Goal: Communication & Community: Ask a question

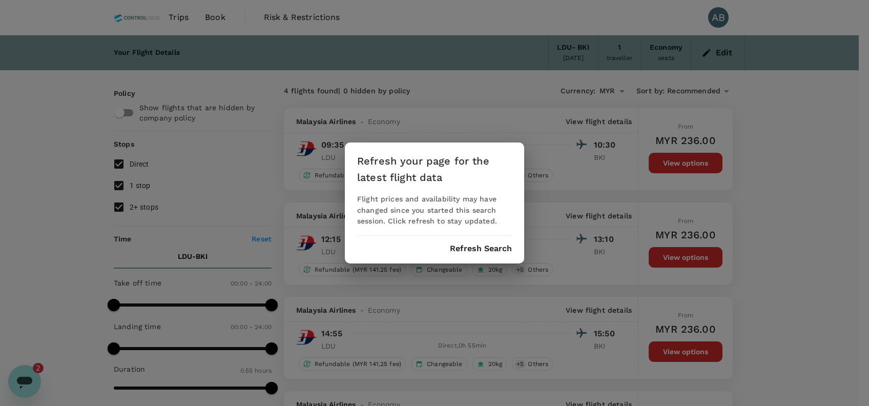
scroll to position [2932, 0]
click at [466, 251] on button "Refresh Search" at bounding box center [481, 248] width 62 height 9
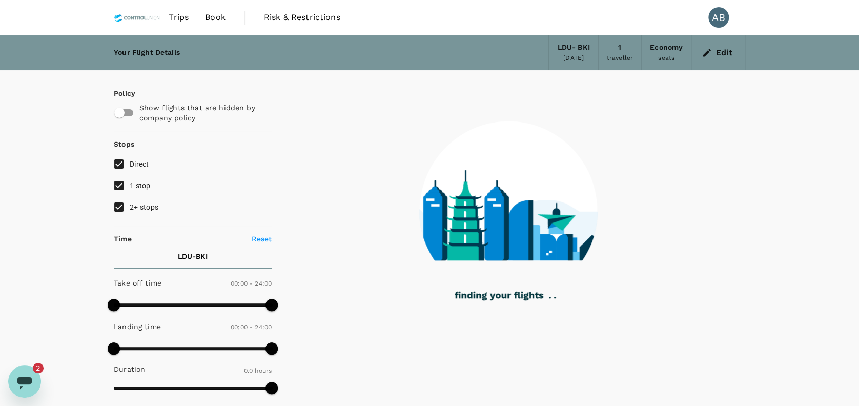
click at [767, 154] on div "Your Flight Details LDU - BKI [DATE] 1 traveller Economy seats Edit Policy Show…" at bounding box center [429, 373] width 859 height 676
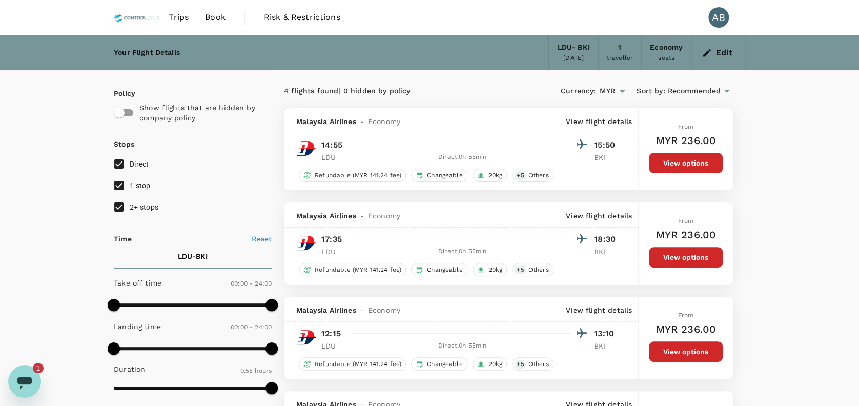
scroll to position [12, 0]
click at [741, 75] on div "4 flights found | 0 hidden by policy Currency : MYR Sort by : Recommended Malay…" at bounding box center [509, 354] width 474 height 568
click at [711, 48] on icon "button" at bounding box center [707, 53] width 10 height 10
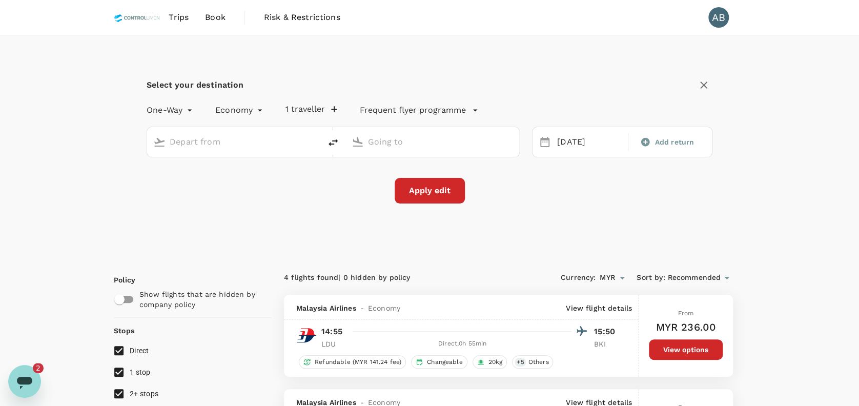
type input "[GEOGRAPHIC_DATA] (LDU)"
type input "Kota Kinabalu Intl (BKI)"
click at [264, 206] on div "Select your destination One-Way oneway Economy economy 1 traveller Frequent fly…" at bounding box center [429, 145] width 631 height 221
click at [184, 188] on div "Apply edit" at bounding box center [430, 191] width 566 height 26
click at [258, 142] on input "[GEOGRAPHIC_DATA] (LDU)" at bounding box center [235, 142] width 130 height 16
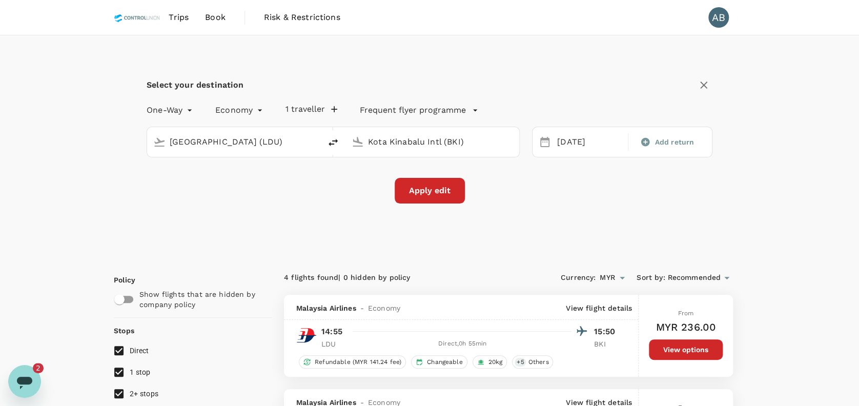
click at [238, 180] on div "Apply edit" at bounding box center [430, 191] width 566 height 26
click at [253, 178] on div "Apply edit" at bounding box center [430, 191] width 566 height 26
drag, startPoint x: 337, startPoint y: 180, endPoint x: 296, endPoint y: 179, distance: 41.0
click at [334, 181] on div "Apply edit" at bounding box center [430, 191] width 566 height 26
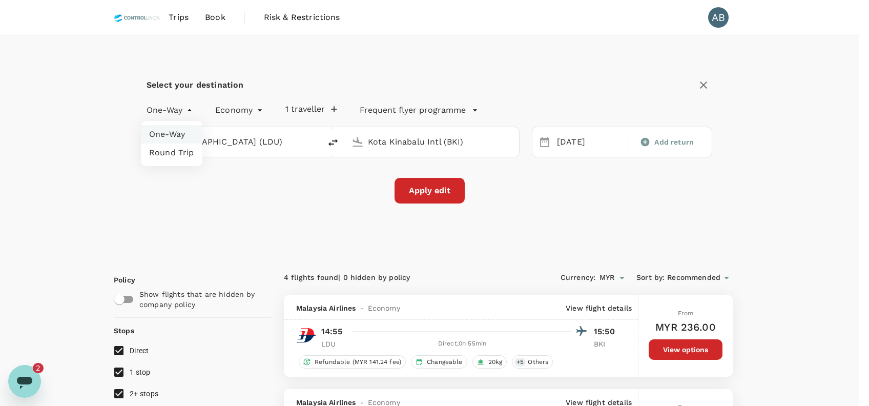
click at [169, 153] on li "Round Trip" at bounding box center [172, 153] width 62 height 18
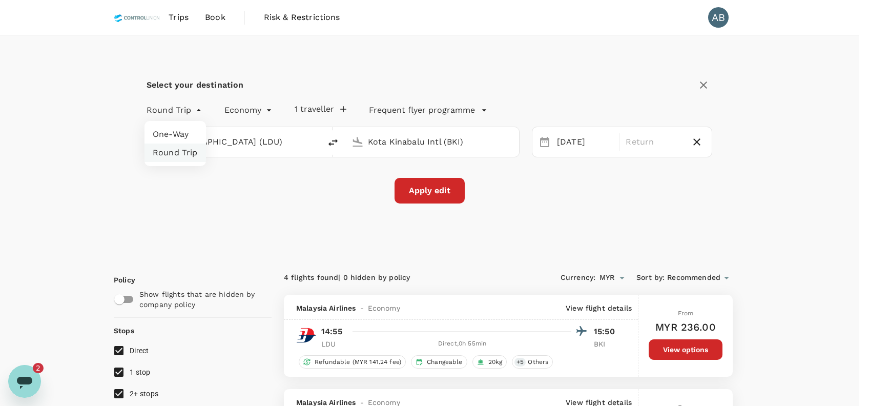
drag, startPoint x: 180, startPoint y: 131, endPoint x: 194, endPoint y: 134, distance: 13.7
click at [180, 131] on li "One-Way" at bounding box center [176, 134] width 62 height 18
type input "oneway"
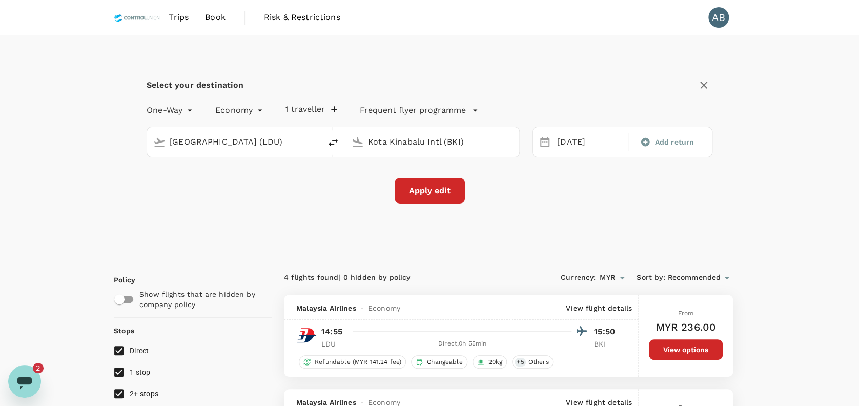
click at [287, 180] on div "Apply edit" at bounding box center [430, 191] width 566 height 26
click at [280, 147] on input "[GEOGRAPHIC_DATA] (LDU)" at bounding box center [235, 142] width 130 height 16
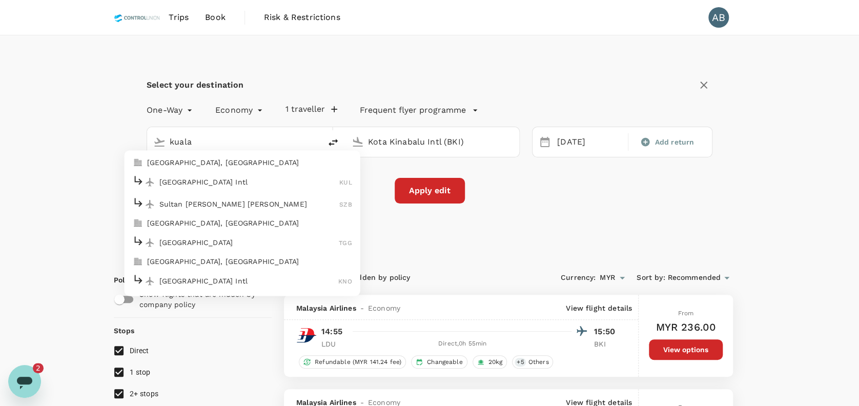
click at [198, 178] on p "[GEOGRAPHIC_DATA] Intl" at bounding box center [249, 182] width 180 height 10
type input "Kuala Lumpur Intl ([GEOGRAPHIC_DATA])"
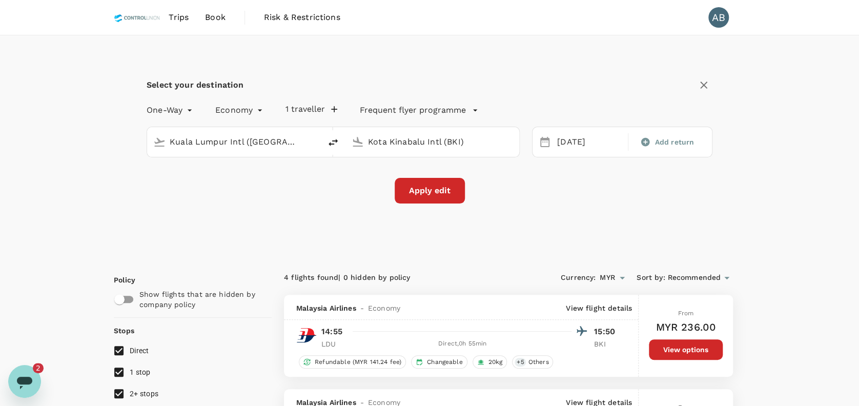
click at [410, 144] on input "Kota Kinabalu Intl (BKI)" at bounding box center [433, 142] width 130 height 16
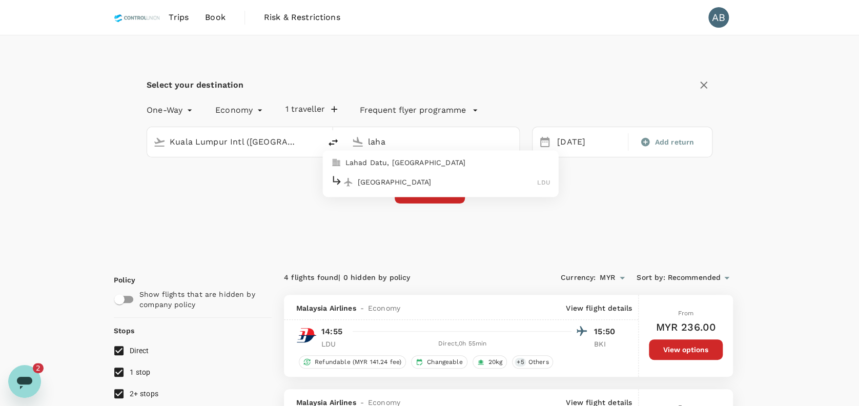
click at [392, 177] on p "[GEOGRAPHIC_DATA]" at bounding box center [448, 182] width 180 height 10
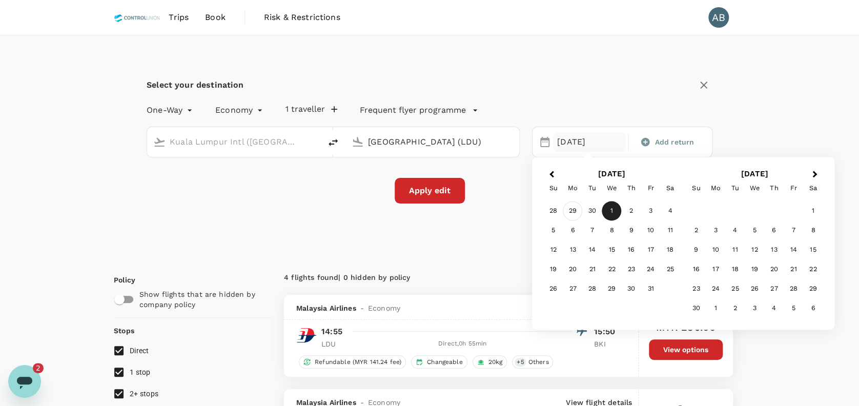
type input "[GEOGRAPHIC_DATA] (LDU)"
click at [571, 208] on div "29" at bounding box center [572, 210] width 19 height 19
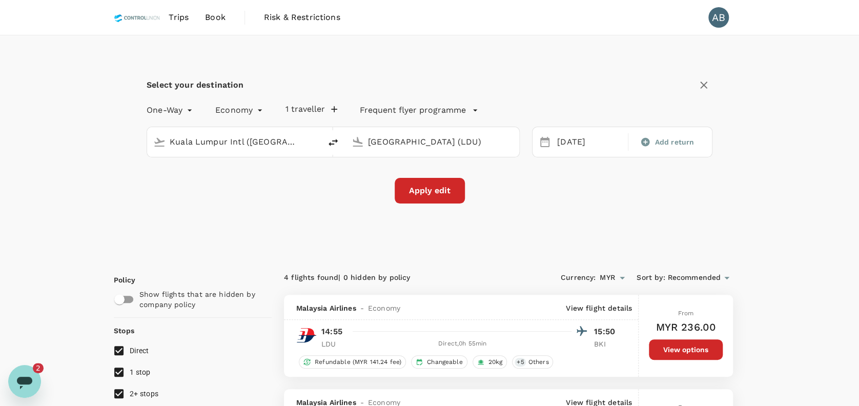
click at [565, 203] on div "Apply edit" at bounding box center [430, 191] width 566 height 26
click at [437, 197] on button "Apply edit" at bounding box center [430, 191] width 70 height 26
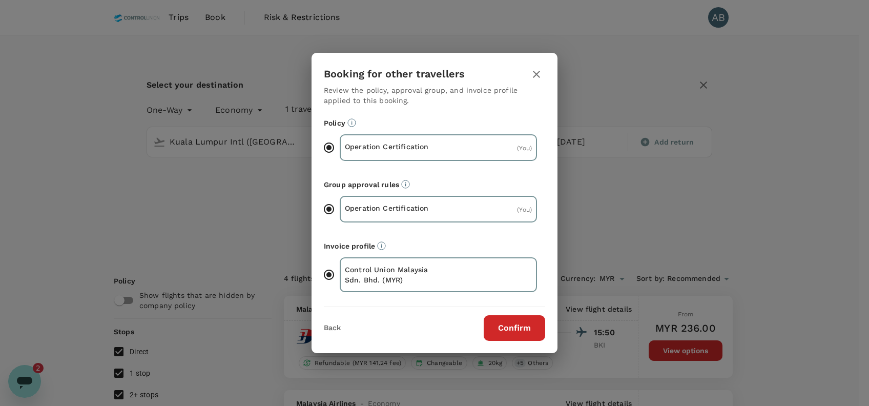
click at [530, 325] on button "Confirm" at bounding box center [515, 328] width 62 height 26
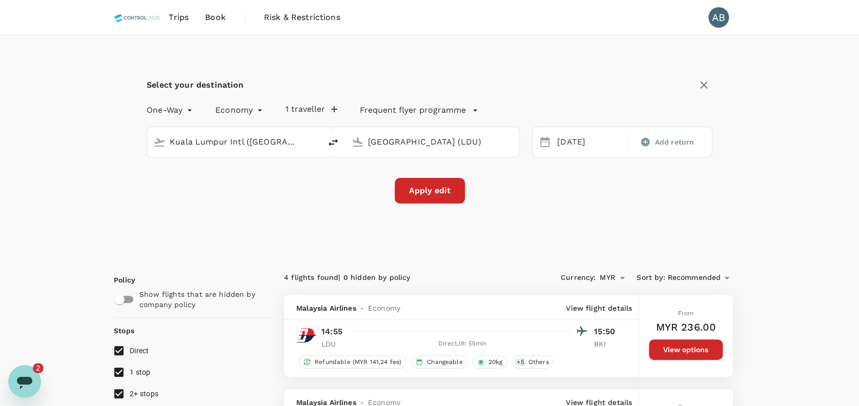
checkbox input "false"
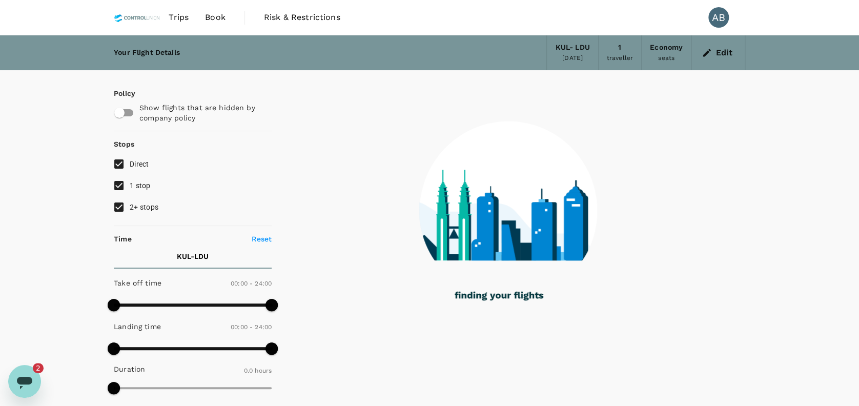
type input "1570"
checkbox input "true"
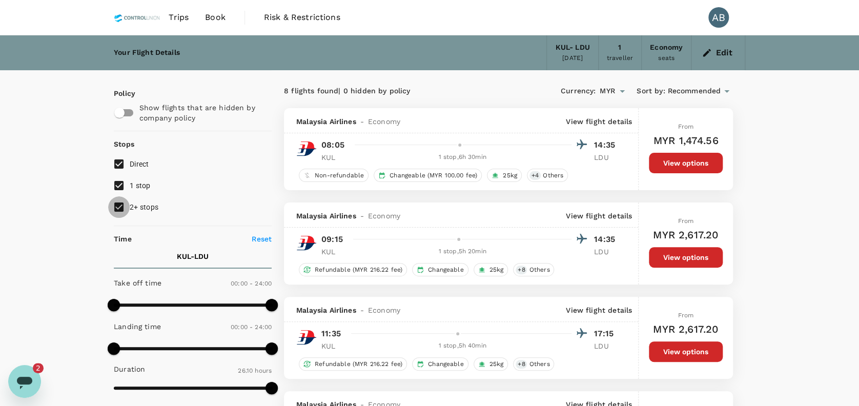
click at [117, 203] on input "2+ stops" at bounding box center [119, 207] width 22 height 22
checkbox input "false"
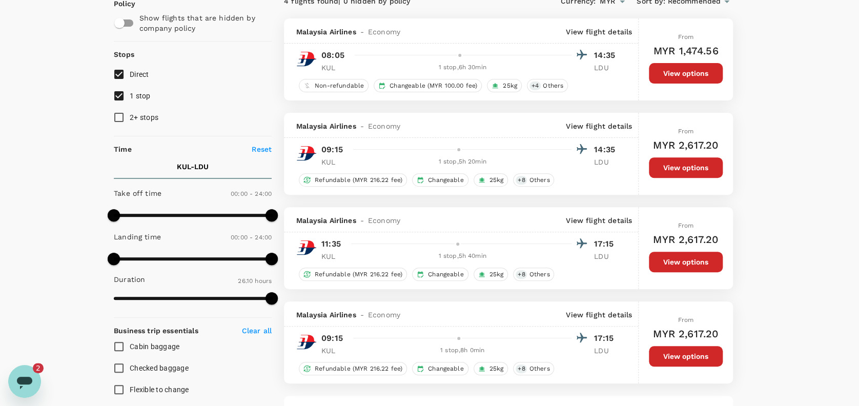
scroll to position [68, 0]
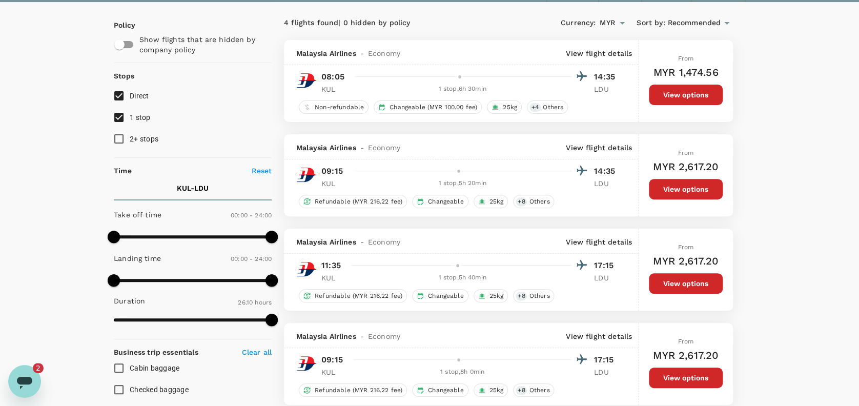
click at [608, 145] on p "View flight details" at bounding box center [599, 147] width 66 height 10
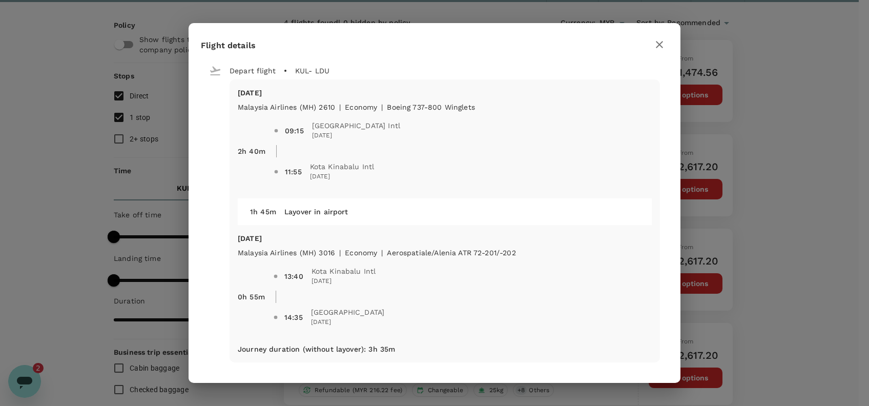
click at [656, 44] on icon "button" at bounding box center [659, 44] width 12 height 12
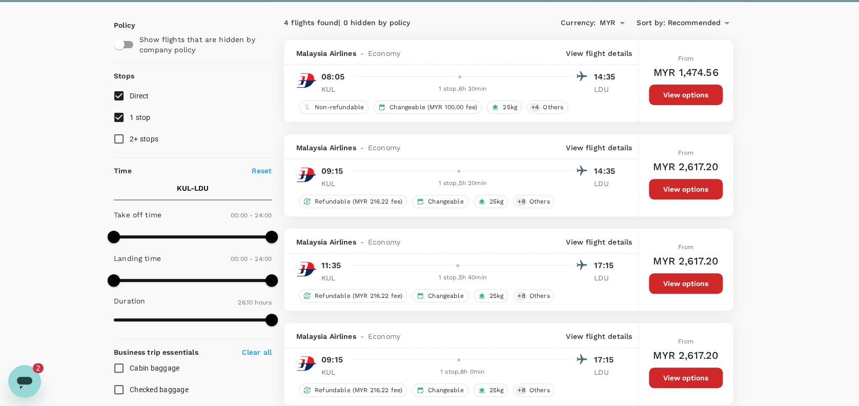
click at [787, 135] on div "Your Flight Details KUL - LDU [DATE] 1 traveller Economy seats Edit Policy Show…" at bounding box center [429, 337] width 859 height 740
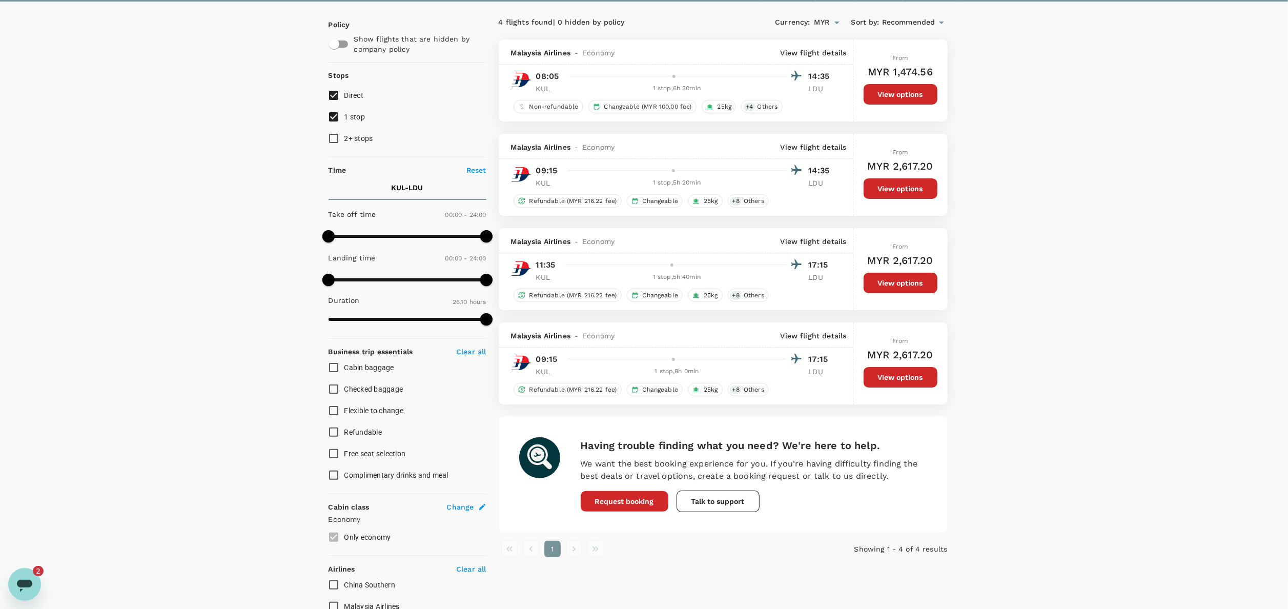
scroll to position [11, 0]
click at [869, 380] on div "Your Flight Details KUL - LDU [DATE] 1 traveller Economy seats Edit Policy Show…" at bounding box center [644, 337] width 1288 height 740
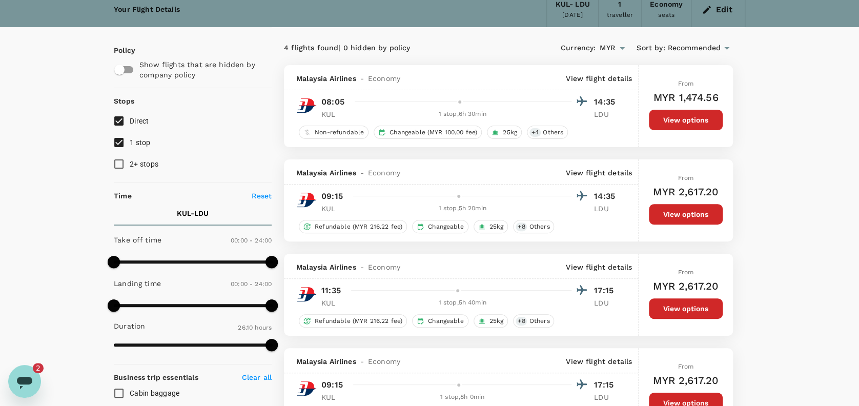
scroll to position [92, 0]
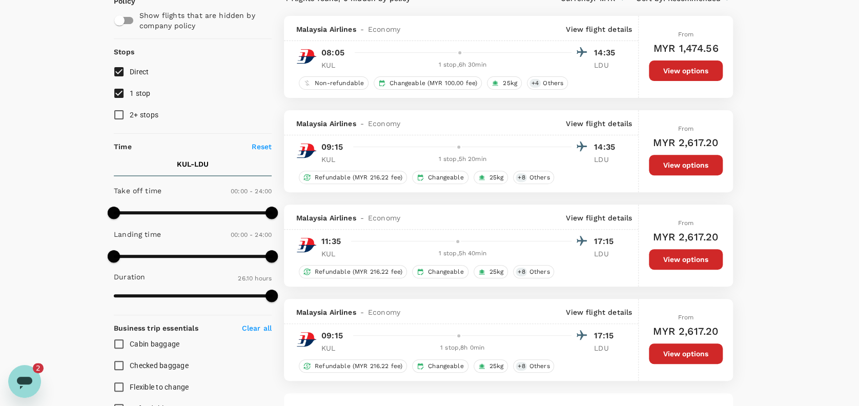
click at [781, 174] on div "Your Flight Details KUL - LDU [DATE] 1 traveller Economy seats Edit Policy Show…" at bounding box center [429, 313] width 859 height 740
click at [789, 49] on div "Your Flight Details KUL - LDU [DATE] 1 traveller Economy seats Edit Policy Show…" at bounding box center [429, 313] width 859 height 740
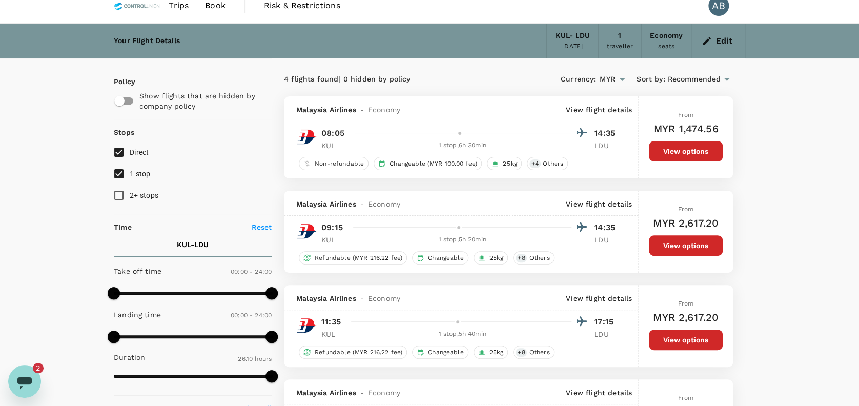
scroll to position [0, 0]
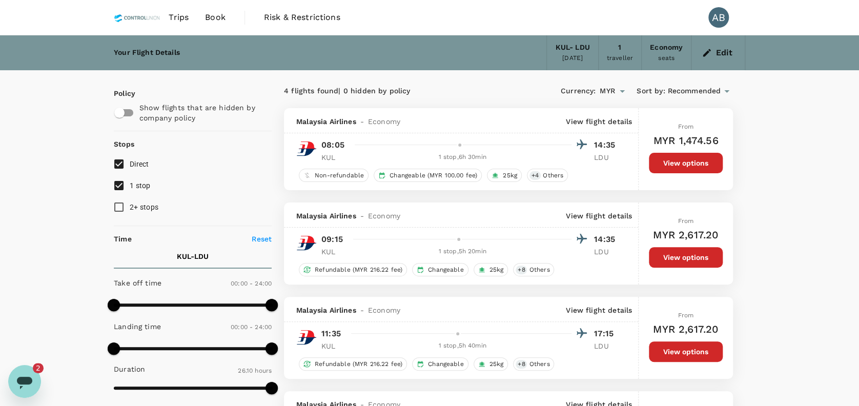
click at [456, 89] on div "4 flights found | 0 hidden by policy" at bounding box center [396, 91] width 224 height 11
click at [707, 52] on icon "button" at bounding box center [707, 53] width 8 height 8
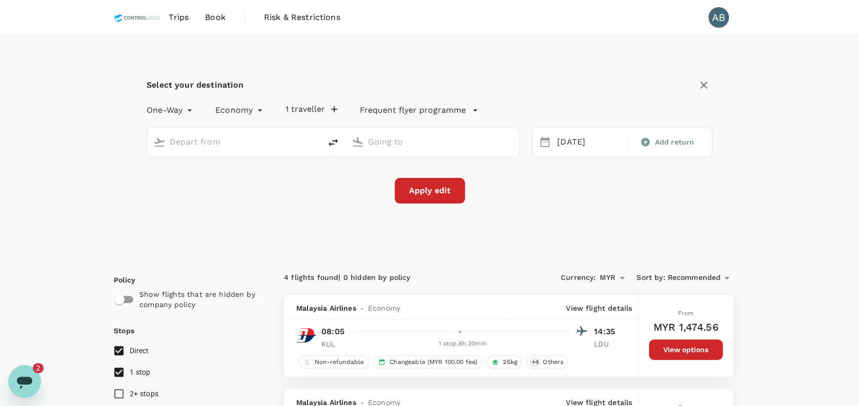
type input "Kuala Lumpur Intl ([GEOGRAPHIC_DATA])"
type input "[GEOGRAPHIC_DATA] (LDU)"
click at [297, 144] on input "Kuala Lumpur Intl ([GEOGRAPHIC_DATA])" at bounding box center [235, 142] width 130 height 16
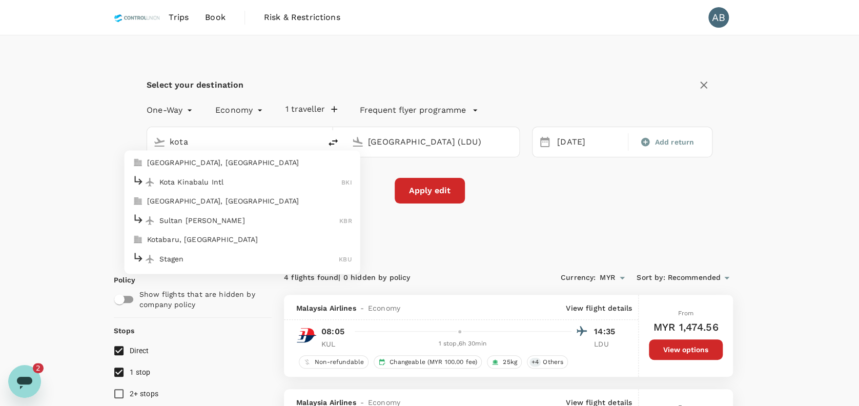
click at [214, 172] on li "Kota Kinabalu Intl BKI" at bounding box center [243, 182] width 236 height 22
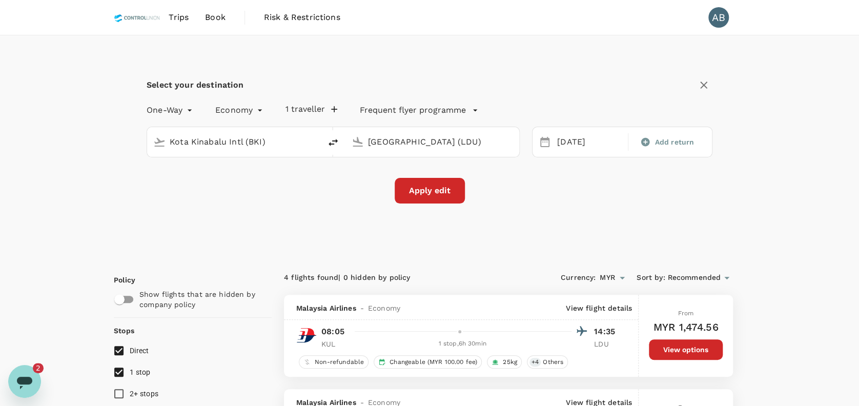
click at [336, 141] on icon "delete" at bounding box center [333, 142] width 12 height 12
type input "[GEOGRAPHIC_DATA] (LDU)"
type input "Kota Kinabalu Intl (BKI)"
click at [270, 179] on div "Apply edit" at bounding box center [430, 191] width 566 height 26
click at [570, 145] on div "[DATE]" at bounding box center [589, 142] width 73 height 20
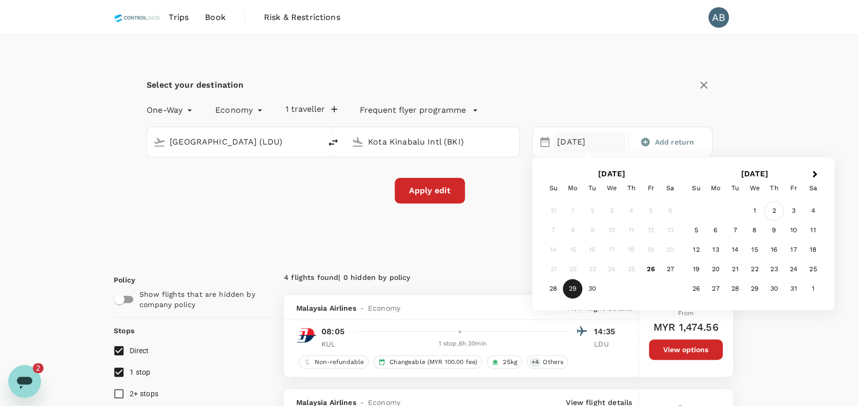
click at [774, 207] on div "2" at bounding box center [773, 210] width 19 height 19
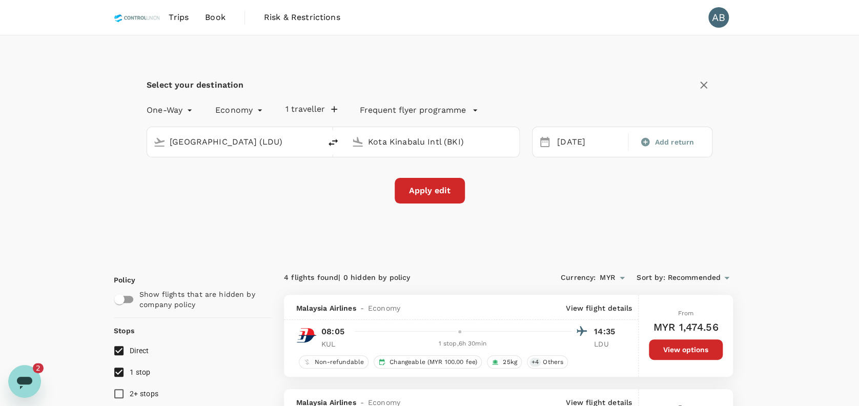
click at [566, 194] on div "Apply edit" at bounding box center [430, 191] width 566 height 26
click at [444, 191] on button "Apply edit" at bounding box center [430, 191] width 70 height 26
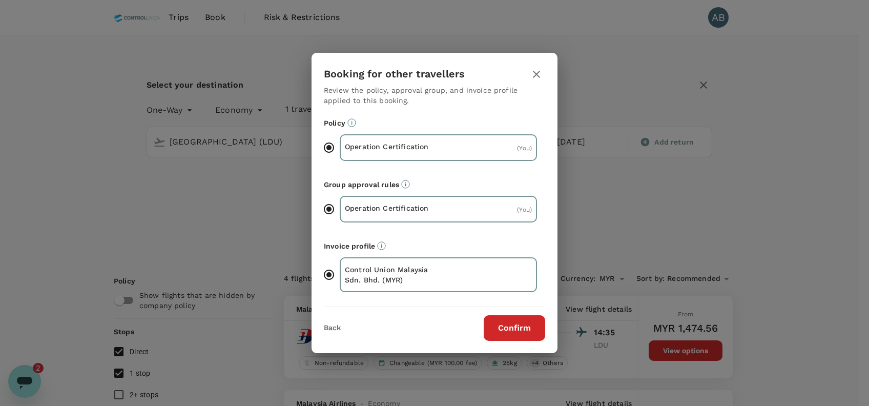
drag, startPoint x: 524, startPoint y: 326, endPoint x: 526, endPoint y: 320, distance: 6.0
click at [523, 326] on button "Confirm" at bounding box center [515, 328] width 62 height 26
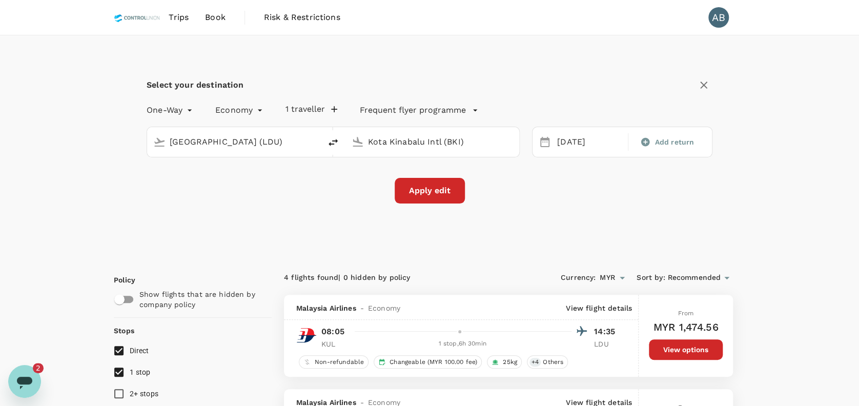
checkbox input "false"
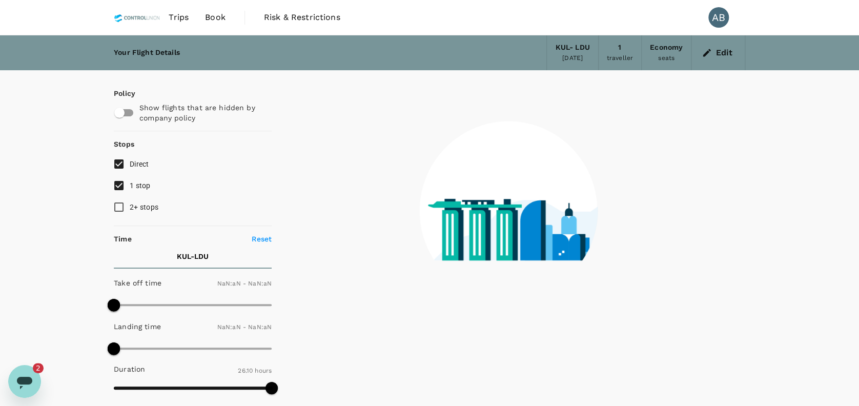
type input "1440"
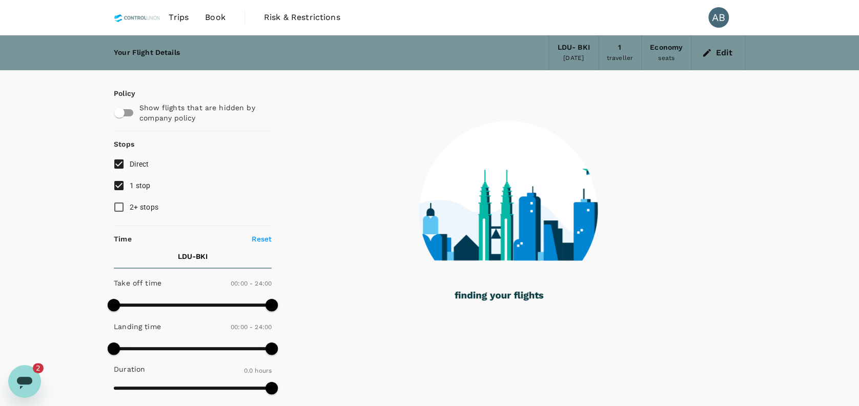
checkbox input "true"
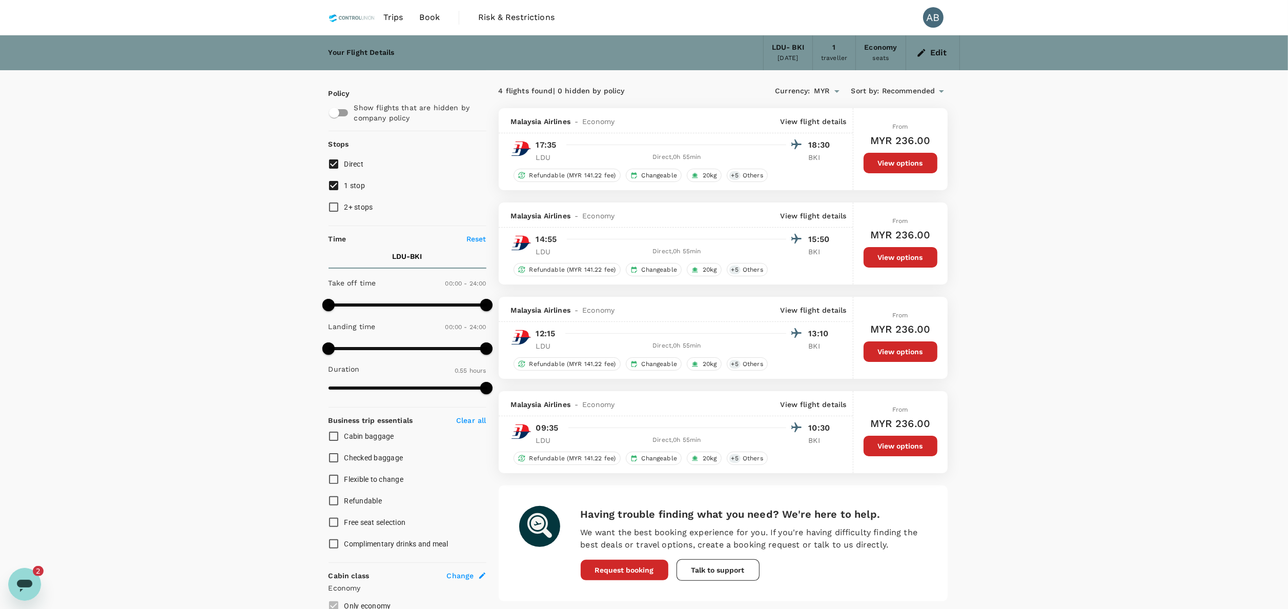
click at [869, 50] on icon "button" at bounding box center [921, 53] width 10 height 10
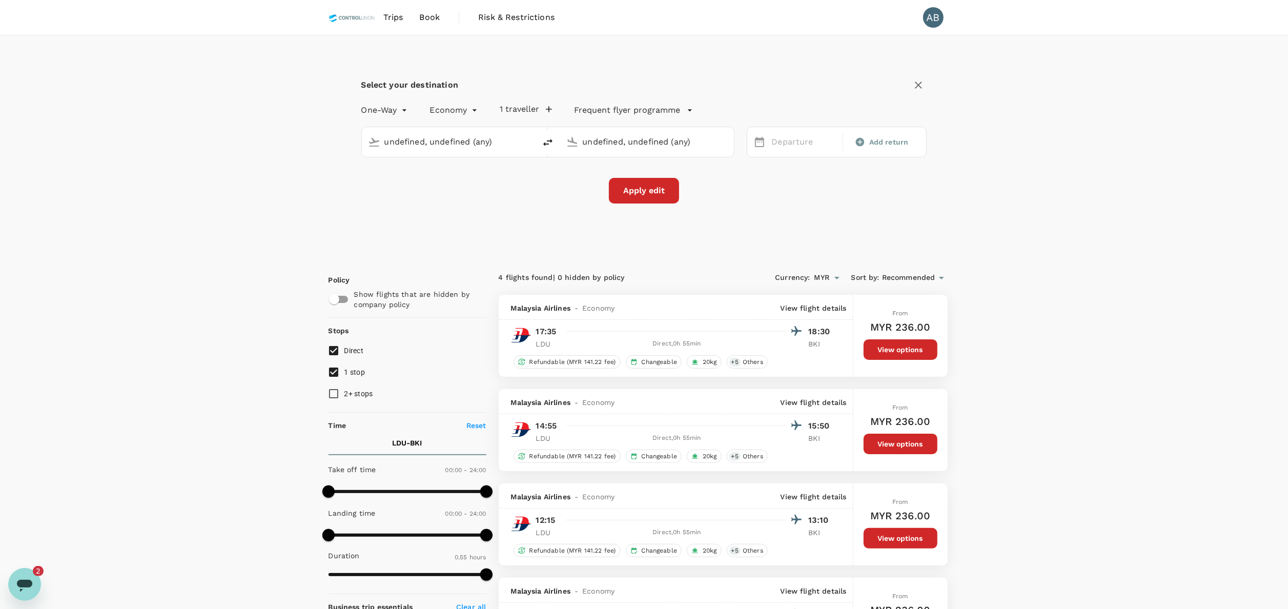
type input "[GEOGRAPHIC_DATA] (LDU)"
type input "Kota Kinabalu Intl (BKI)"
type input "[GEOGRAPHIC_DATA] (LDU)"
type input "Kota Kinabalu Intl (BKI)"
click at [544, 141] on icon "delete" at bounding box center [548, 142] width 12 height 12
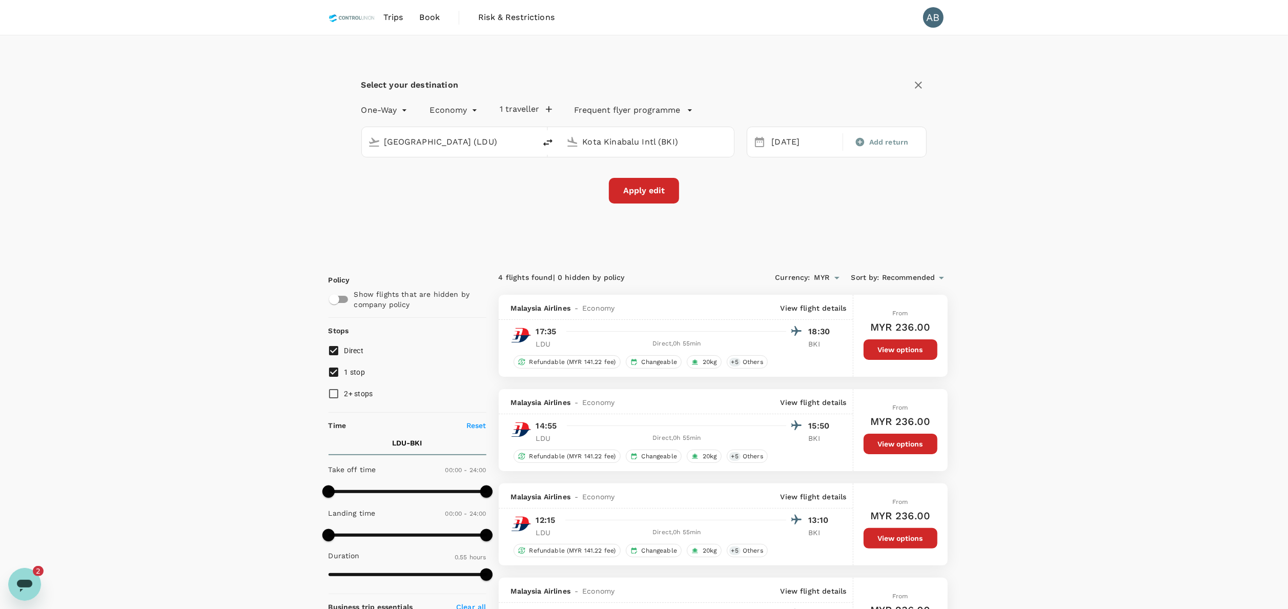
type input "Kota Kinabalu Intl (BKI)"
type input "[GEOGRAPHIC_DATA] (LDU)"
click at [678, 137] on input "[GEOGRAPHIC_DATA] (LDU)" at bounding box center [648, 142] width 130 height 16
click at [634, 179] on p "[GEOGRAPHIC_DATA] Intl" at bounding box center [663, 182] width 180 height 10
type input "Kuala Lumpur Intl ([GEOGRAPHIC_DATA])"
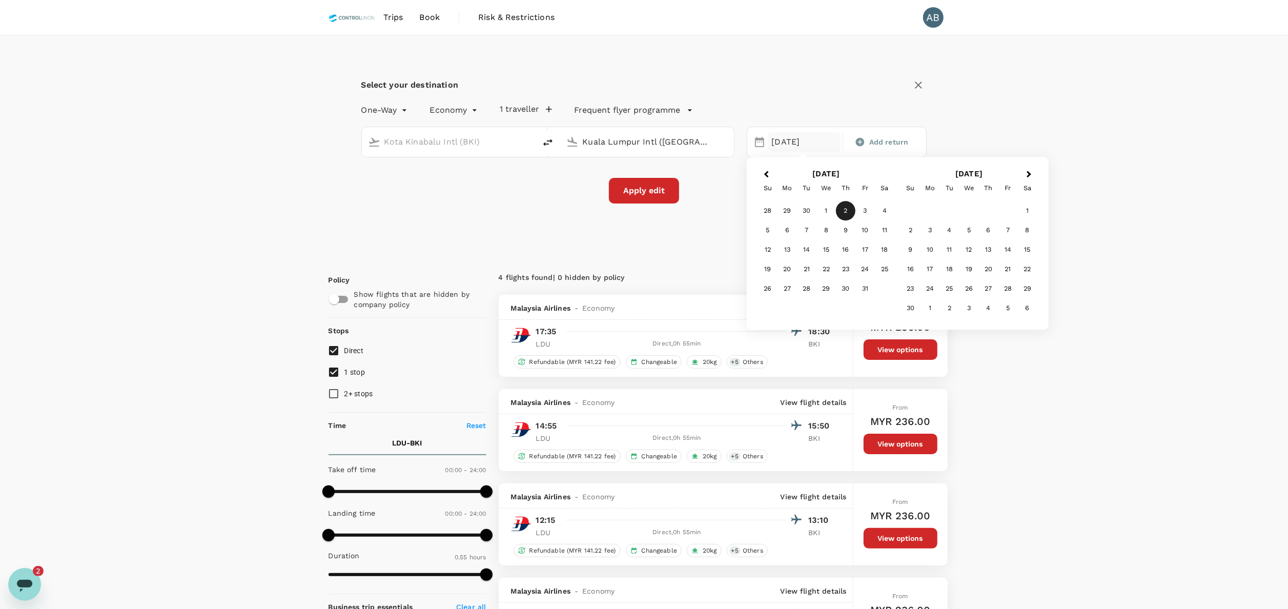
click at [863, 207] on div "3" at bounding box center [864, 210] width 19 height 19
click at [799, 213] on div "Select your destination One-Way oneway Economy economy 1 traveller Frequent fly…" at bounding box center [644, 145] width 631 height 221
drag, startPoint x: 661, startPoint y: 191, endPoint x: 667, endPoint y: 187, distance: 7.1
click at [661, 190] on button "Apply edit" at bounding box center [644, 191] width 70 height 26
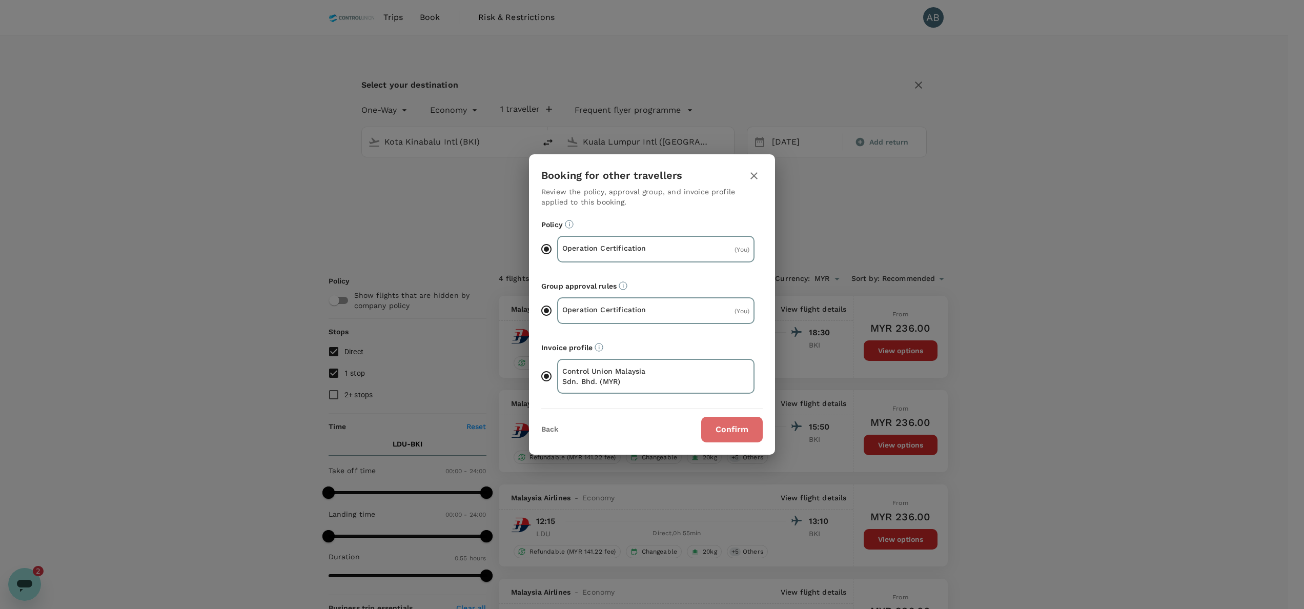
click at [729, 405] on button "Confirm" at bounding box center [732, 430] width 62 height 26
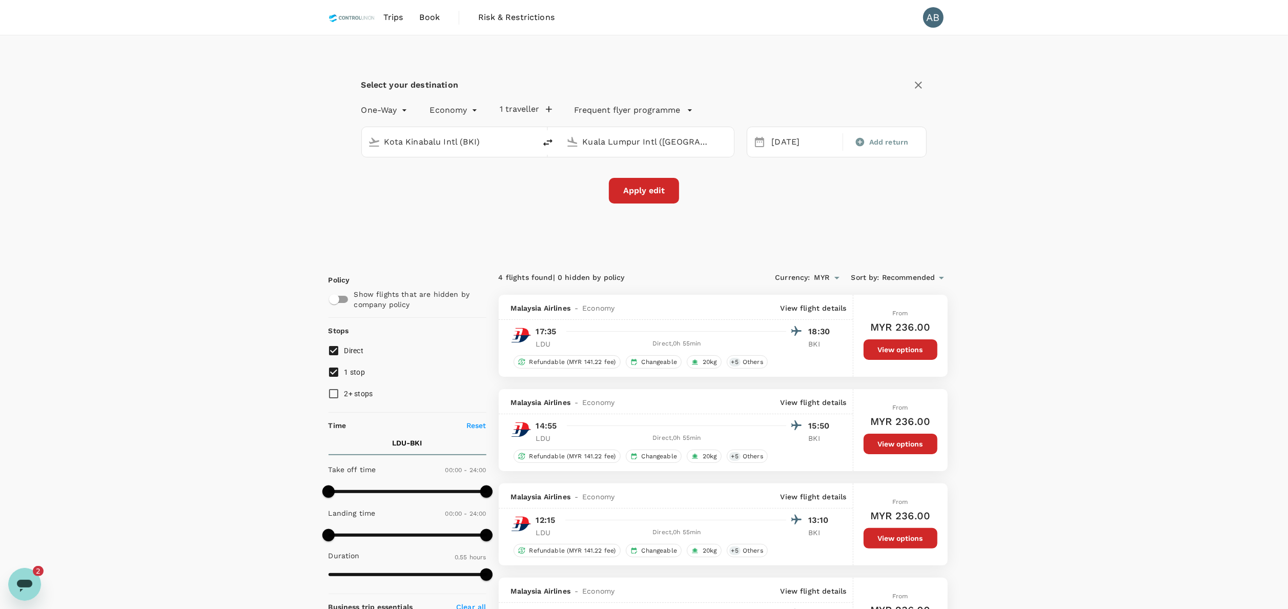
checkbox input "false"
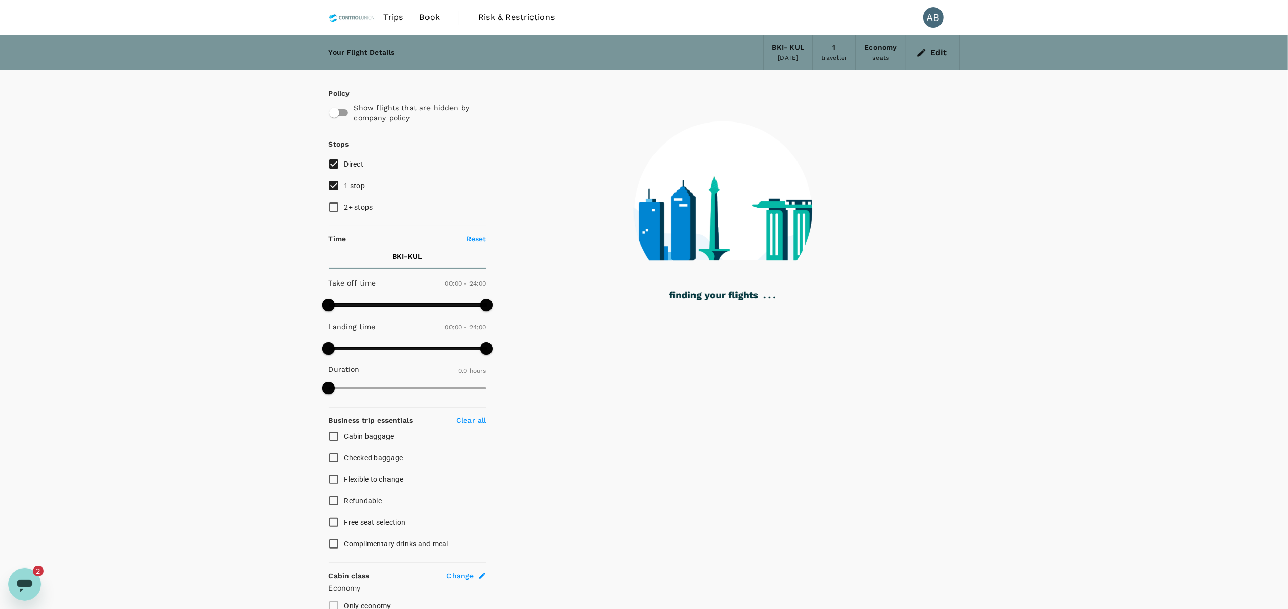
type input "1440"
checkbox input "true"
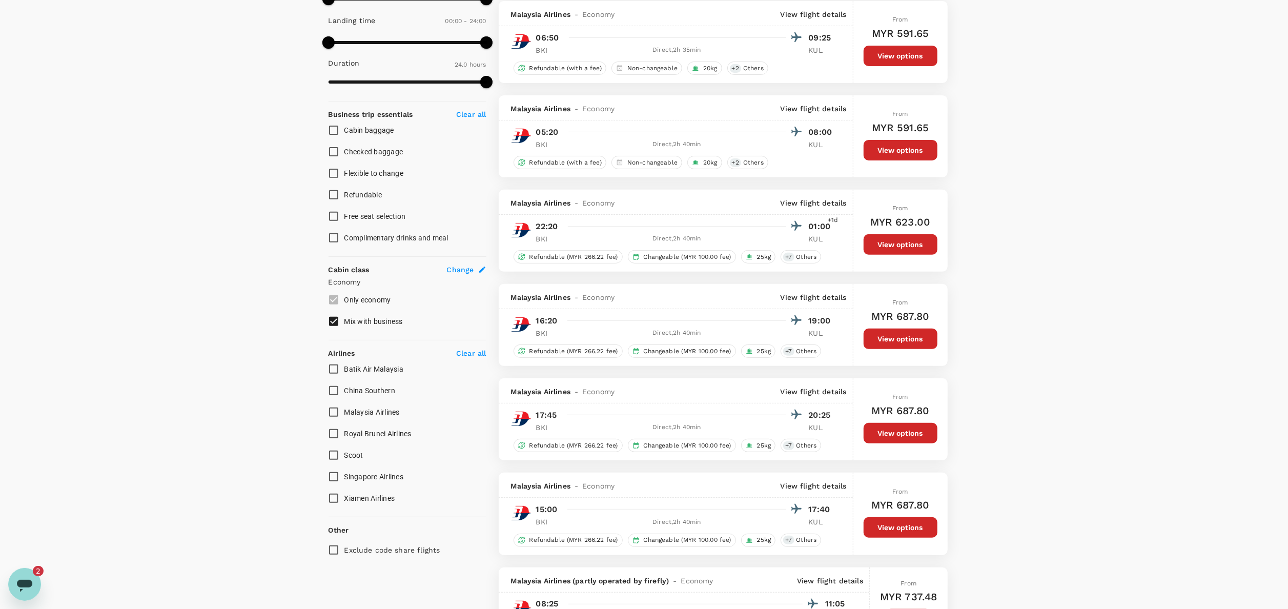
scroll to position [308, 0]
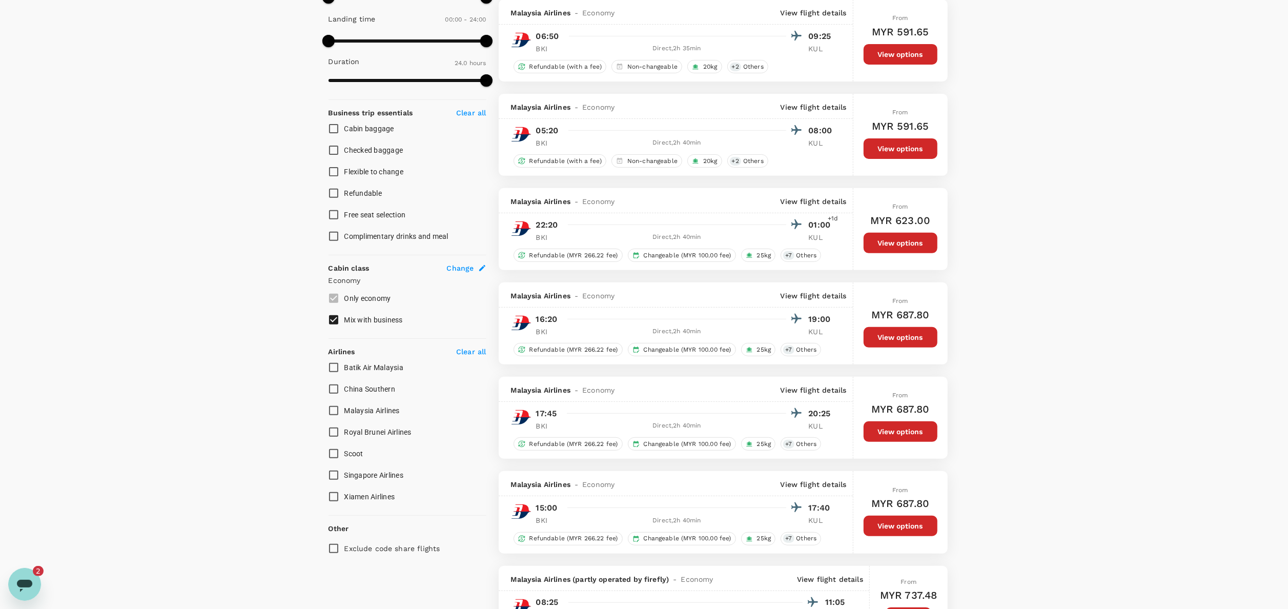
click at [334, 405] on input "Malaysia Airlines" at bounding box center [334, 411] width 22 height 22
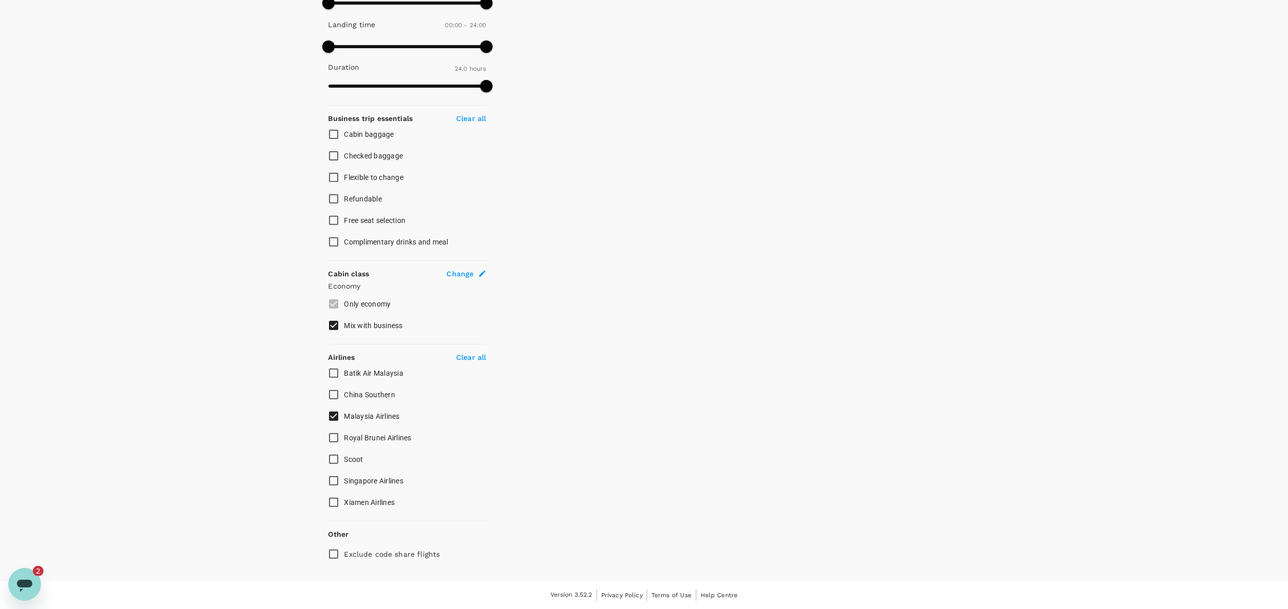
scroll to position [302, 0]
checkbox input "false"
checkbox input "true"
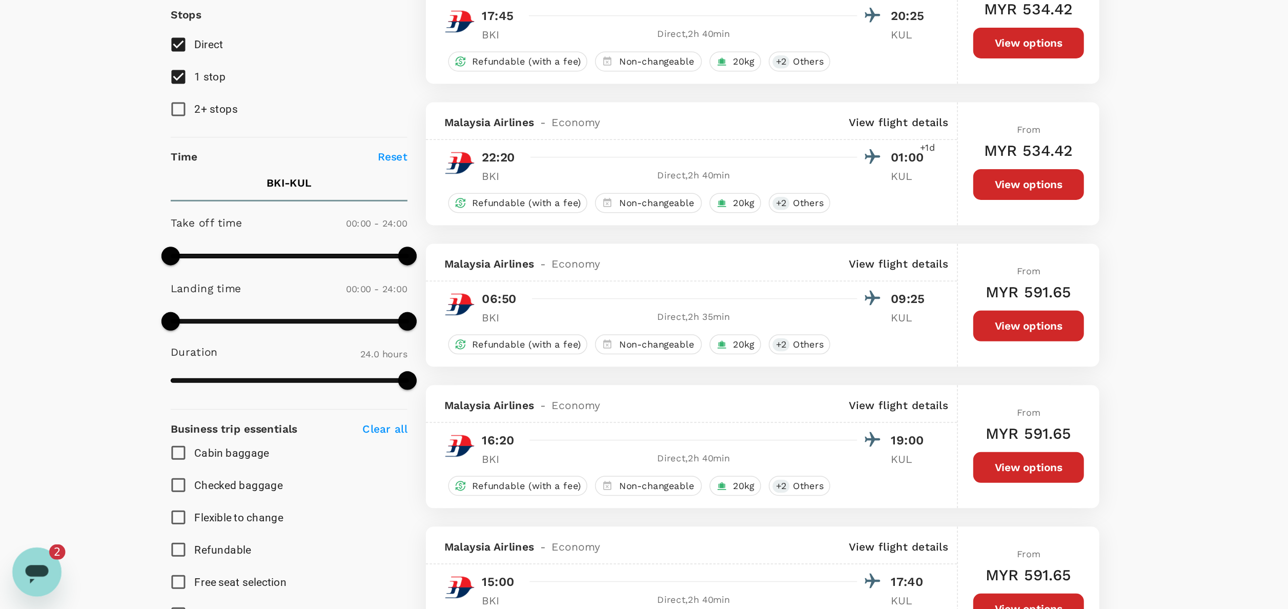
scroll to position [136, 0]
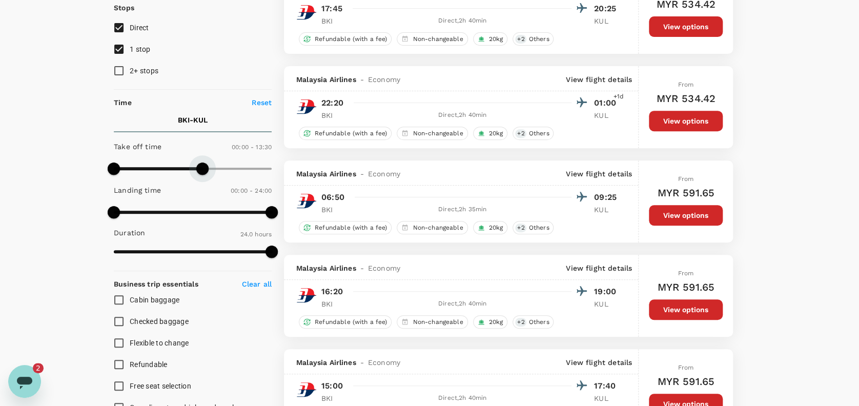
type input "780"
drag, startPoint x: 258, startPoint y: 165, endPoint x: 200, endPoint y: 167, distance: 58.0
click at [200, 167] on span at bounding box center [199, 168] width 12 height 12
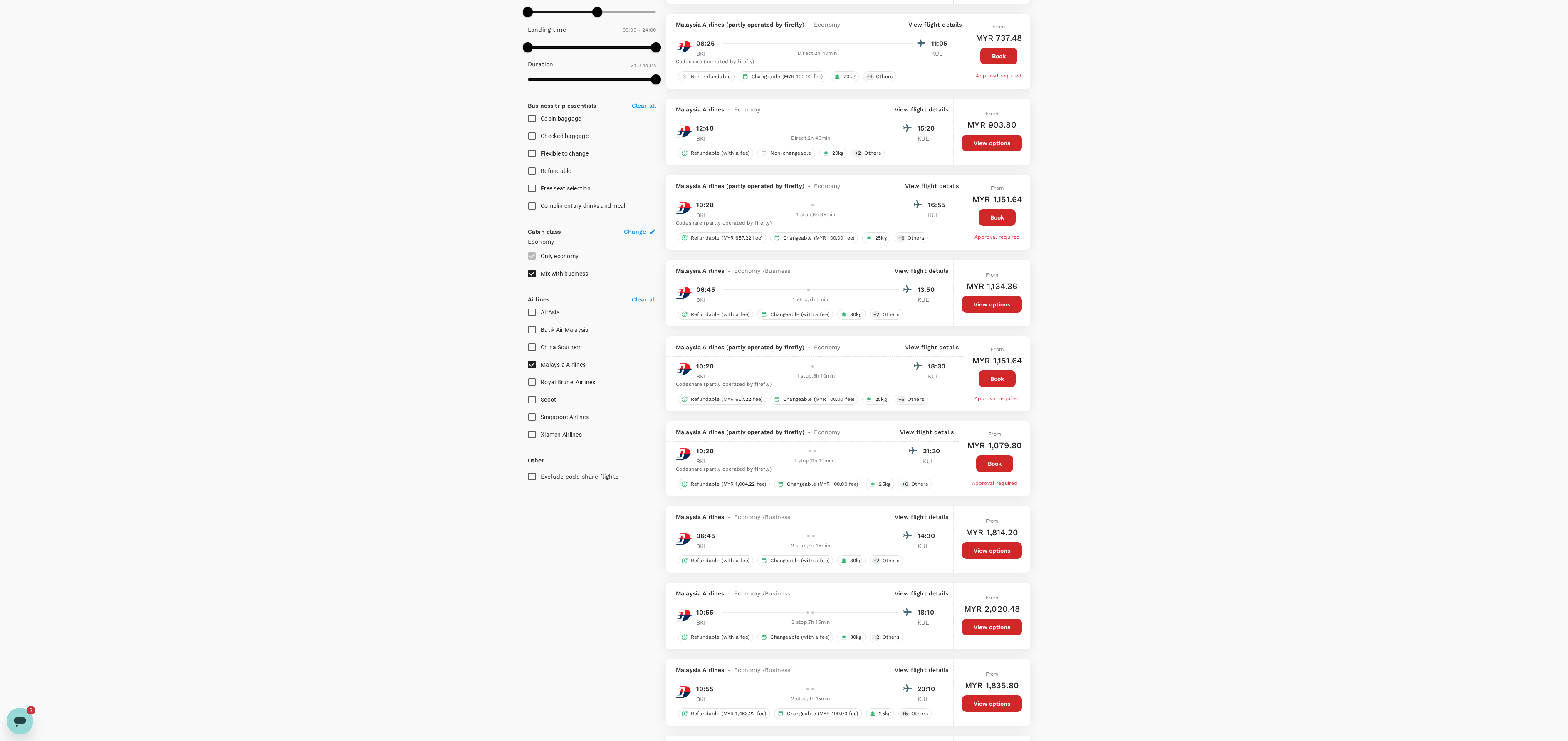
scroll to position [0, 0]
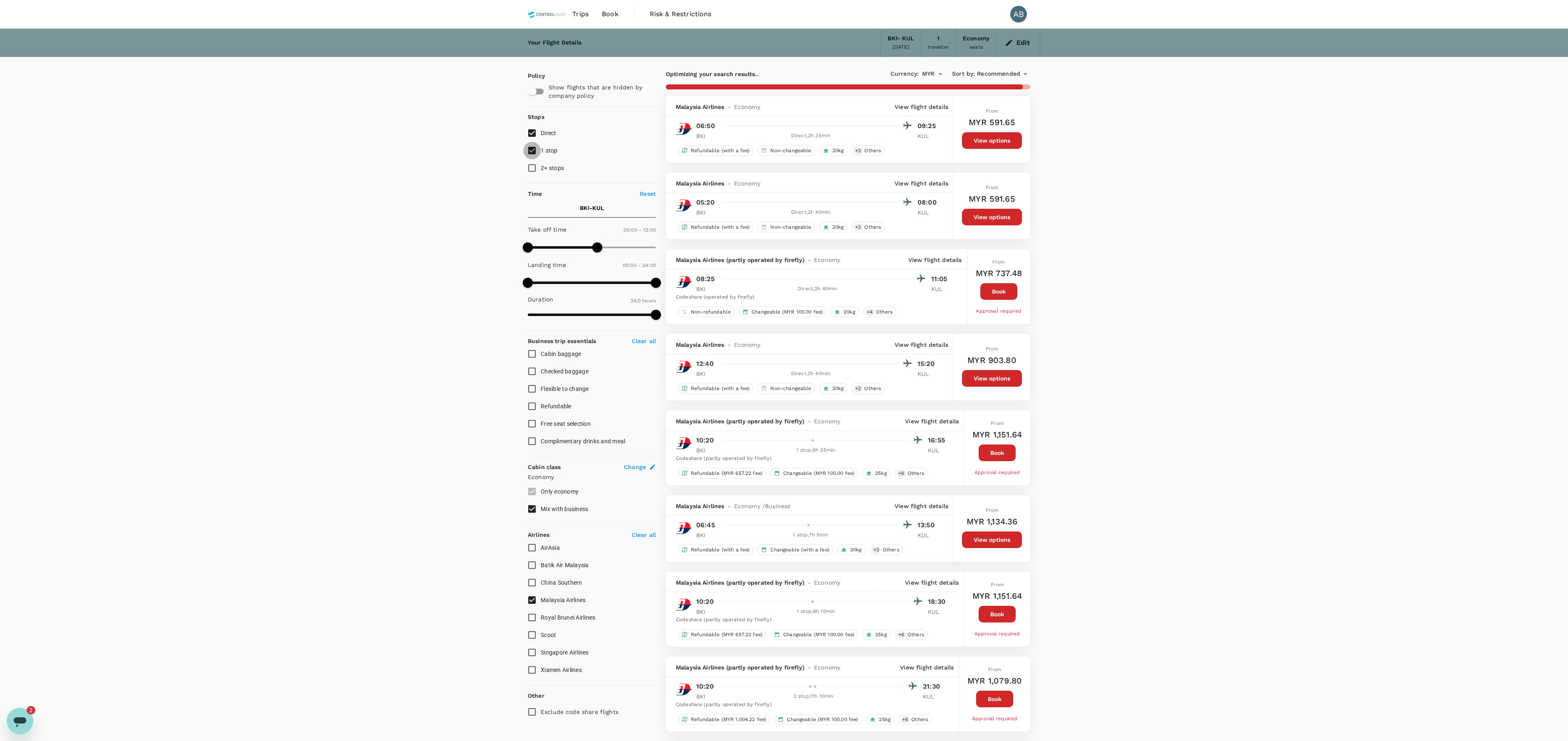
click at [532, 152] on input "1 stop" at bounding box center [532, 151] width 18 height 18
checkbox input "false"
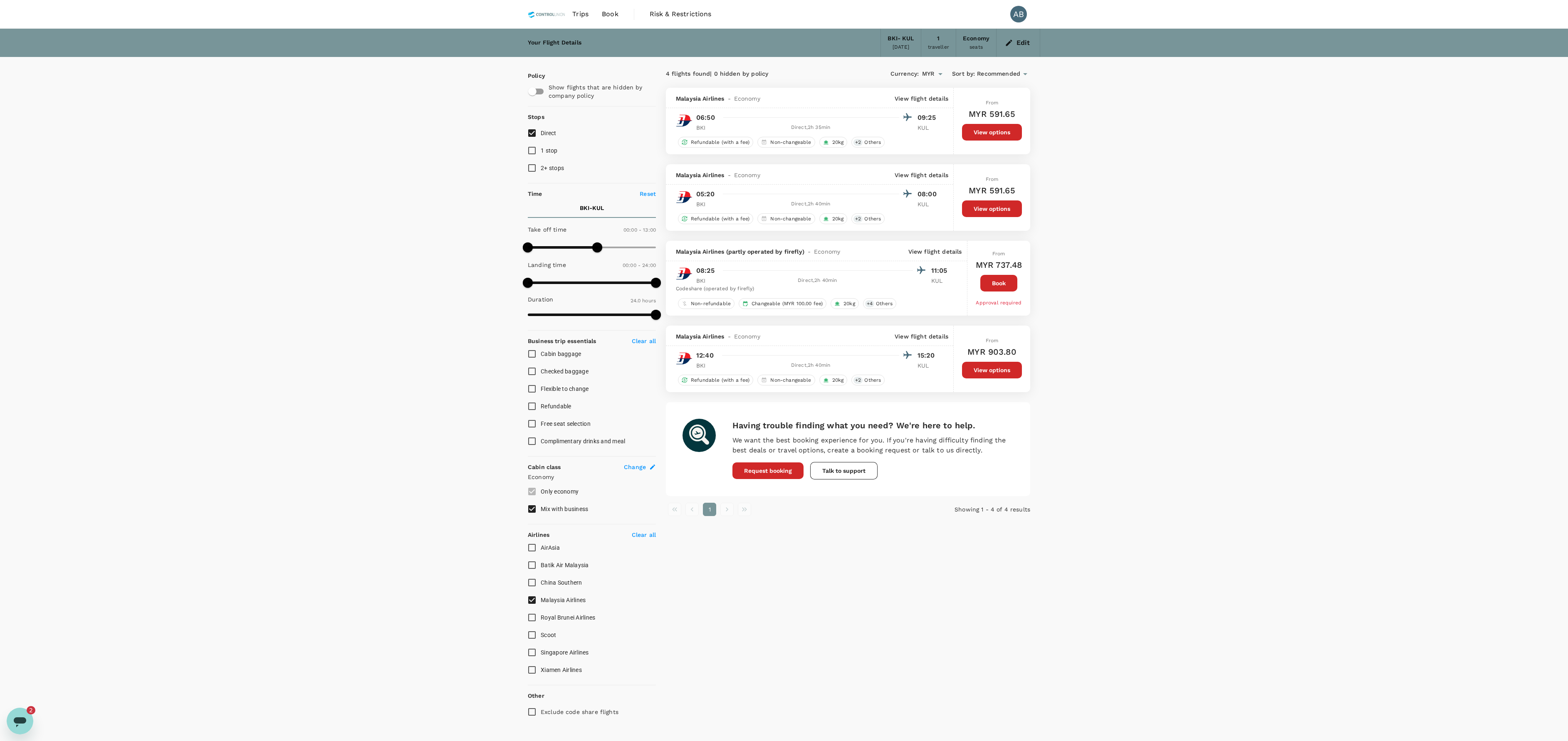
type input "1440"
drag, startPoint x: 596, startPoint y: 245, endPoint x: 695, endPoint y: 245, distance: 99.0
click at [695, 245] on div "Policy Show flights that are hidden by company policy Stops Direct 1 stop 2+ st…" at bounding box center [783, 427] width 512 height 741
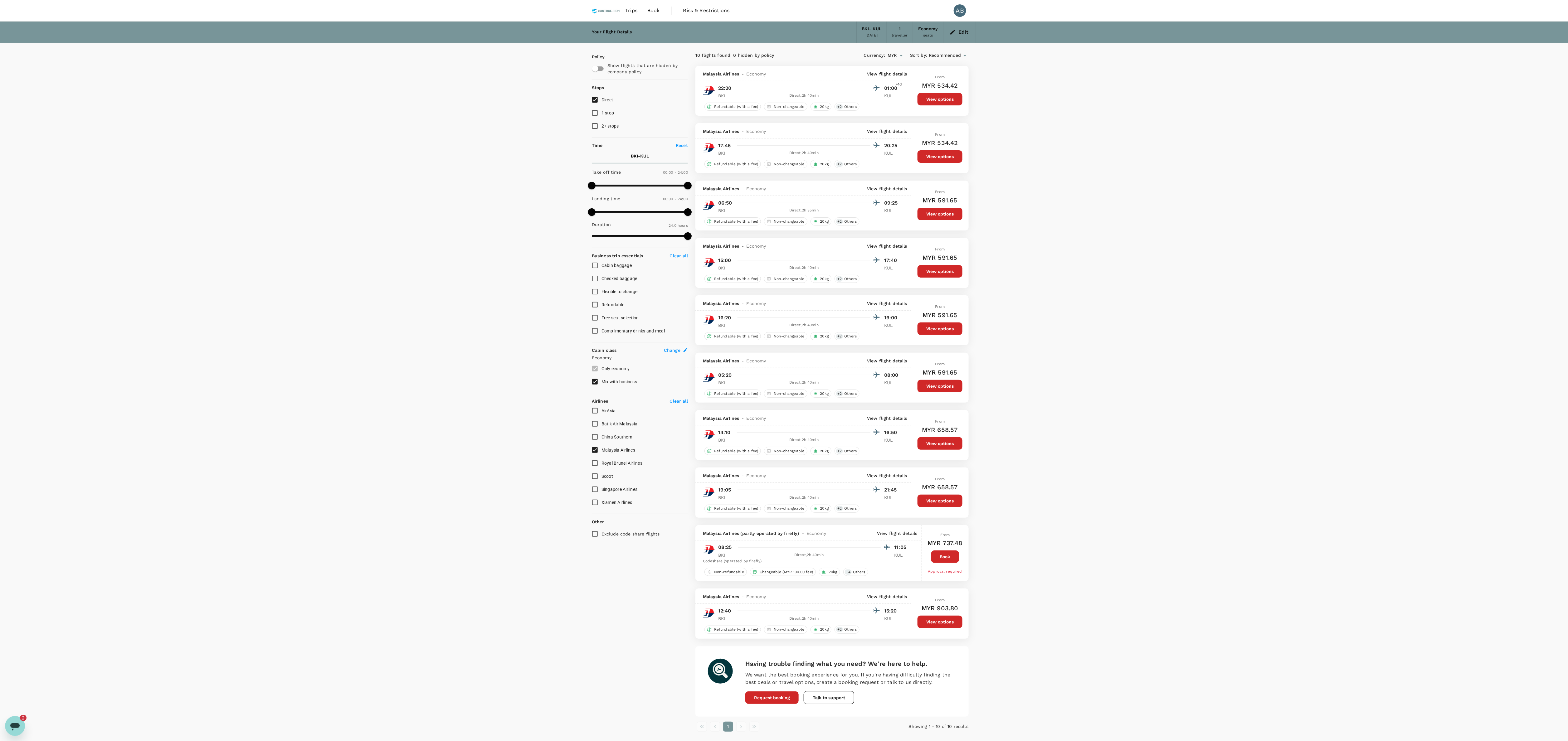
scroll to position [7, 0]
drag, startPoint x: 899, startPoint y: 294, endPoint x: 1199, endPoint y: 392, distance: 315.6
click at [529, 246] on div "Your Flight Details BKI - [GEOGRAPHIC_DATA] [DATE] 1 traveller Economy seats Ed…" at bounding box center [784, 407] width 1568 height 772
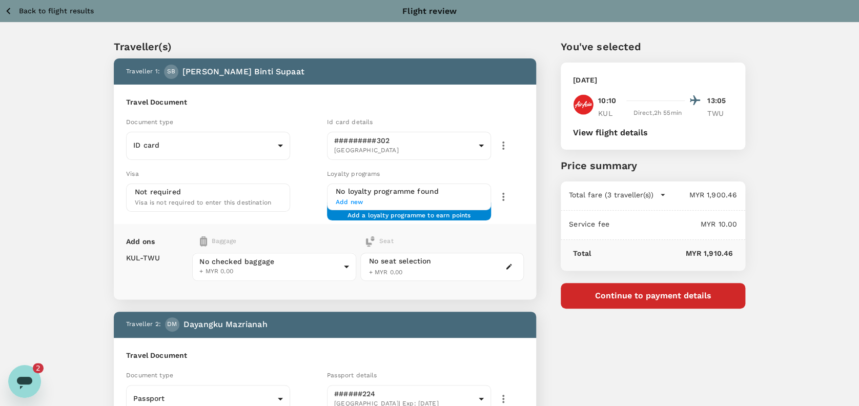
scroll to position [2521, 0]
click at [9, 9] on icon "button" at bounding box center [8, 11] width 4 height 7
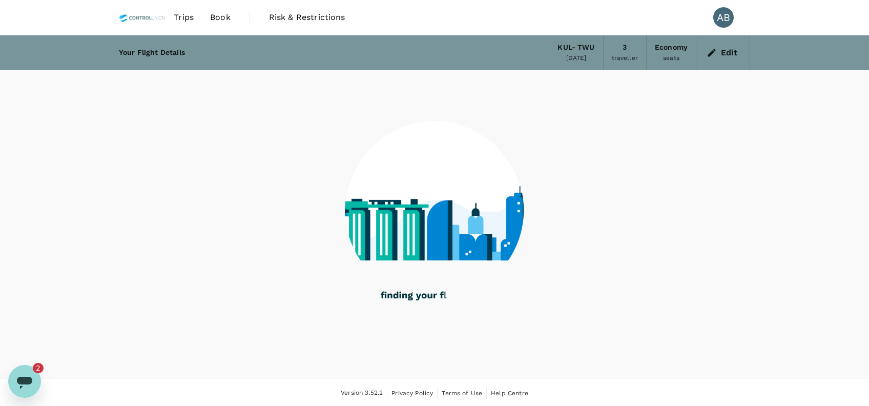
drag, startPoint x: 188, startPoint y: 14, endPoint x: 192, endPoint y: 16, distance: 5.3
click at [186, 14] on span "Trips" at bounding box center [184, 17] width 20 height 12
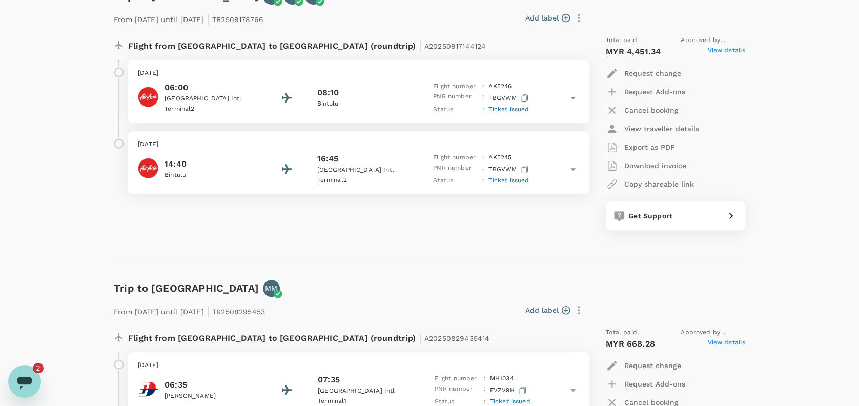
scroll to position [136, 0]
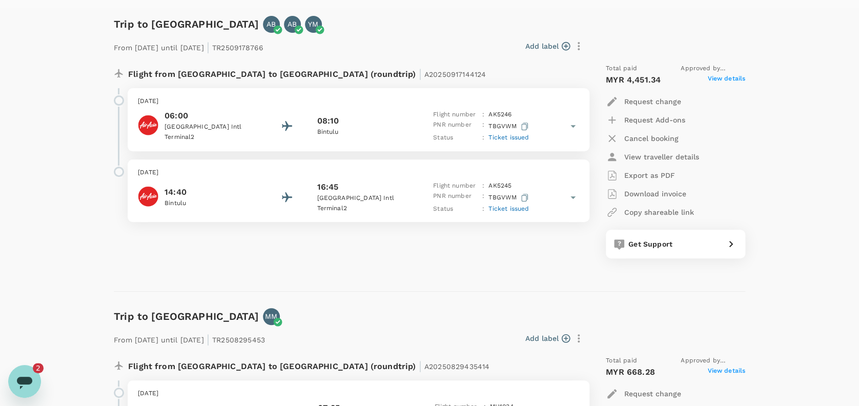
click at [471, 270] on div "Flight from Malaysia to Malaysia (roundtrip) | A20250917144124 Sunday, 21 Sep 2…" at bounding box center [429, 164] width 631 height 219
click at [472, 267] on div "Flight from Malaysia to Malaysia (roundtrip) | A20250917144124 Sunday, 21 Sep 2…" at bounding box center [429, 164] width 631 height 219
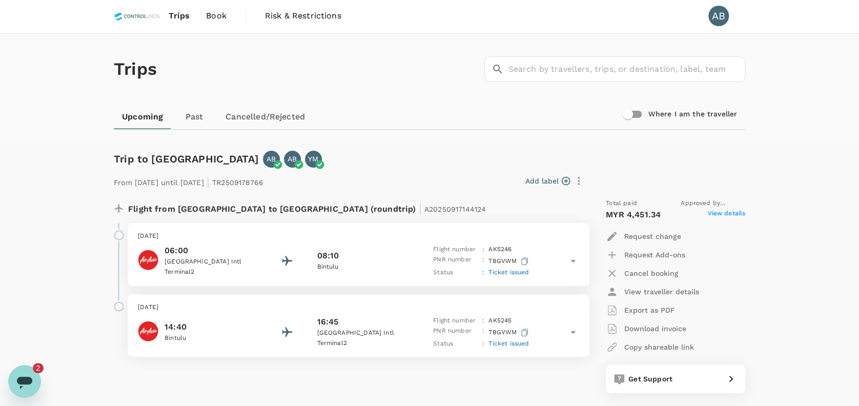
scroll to position [0, 0]
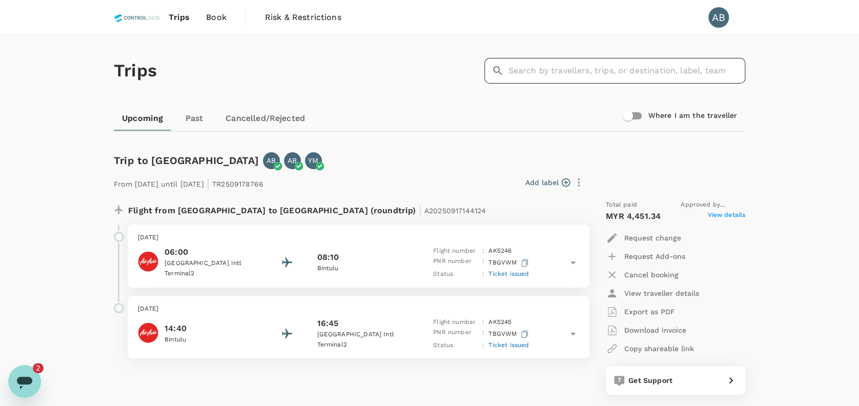
click at [549, 70] on input "text" at bounding box center [626, 71] width 237 height 26
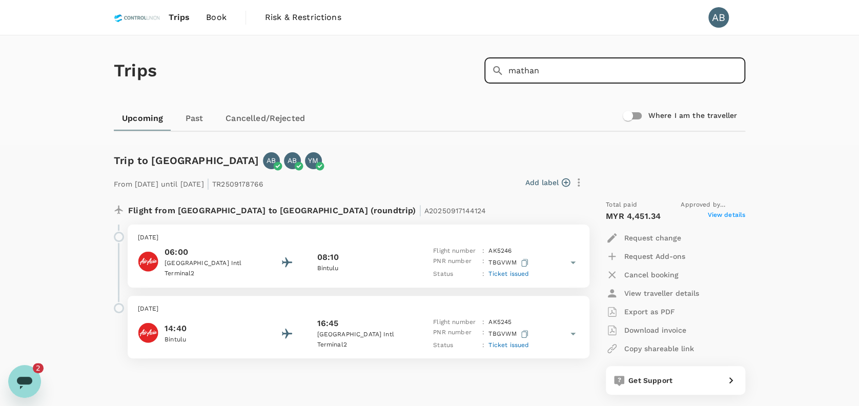
type input "mathan"
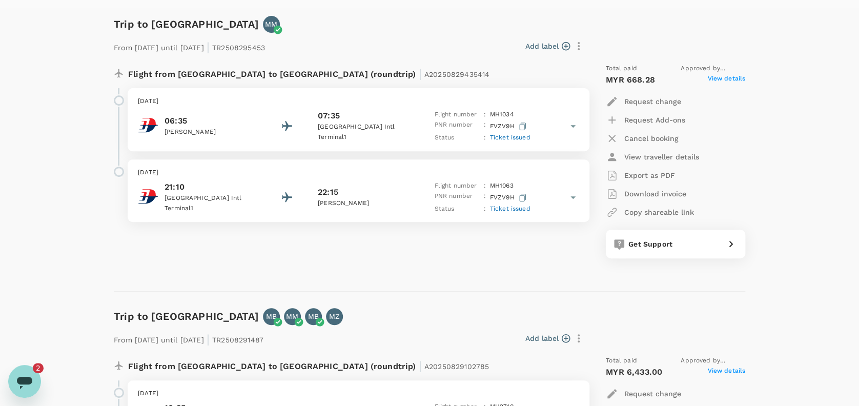
scroll to position [205, 0]
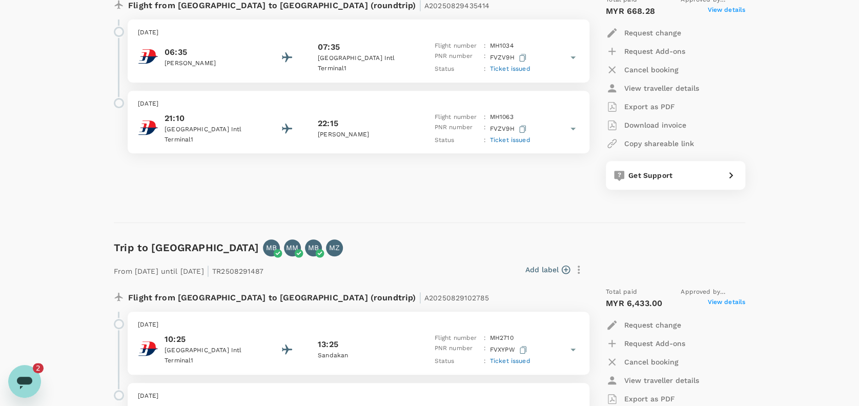
click at [574, 129] on icon at bounding box center [573, 128] width 12 height 12
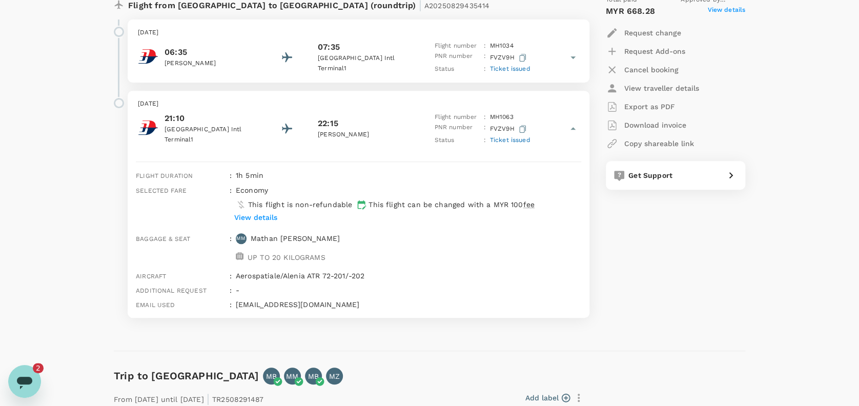
click at [574, 126] on icon at bounding box center [573, 128] width 12 height 12
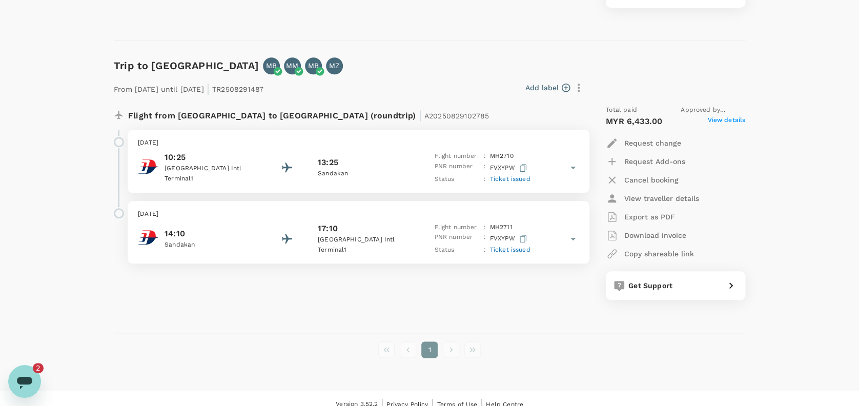
scroll to position [398, 0]
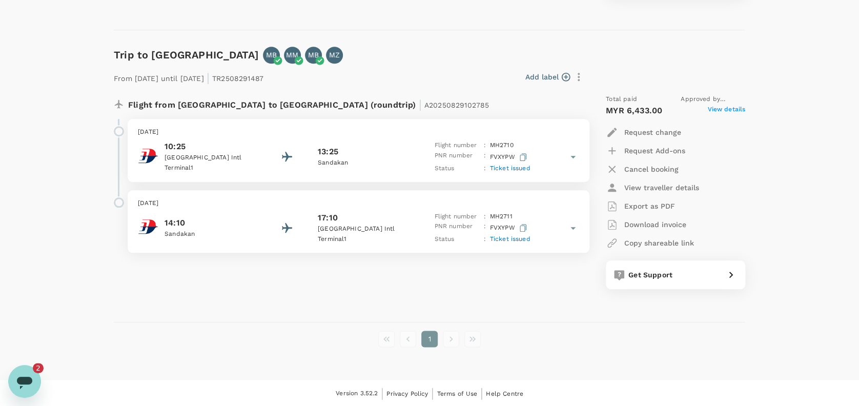
click at [528, 239] on span "Ticket issued" at bounding box center [510, 238] width 40 height 7
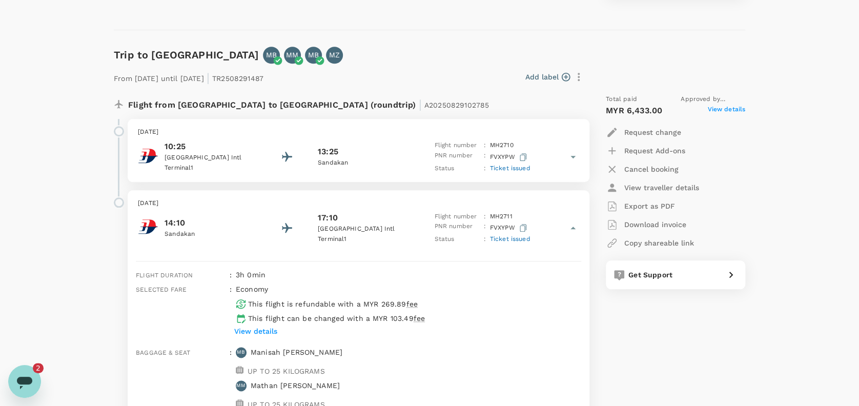
click at [662, 204] on p "Export as PDF" at bounding box center [649, 206] width 51 height 10
click at [621, 34] on div "Trip to Sandakan MB MM MB MZ From 21 Sep 2025 until 27 Sep 2025 | TR2508291487 …" at bounding box center [426, 297] width 640 height 535
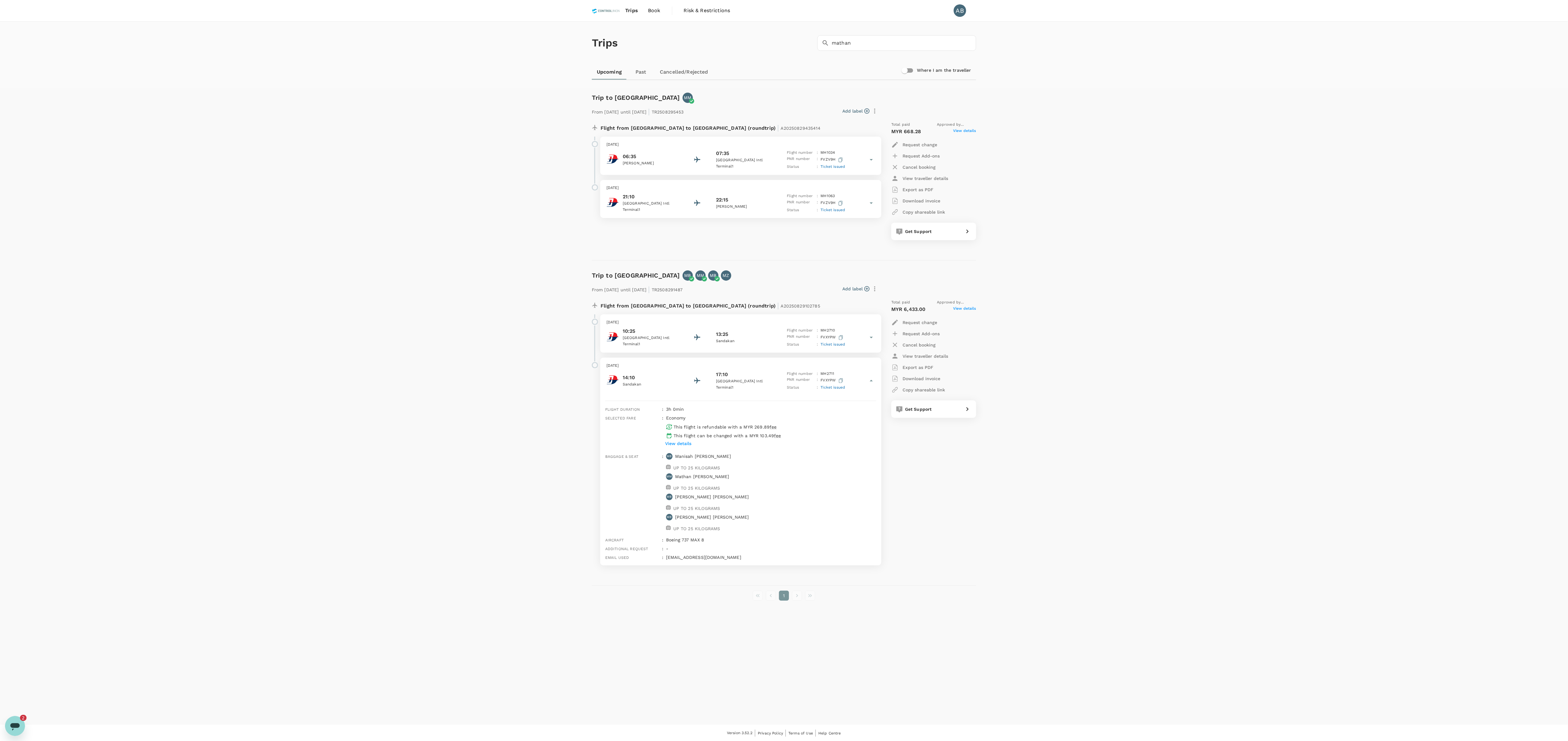
scroll to position [2169, 0]
click at [522, 214] on div "Trips ​ mathan ​ Upcoming Past Cancelled/Rejected Where I am the traveller Trip…" at bounding box center [784, 373] width 1568 height 703
click at [522, 195] on div "Trips ​ mathan ​ Upcoming Past Cancelled/Rejected Where I am the traveller Trip…" at bounding box center [784, 373] width 1568 height 703
click at [522, 190] on div "Trips ​ mathan ​ Upcoming Past Cancelled/Rejected Where I am the traveller Trip…" at bounding box center [784, 373] width 1568 height 703
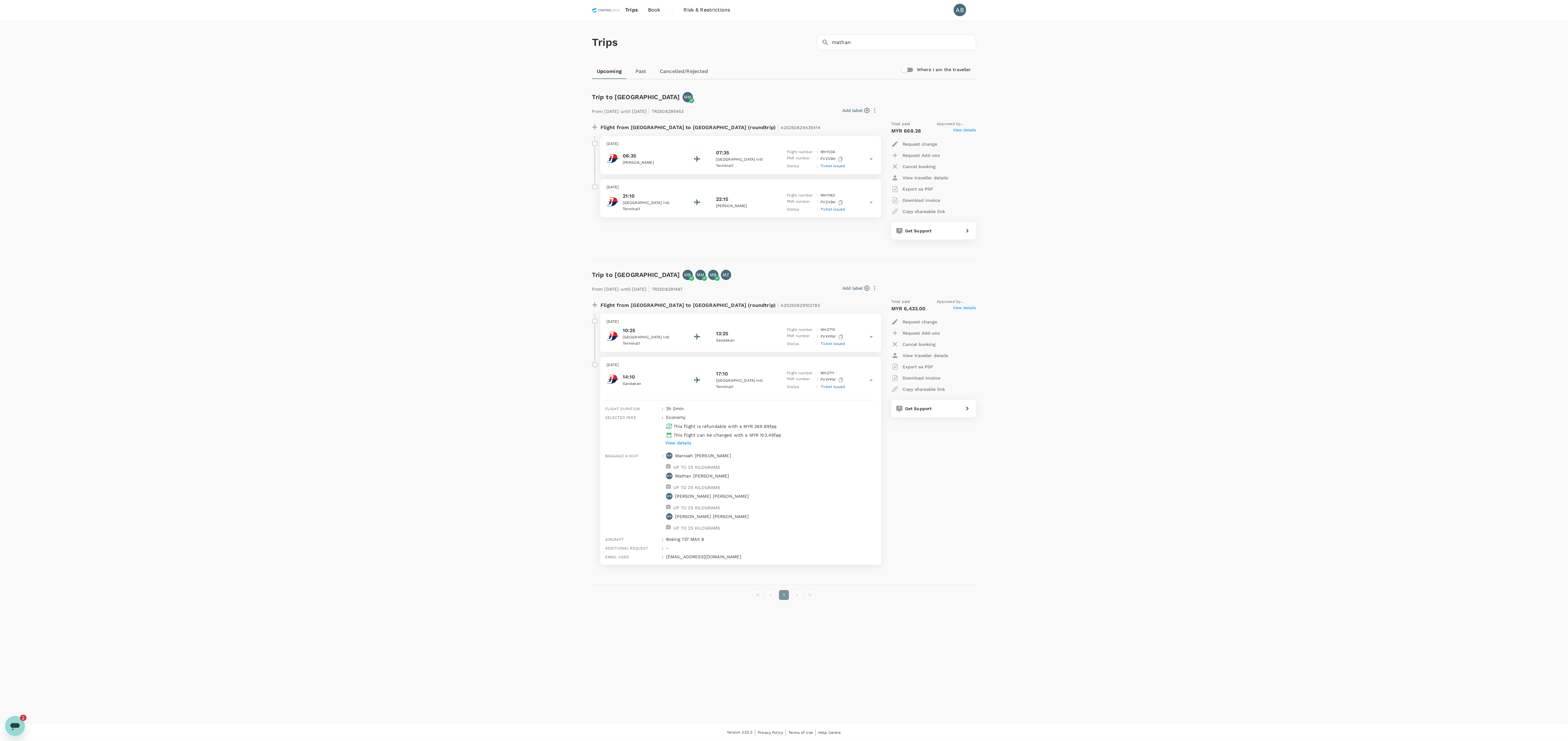
click at [522, 133] on div "Trips ​ mathan ​ Upcoming Past Cancelled/Rejected Where I am the traveller Trip…" at bounding box center [784, 372] width 1568 height 703
click at [522, 158] on div "Trips ​ mathan ​ Upcoming Past Cancelled/Rejected Where I am the traveller Trip…" at bounding box center [784, 372] width 1568 height 703
click at [522, 155] on div "Trips ​ mathan ​ Upcoming Past Cancelled/Rejected Where I am the traveller Trip…" at bounding box center [784, 372] width 1568 height 703
click at [522, 83] on div "Trips ​ mathan ​ Upcoming Past Cancelled/Rejected Where I am the traveller" at bounding box center [784, 54] width 1568 height 66
click at [522, 124] on div "Trips ​ mathan ​ Upcoming Past Cancelled/Rejected Where I am the traveller Trip…" at bounding box center [784, 372] width 1568 height 703
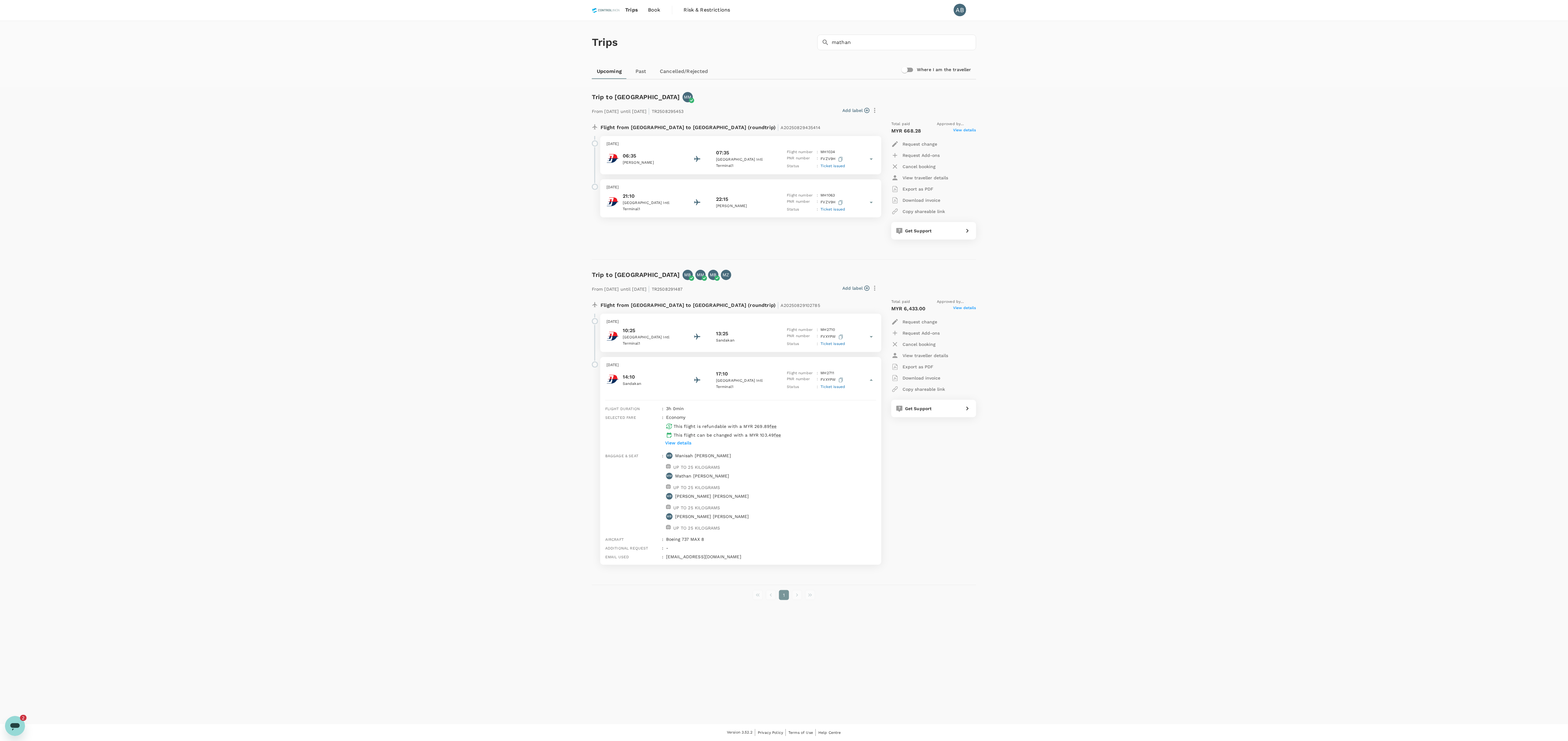
click at [522, 148] on div "Trips ​ mathan ​ Upcoming Past Cancelled/Rejected Where I am the traveller Trip…" at bounding box center [784, 372] width 1568 height 703
click at [522, 145] on div "Trips ​ mathan ​ Upcoming Past Cancelled/Rejected Where I am the traveller Trip…" at bounding box center [784, 372] width 1568 height 703
click at [522, 167] on div "Trips ​ mathan ​ Upcoming Past Cancelled/Rejected Where I am the traveller Trip…" at bounding box center [784, 372] width 1568 height 703
click at [522, 196] on div "Trips ​ mathan ​ Upcoming Past Cancelled/Rejected Where I am the traveller Trip…" at bounding box center [784, 372] width 1568 height 703
click at [522, 186] on div "Trips ​ mathan ​ Upcoming Past Cancelled/Rejected Where I am the traveller Trip…" at bounding box center [784, 372] width 1568 height 703
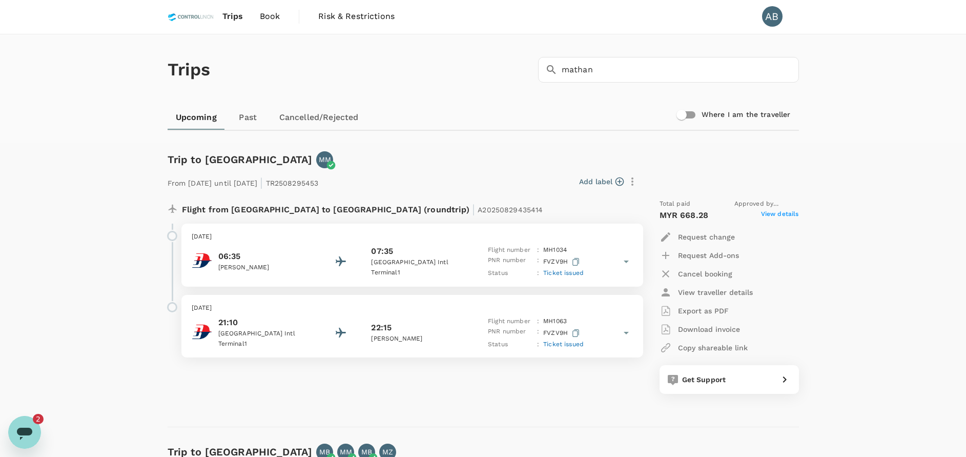
scroll to position [3557, 0]
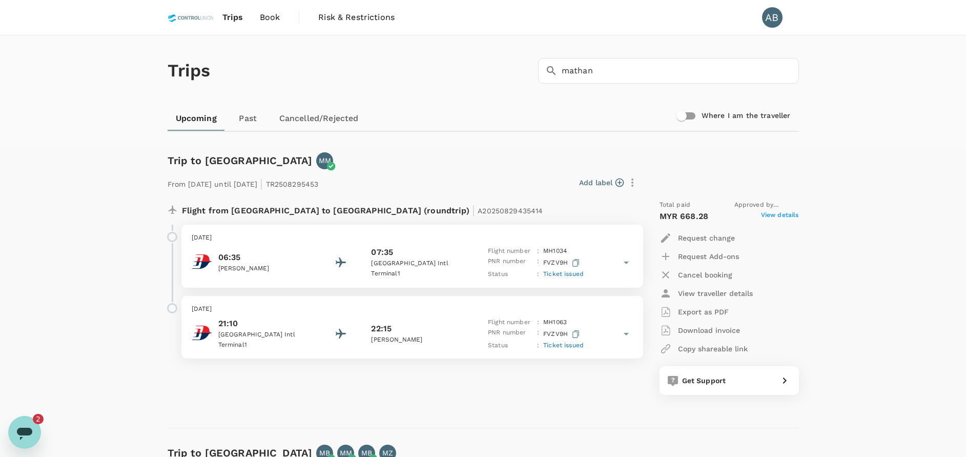
click at [484, 80] on div "Trips ​ mathan ​" at bounding box center [481, 68] width 636 height 75
click at [502, 75] on div "Trips ​ mathan ​" at bounding box center [481, 68] width 636 height 75
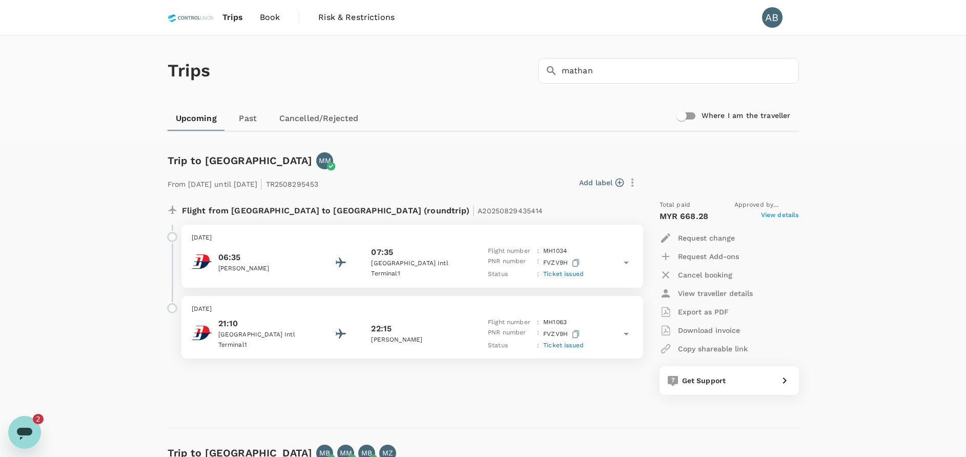
click at [442, 81] on div "Trips ​ mathan ​" at bounding box center [481, 68] width 636 height 75
click at [442, 79] on div "Trips ​ mathan ​" at bounding box center [481, 68] width 636 height 75
click at [445, 77] on div "Trips ​ mathan ​" at bounding box center [481, 68] width 636 height 75
click at [464, 72] on div "Trips ​ mathan ​" at bounding box center [481, 68] width 636 height 75
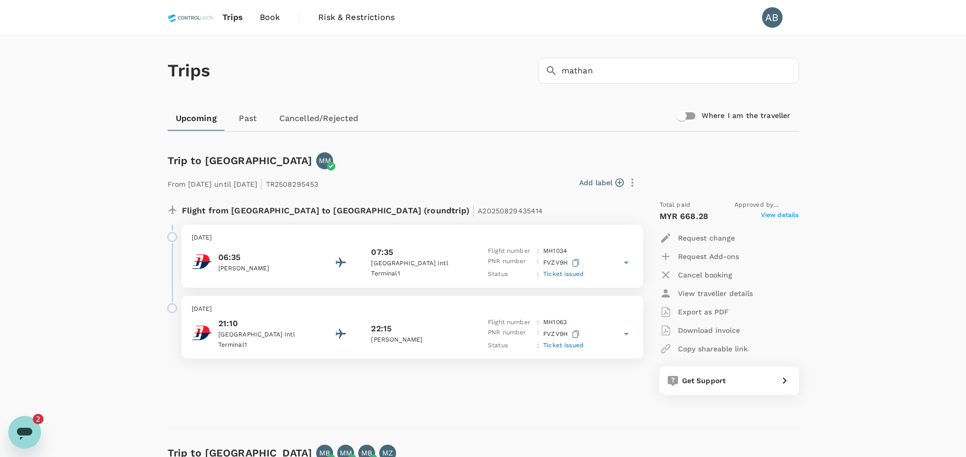
click at [462, 91] on div "Trips ​ mathan ​" at bounding box center [481, 68] width 636 height 75
click at [466, 90] on div "Trips ​ mathan ​" at bounding box center [481, 68] width 636 height 75
click at [428, 14] on div "Trips Book Risk & Restrictions AB" at bounding box center [483, 17] width 631 height 35
click at [465, 44] on div "Trips ​ mathan ​" at bounding box center [481, 68] width 636 height 75
click at [457, 87] on div "Trips ​ mathan ​" at bounding box center [481, 68] width 636 height 75
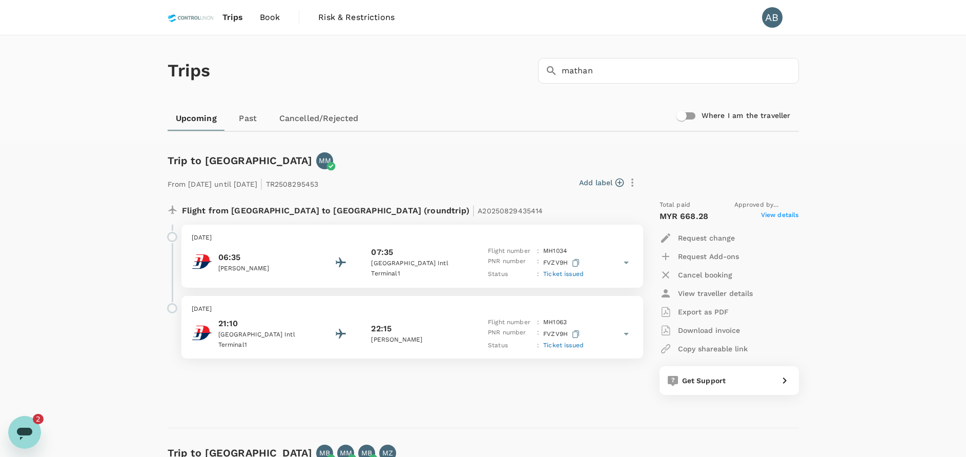
click at [465, 78] on div "Trips ​ mathan ​" at bounding box center [481, 68] width 636 height 75
click at [479, 64] on div "Trips ​ mathan ​" at bounding box center [481, 68] width 636 height 75
drag, startPoint x: 267, startPoint y: 21, endPoint x: 286, endPoint y: 29, distance: 20.9
click at [267, 21] on span "Book" at bounding box center [270, 17] width 21 height 12
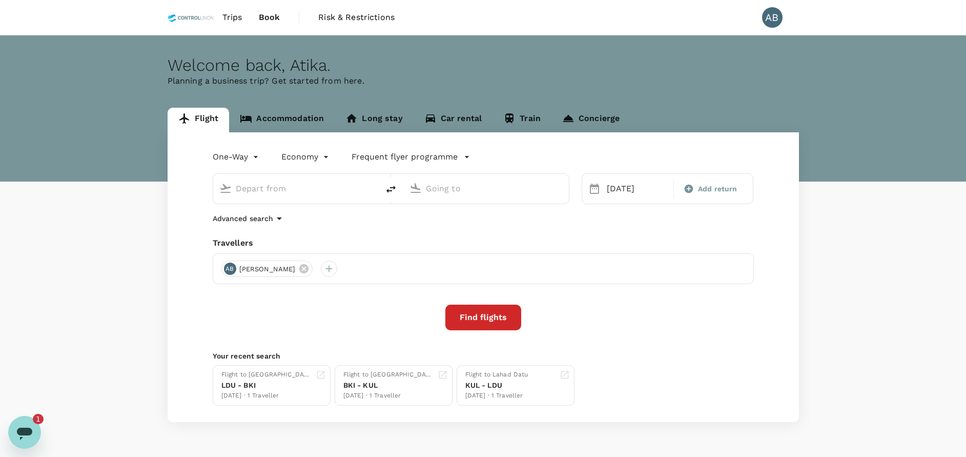
type input "Kota Kinabalu Intl (BKI)"
type input "[GEOGRAPHIC_DATA] (LDU)"
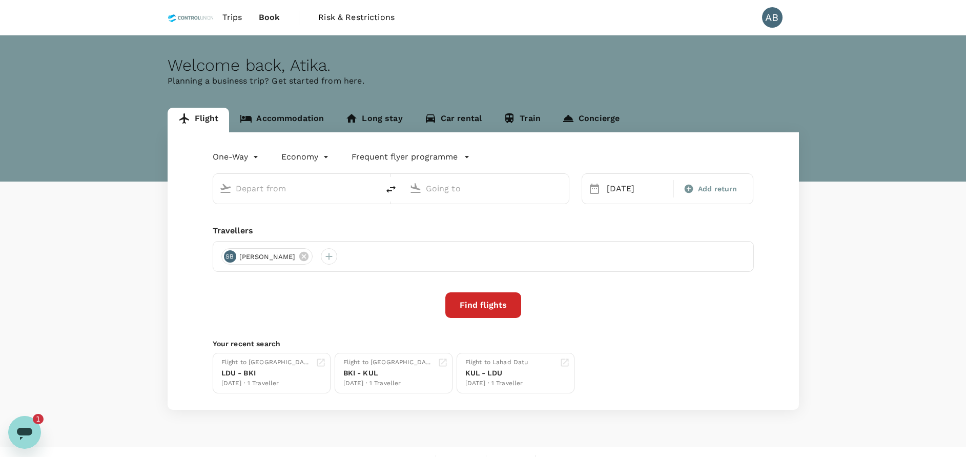
type input "Kota Kinabalu Intl (BKI)"
type input "[GEOGRAPHIC_DATA] (LDU)"
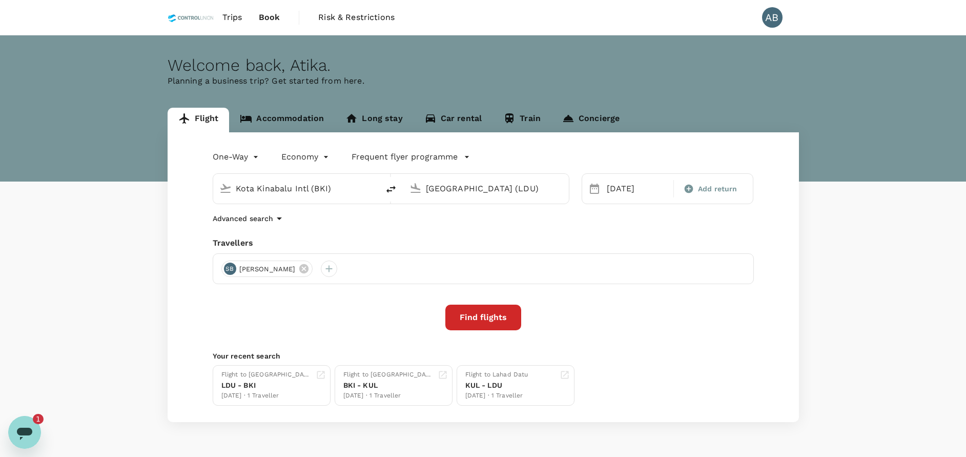
click at [384, 231] on div "One-Way oneway Economy economy Frequent flyer programme Kota Kinabalu Intl (BKI…" at bounding box center [483, 277] width 631 height 290
click at [347, 188] on input "Kota Kinabalu Intl (BKI)" at bounding box center [296, 188] width 121 height 16
click at [233, 230] on p "Bintulu" at bounding box center [311, 228] width 180 height 10
type input "Bintulu (BTU)"
click at [454, 221] on div "Advanced search" at bounding box center [483, 218] width 541 height 12
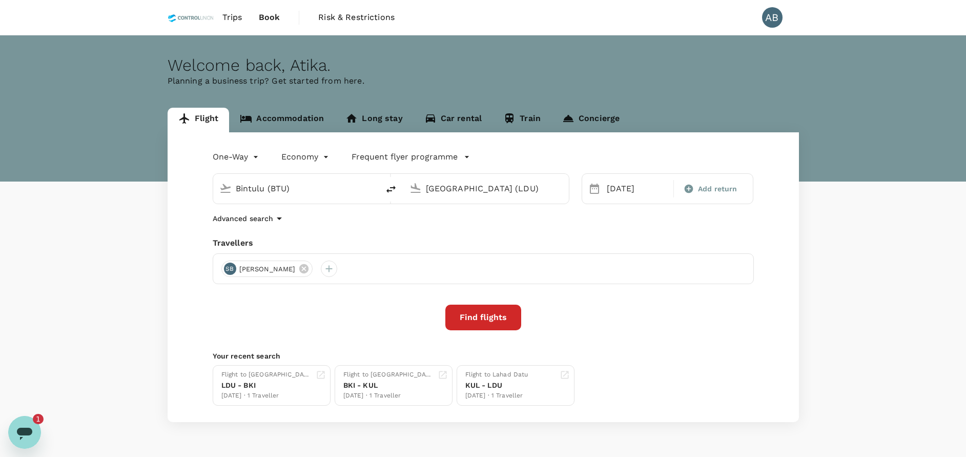
click at [470, 192] on input "[GEOGRAPHIC_DATA] (LDU)" at bounding box center [486, 188] width 121 height 16
click at [512, 221] on div "Advanced search" at bounding box center [483, 218] width 541 height 12
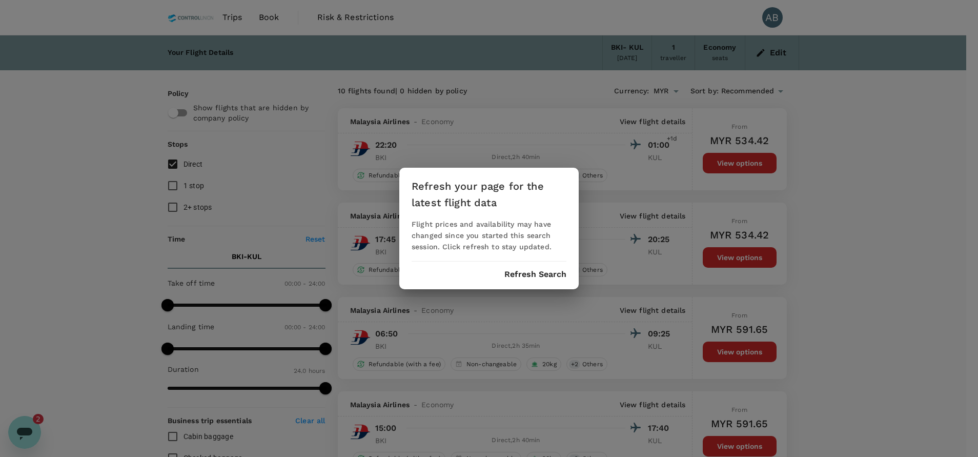
scroll to position [11, 0]
click at [535, 270] on button "Refresh Search" at bounding box center [535, 274] width 62 height 9
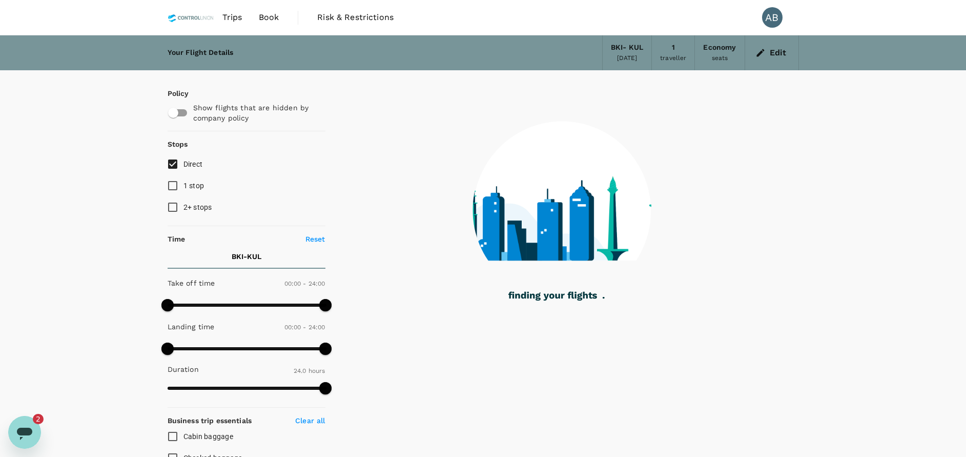
type input "1440"
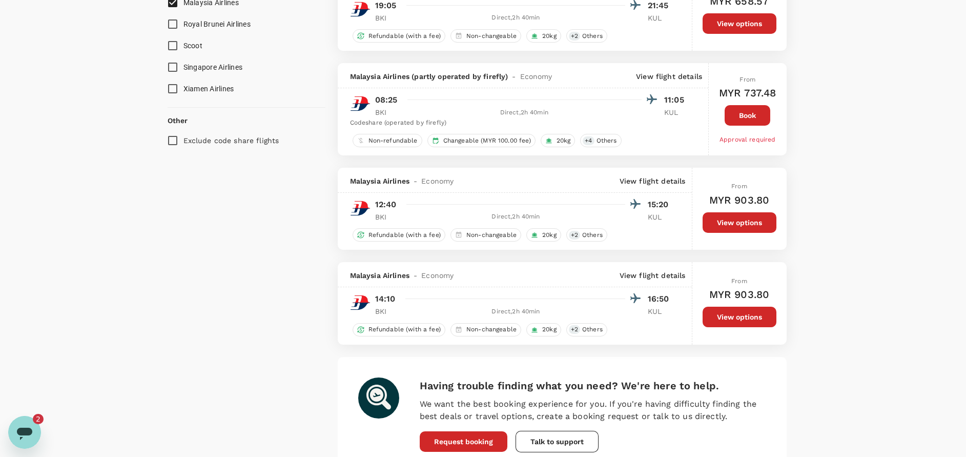
scroll to position [692, 0]
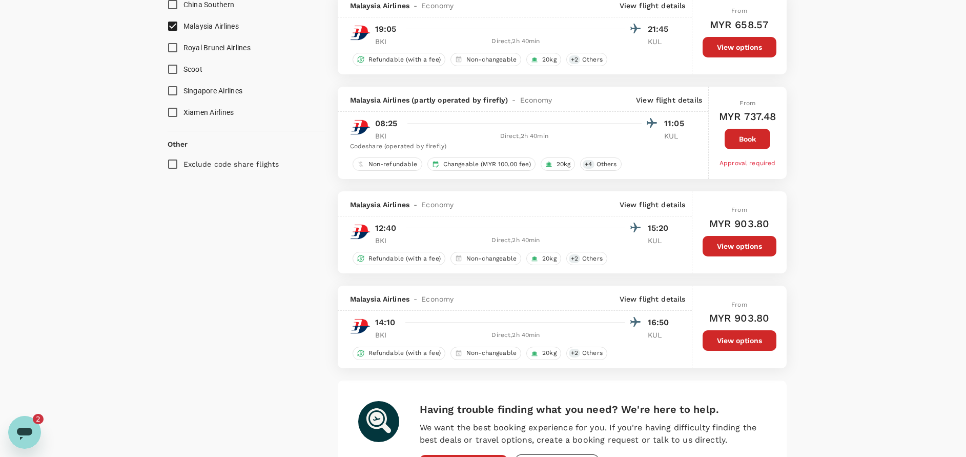
checkbox input "false"
checkbox input "true"
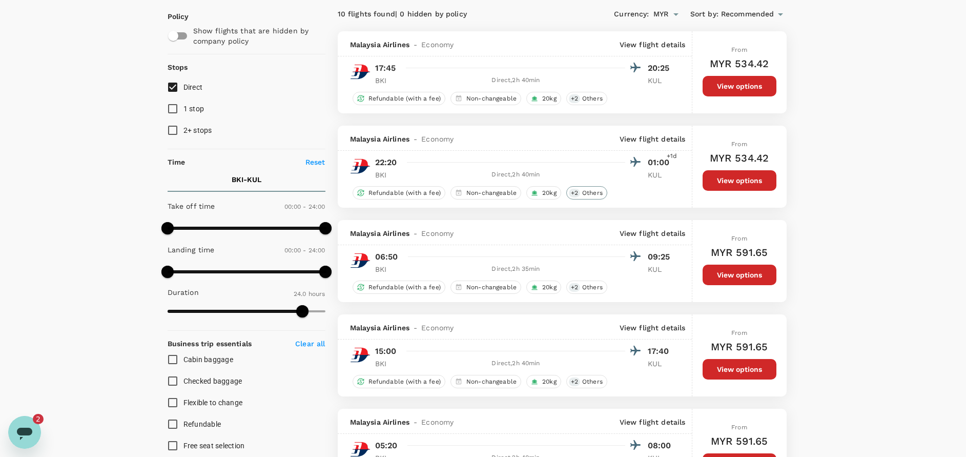
scroll to position [0, 0]
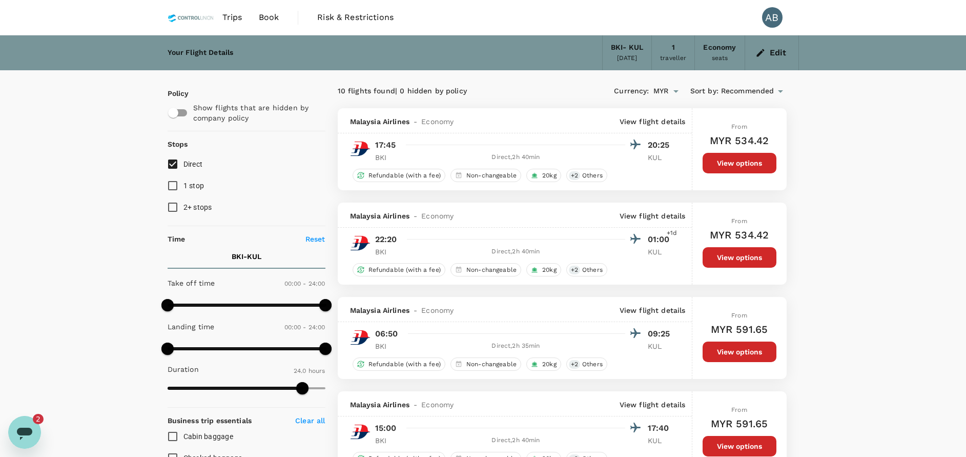
click at [760, 52] on icon "button" at bounding box center [761, 53] width 8 height 8
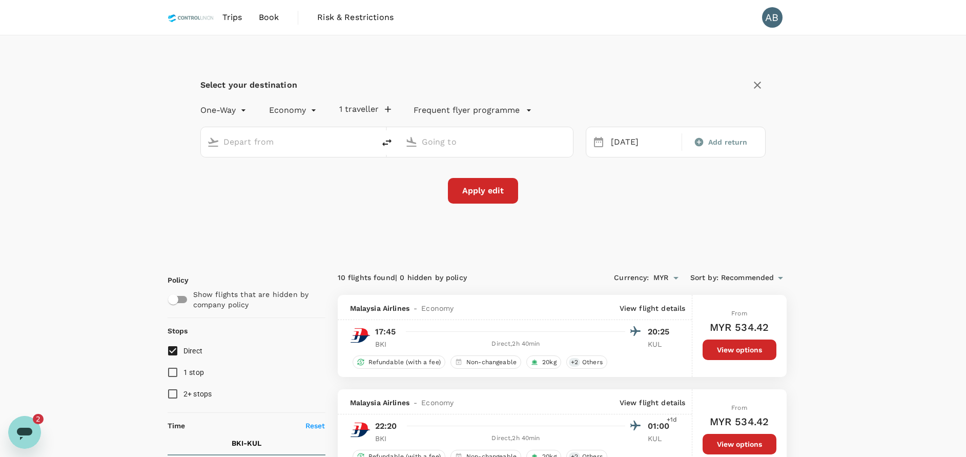
type input "Kota Kinabalu Intl (BKI)"
type input "Kuala Lumpur Intl ([GEOGRAPHIC_DATA])"
click at [387, 142] on icon "delete" at bounding box center [387, 142] width 12 height 12
type input "Kuala Lumpur Intl ([GEOGRAPHIC_DATA])"
type input "Kota Kinabalu Intl (BKI)"
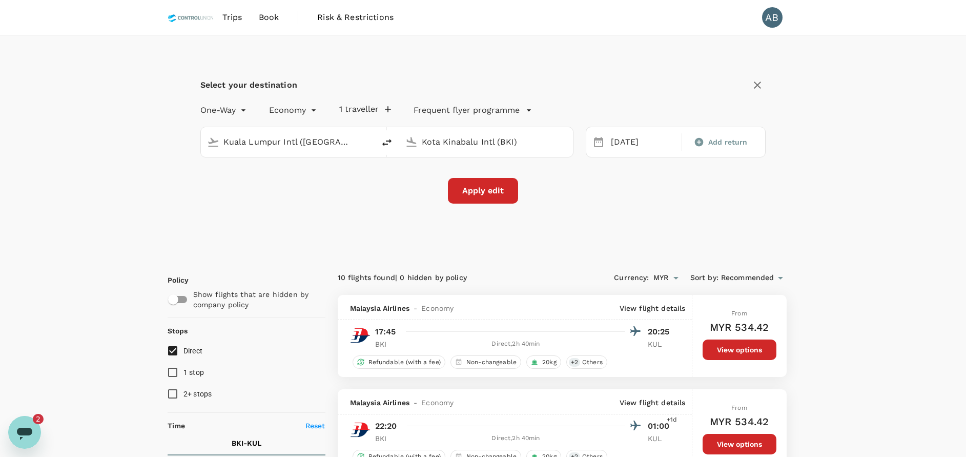
click at [286, 145] on input "Kuala Lumpur Intl ([GEOGRAPHIC_DATA])" at bounding box center [288, 142] width 130 height 16
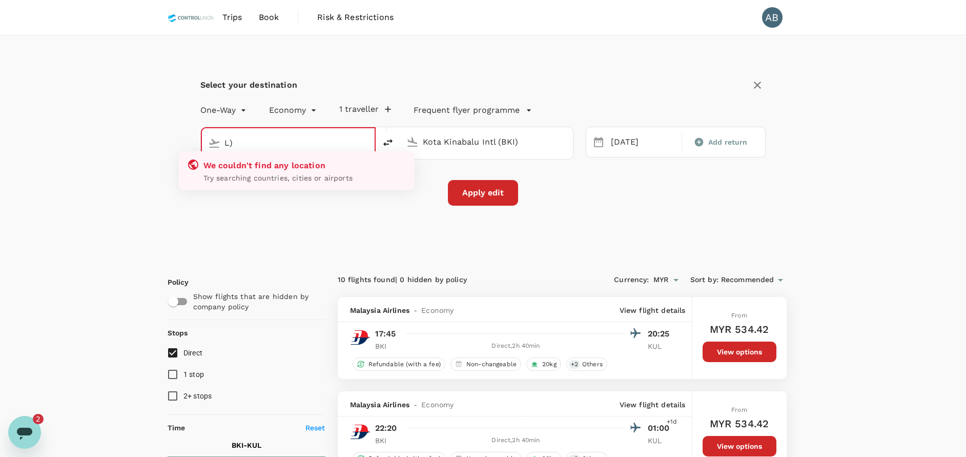
type input ")"
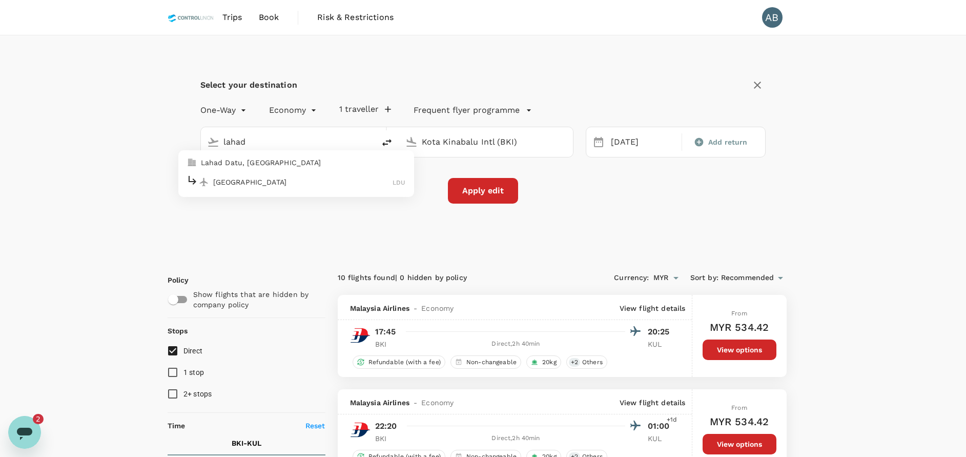
click at [262, 180] on p "[GEOGRAPHIC_DATA]" at bounding box center [303, 182] width 180 height 10
type input "[GEOGRAPHIC_DATA] (LDU)"
click at [310, 185] on div "Apply edit" at bounding box center [483, 191] width 566 height 26
click at [616, 144] on div "[DATE]" at bounding box center [643, 142] width 73 height 20
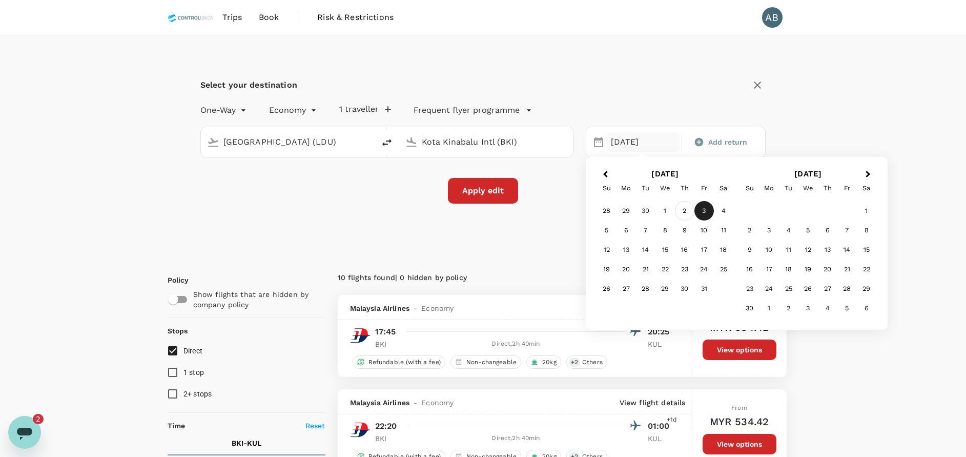
click at [689, 207] on div "2" at bounding box center [684, 210] width 19 height 19
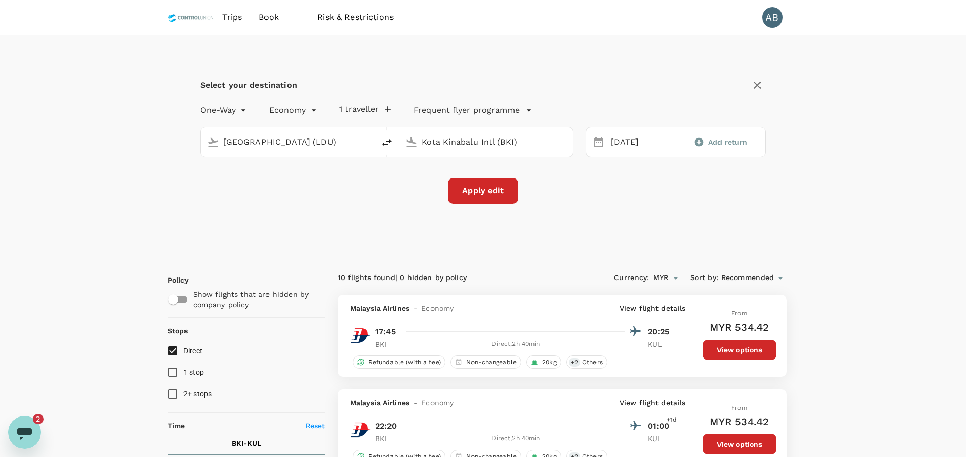
click at [594, 218] on div "Select your destination One-Way oneway Economy economy 1 traveller Frequent fly…" at bounding box center [483, 145] width 631 height 221
drag, startPoint x: 495, startPoint y: 194, endPoint x: 538, endPoint y: 194, distance: 43.1
click at [495, 193] on button "Apply edit" at bounding box center [483, 191] width 70 height 26
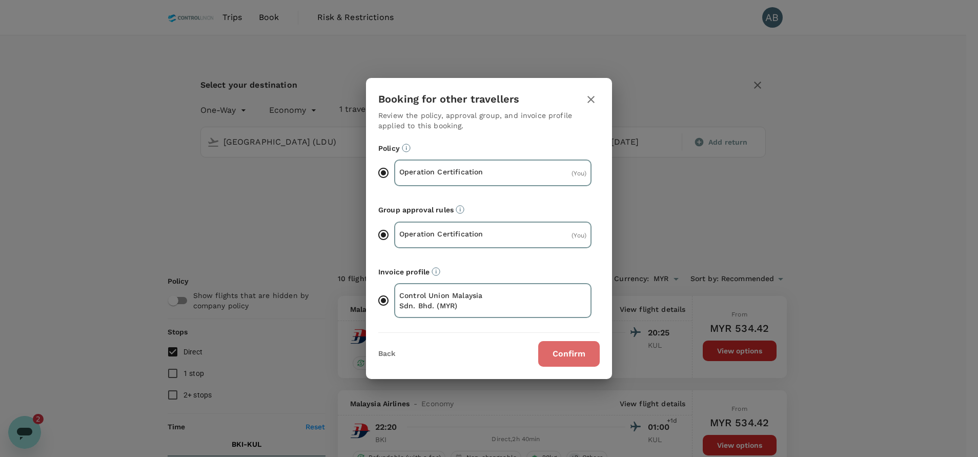
click at [573, 355] on button "Confirm" at bounding box center [569, 354] width 62 height 26
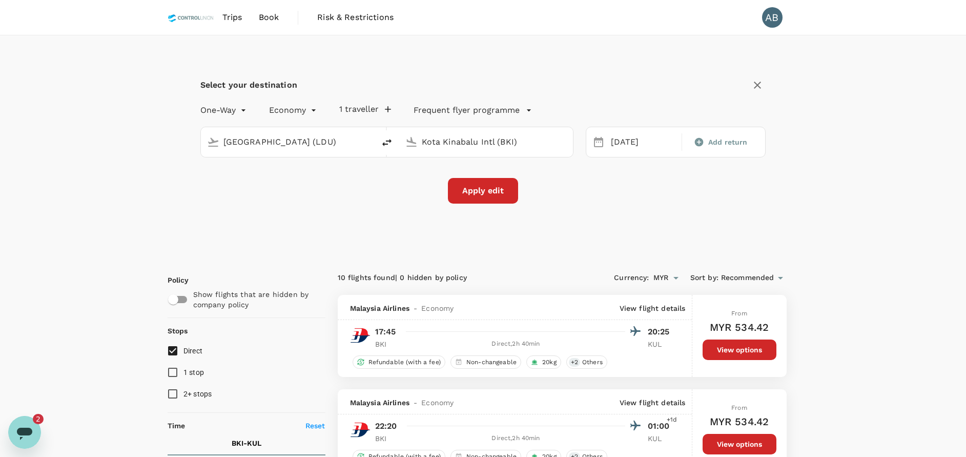
checkbox input "false"
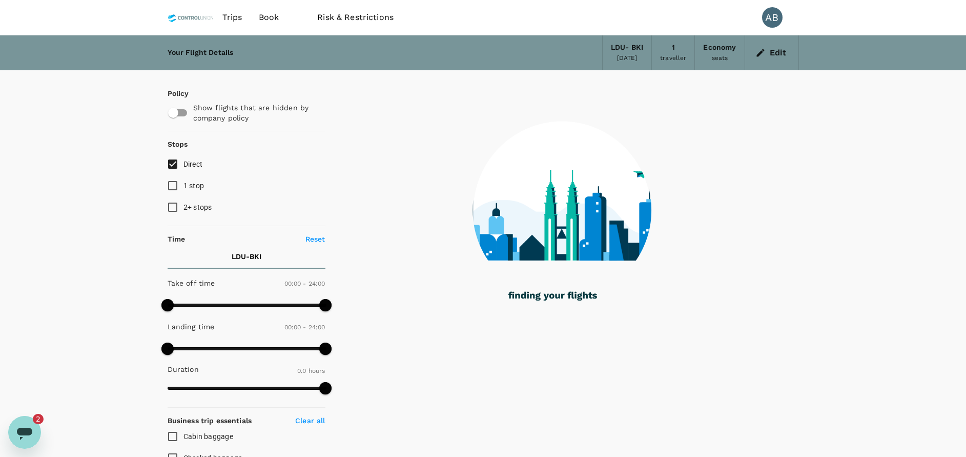
checkbox input "true"
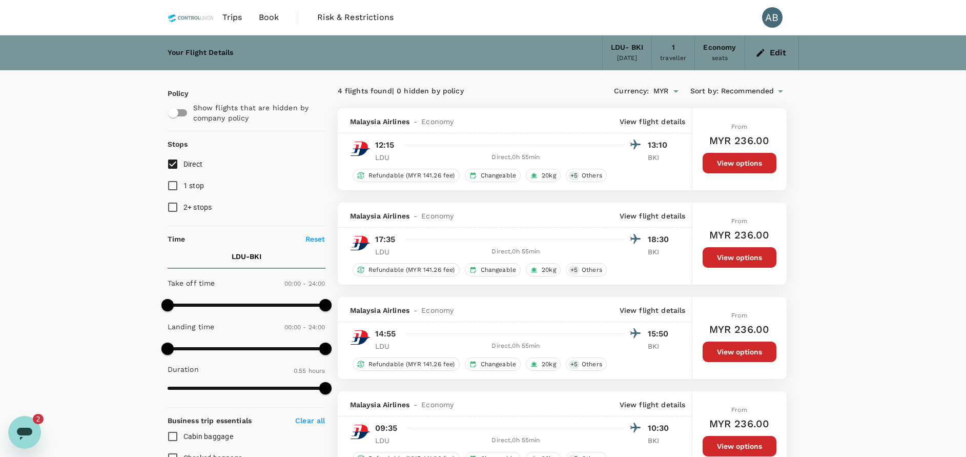
click at [763, 50] on icon "button" at bounding box center [761, 53] width 8 height 8
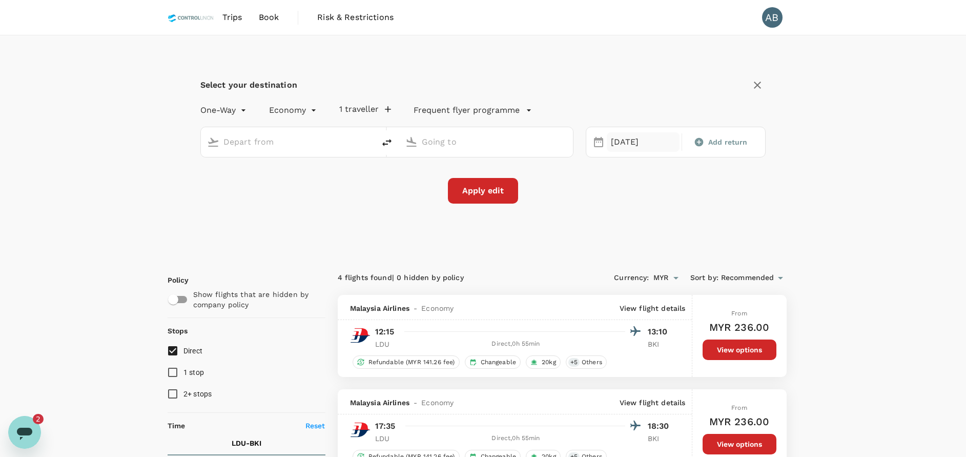
type input "[GEOGRAPHIC_DATA] (LDU)"
type input "Kota Kinabalu Intl (BKI)"
click at [384, 143] on icon "delete" at bounding box center [387, 142] width 12 height 12
type input "Kota Kinabalu Intl (BKI)"
type input "[GEOGRAPHIC_DATA] (LDU)"
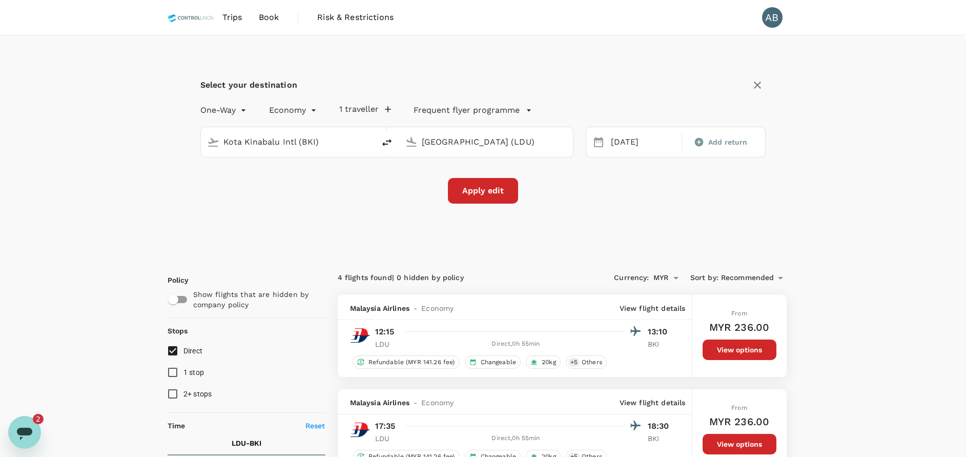
click at [599, 139] on icon at bounding box center [598, 142] width 9 height 10
click at [602, 142] on icon at bounding box center [598, 142] width 12 height 12
click at [624, 144] on div "[DATE]" at bounding box center [643, 142] width 73 height 20
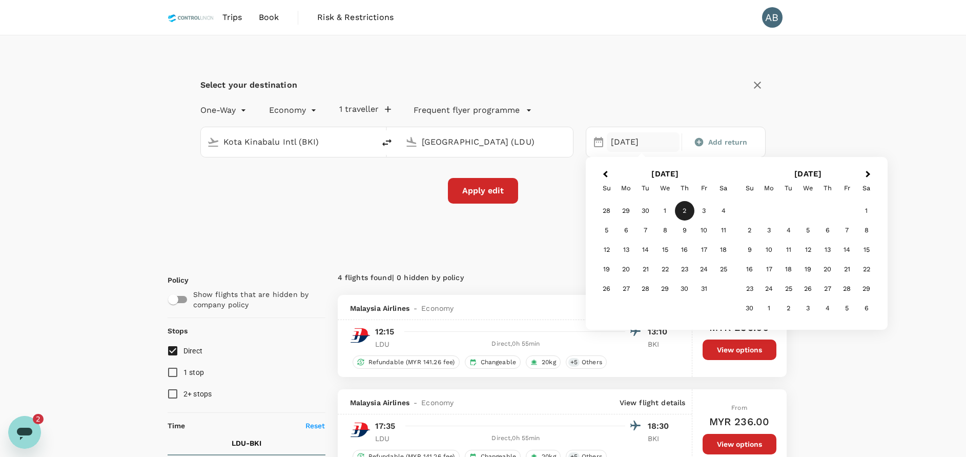
click at [629, 207] on div "29" at bounding box center [626, 210] width 19 height 19
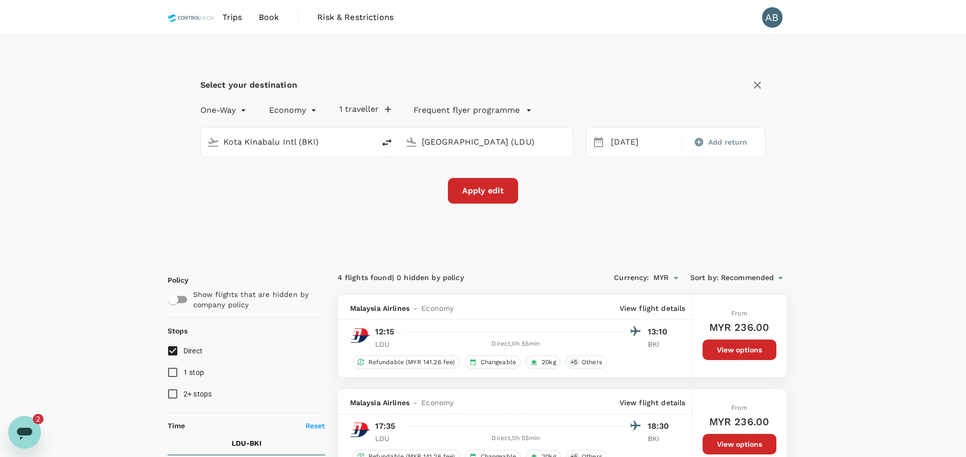
click at [621, 216] on div "Select your destination One-Way oneway Economy economy 1 traveller Frequent fly…" at bounding box center [483, 145] width 631 height 221
click at [501, 197] on button "Apply edit" at bounding box center [483, 191] width 70 height 26
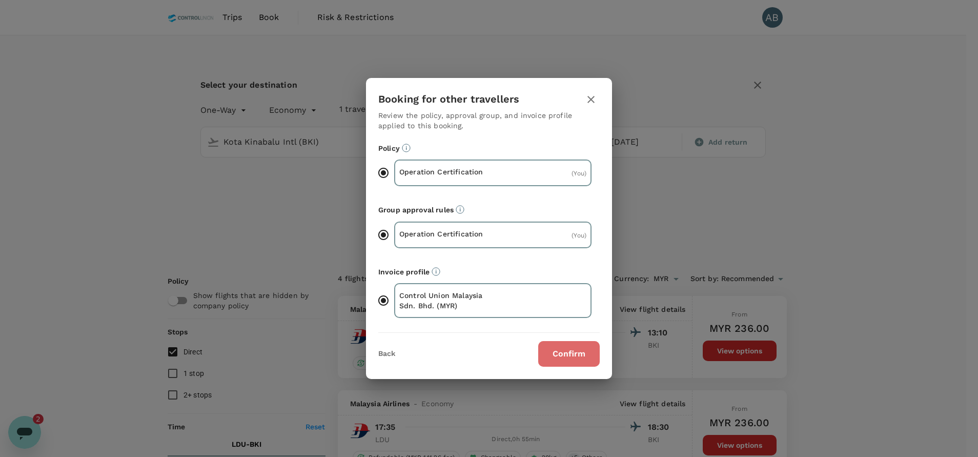
click at [588, 351] on button "Confirm" at bounding box center [569, 354] width 62 height 26
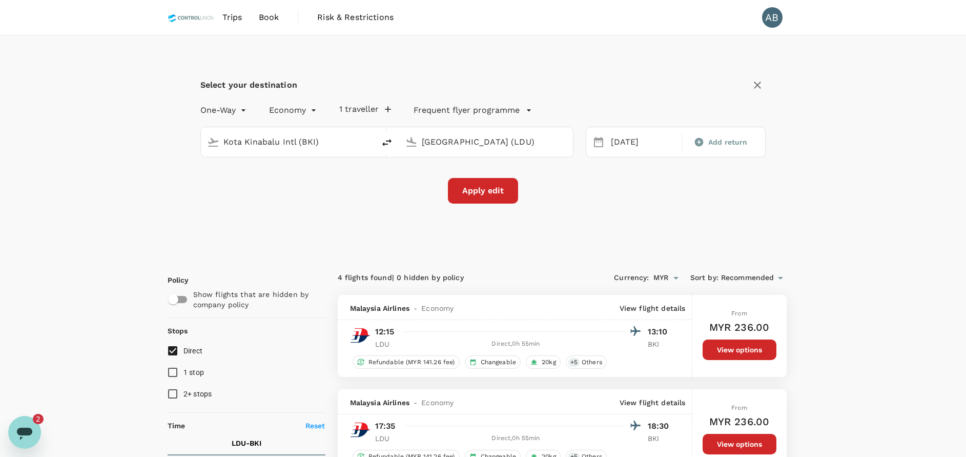
checkbox input "false"
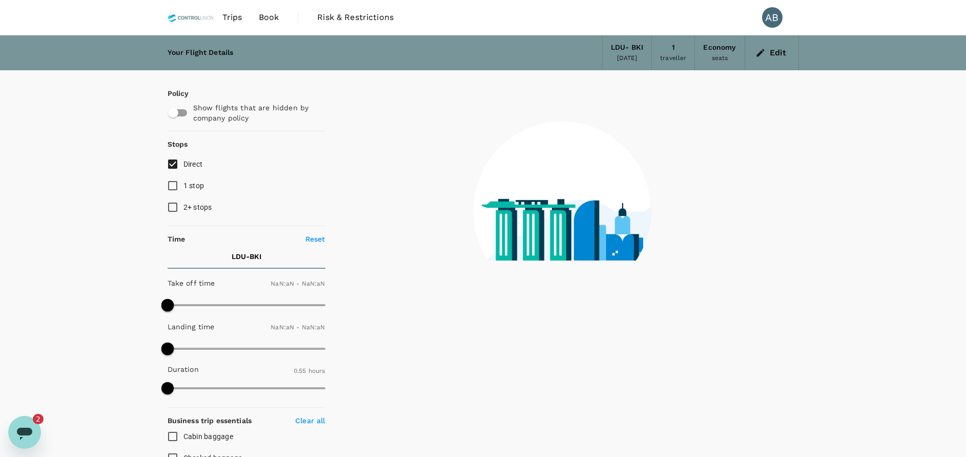
type input "1440"
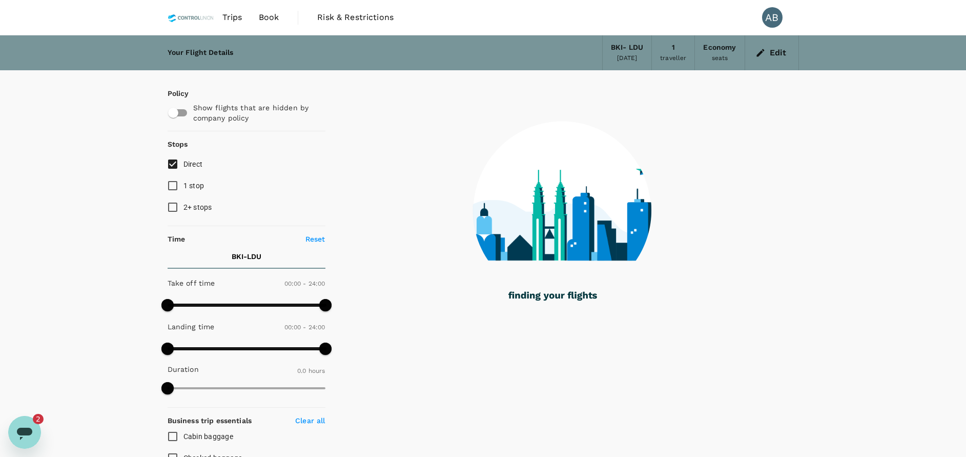
type input "60"
checkbox input "true"
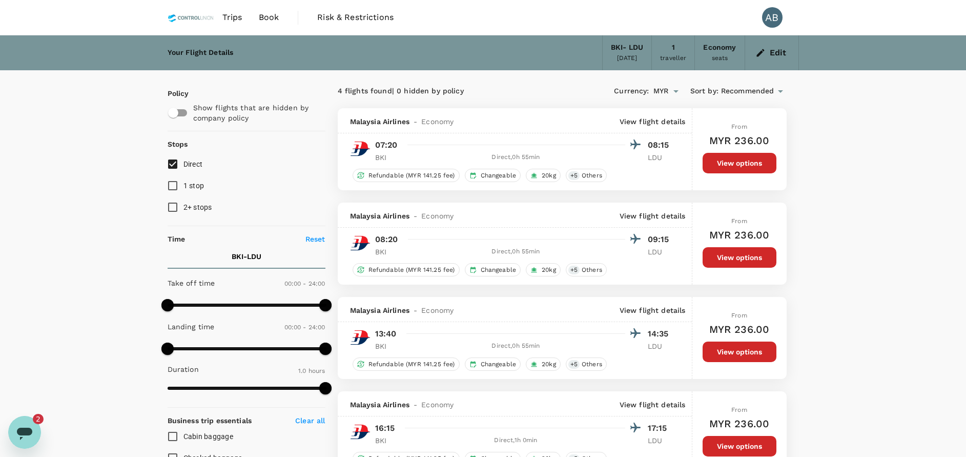
drag, startPoint x: 236, startPoint y: 15, endPoint x: 243, endPoint y: 20, distance: 8.4
click at [235, 15] on span "Trips" at bounding box center [232, 17] width 20 height 12
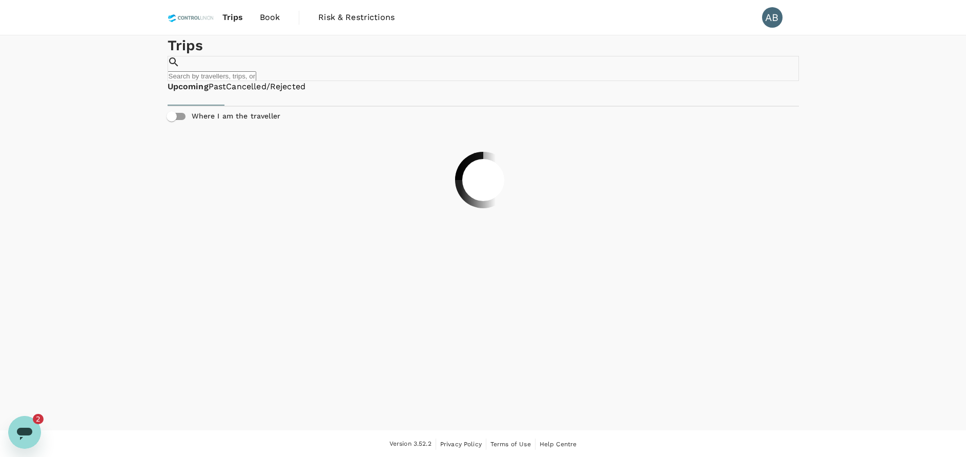
click at [256, 75] on input "text" at bounding box center [212, 76] width 89 height 10
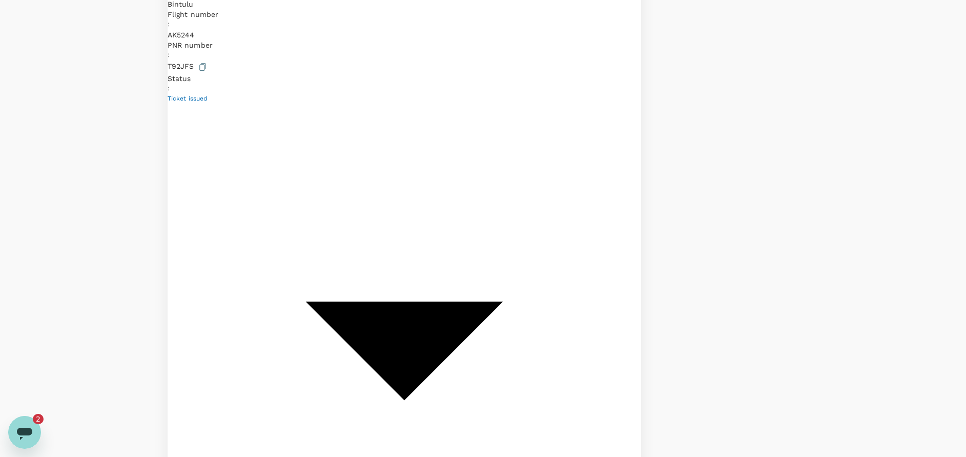
scroll to position [349, 0]
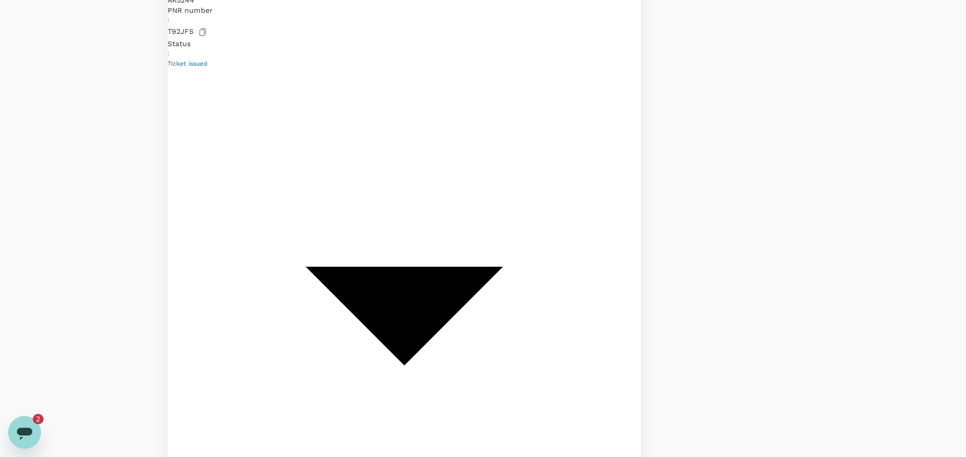
type input "mohama"
drag, startPoint x: 374, startPoint y: 138, endPoint x: 354, endPoint y: 135, distance: 20.3
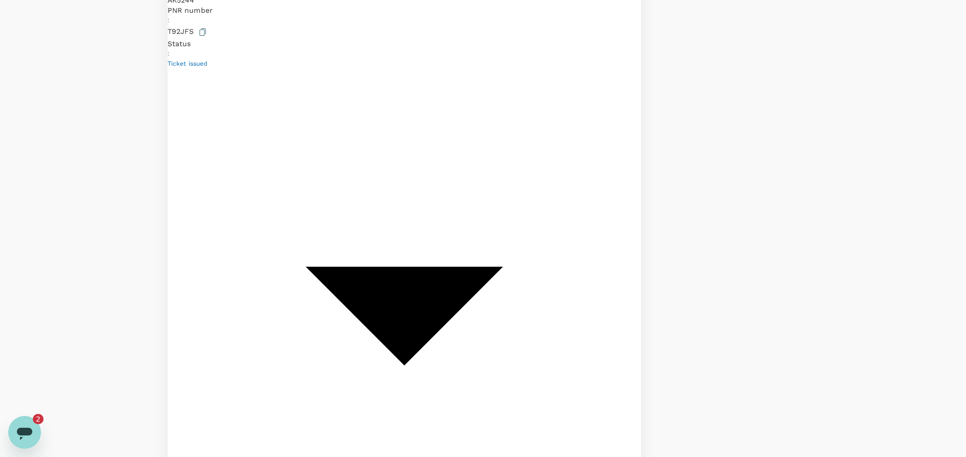
drag, startPoint x: 345, startPoint y: 126, endPoint x: 310, endPoint y: 127, distance: 35.9
copy div "TR2509220858 Add label"
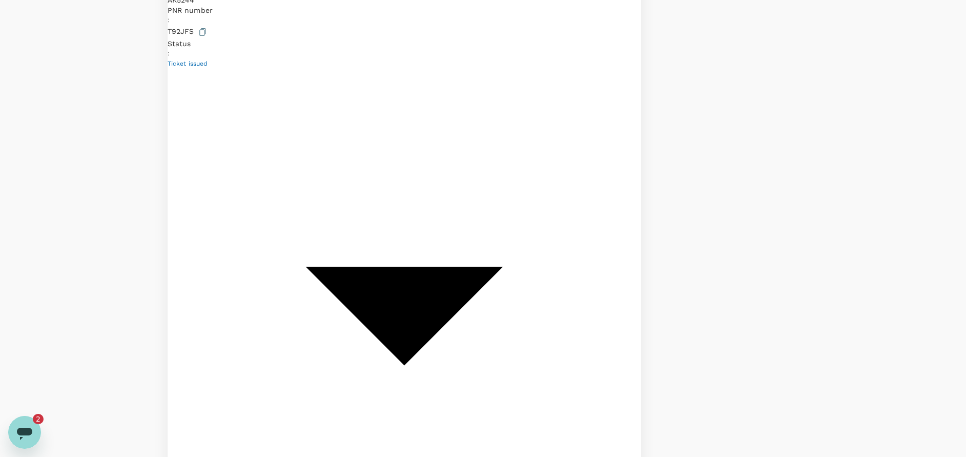
click at [28, 429] on icon "Open messaging window, 2 unread messages" at bounding box center [24, 433] width 15 height 12
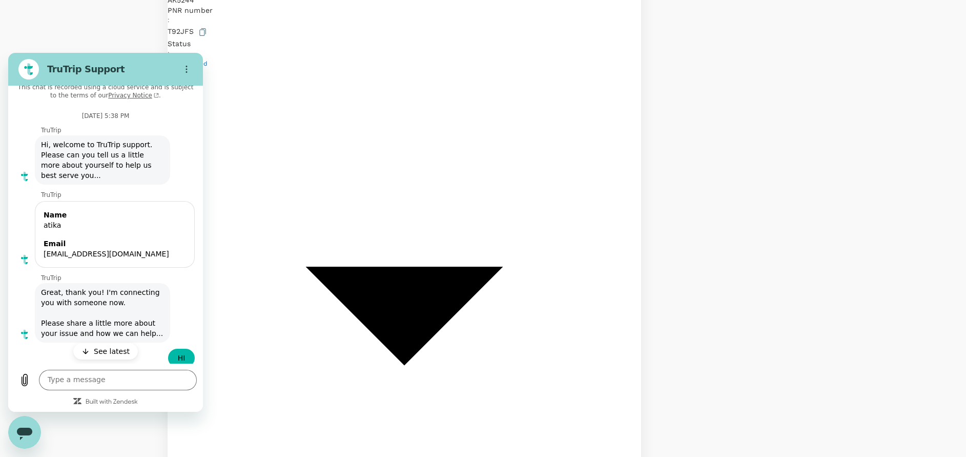
scroll to position [0, 0]
click at [66, 382] on textarea at bounding box center [118, 380] width 158 height 21
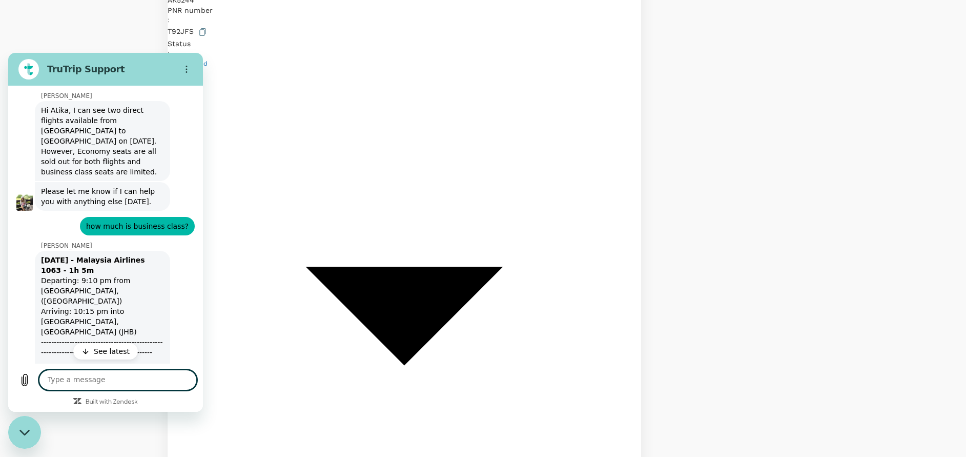
scroll to position [3290, 0]
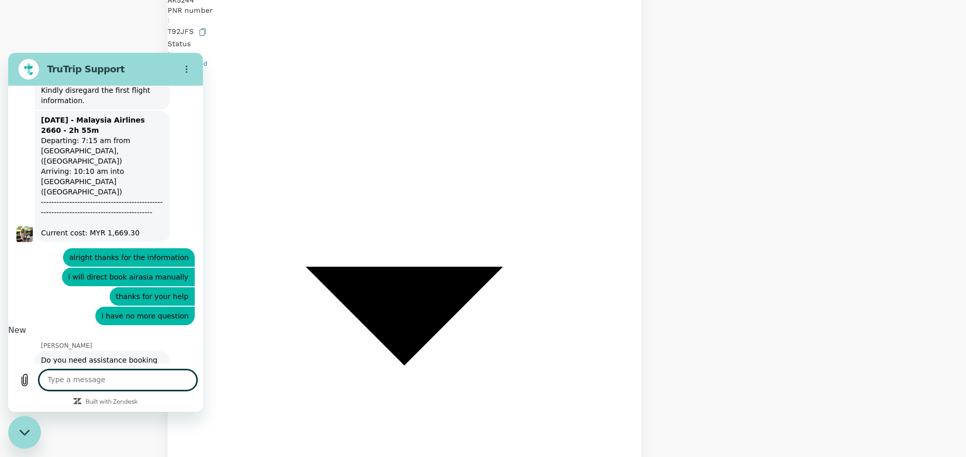
click at [75, 378] on textarea at bounding box center [118, 380] width 158 height 21
type textarea "hi there"
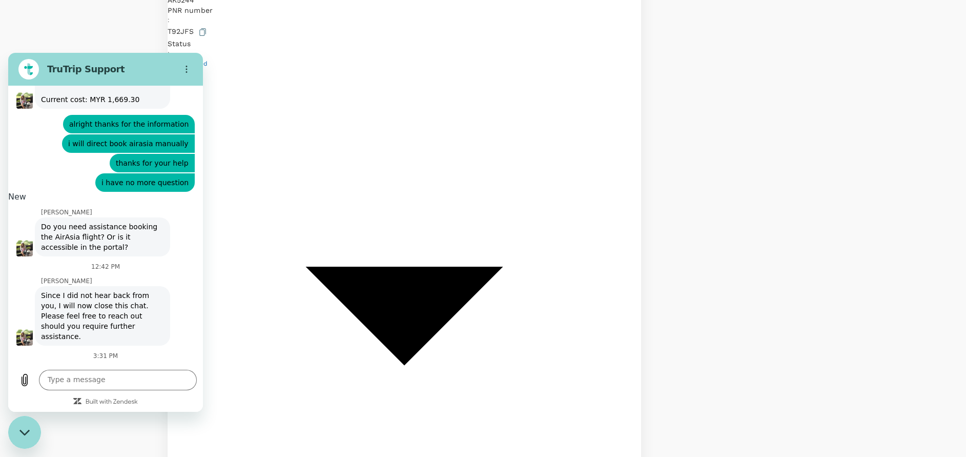
scroll to position [3472, 0]
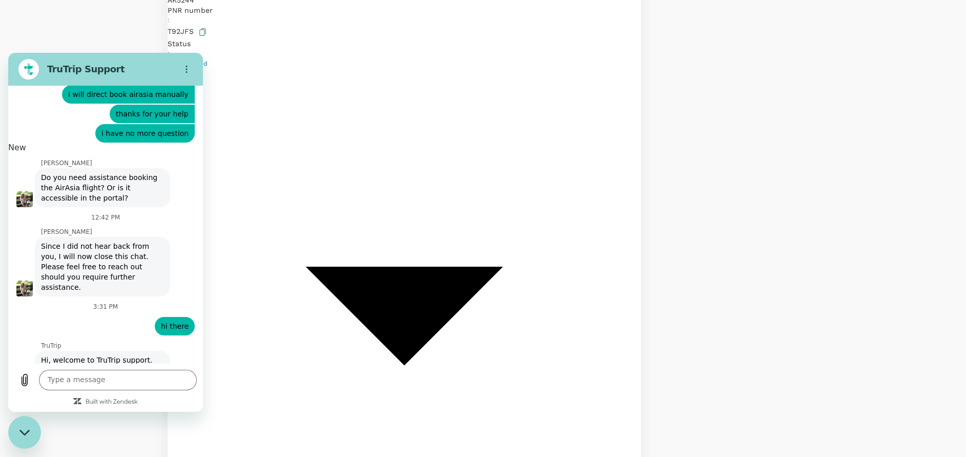
click at [96, 431] on input "Name" at bounding box center [115, 442] width 142 height 22
type input "Atika"
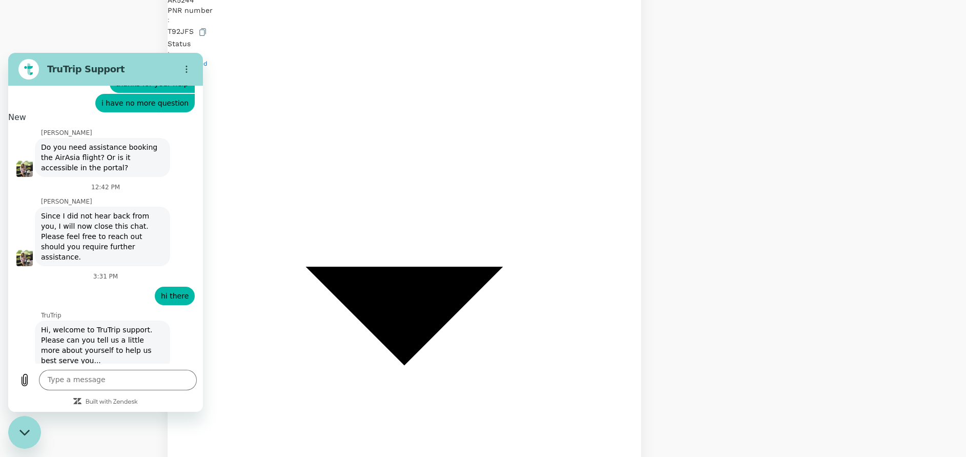
scroll to position [3517, 0]
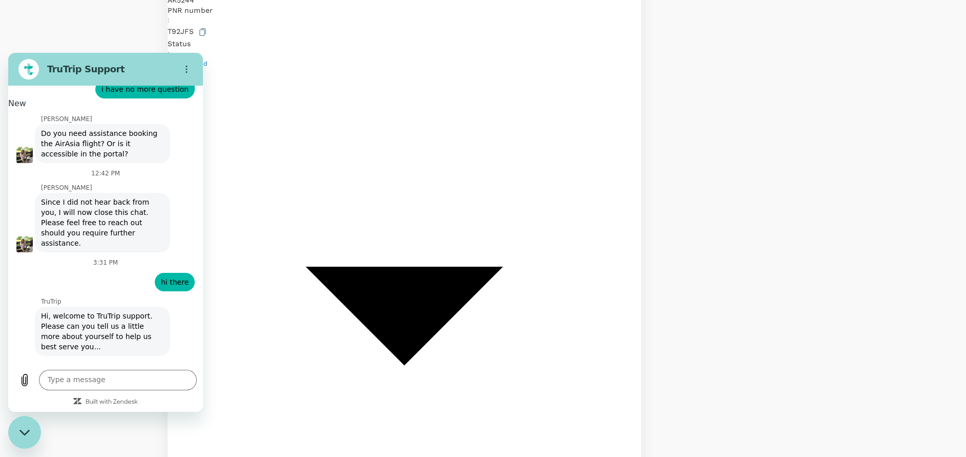
click at [83, 431] on input "Email" at bounding box center [115, 442] width 142 height 22
type input "[EMAIL_ADDRESS][DOMAIN_NAME]"
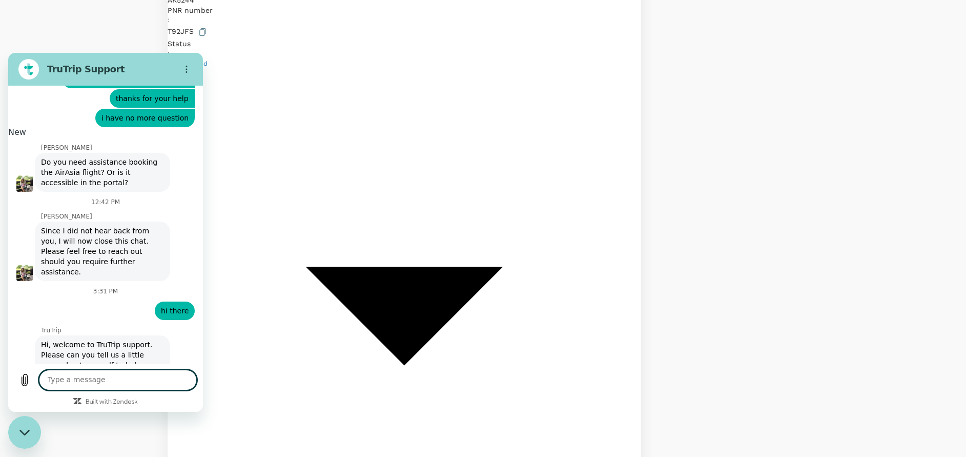
click at [67, 380] on textarea at bounding box center [118, 380] width 158 height 21
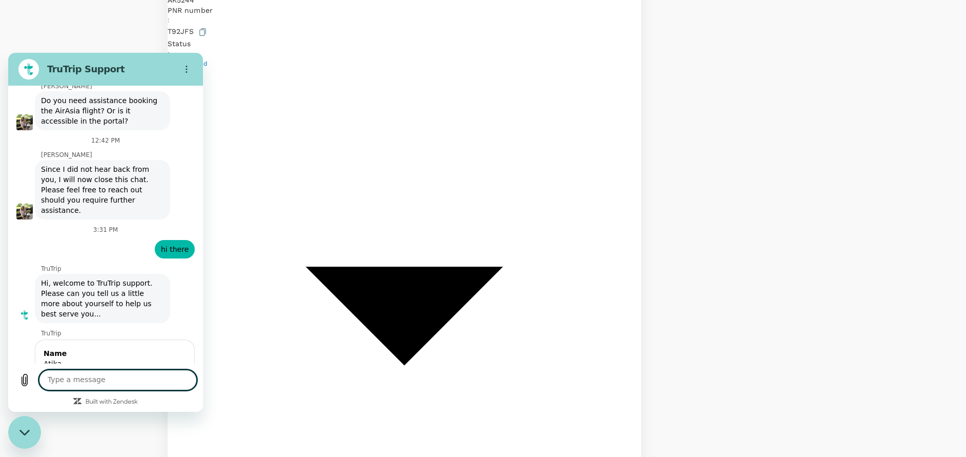
scroll to position [3551, 0]
type textarea "W"
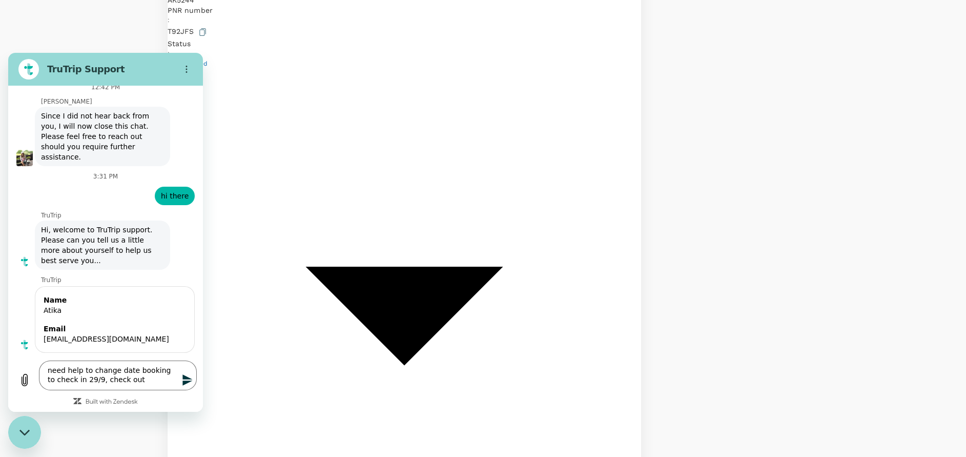
scroll to position [3605, 0]
click at [139, 383] on textarea "need help to change date booking to check in 29/9, check out" at bounding box center [118, 375] width 158 height 30
type textarea "need help to change date booking to check in 29/9, check out 2/10"
click at [191, 379] on icon "Send message" at bounding box center [187, 379] width 10 height 11
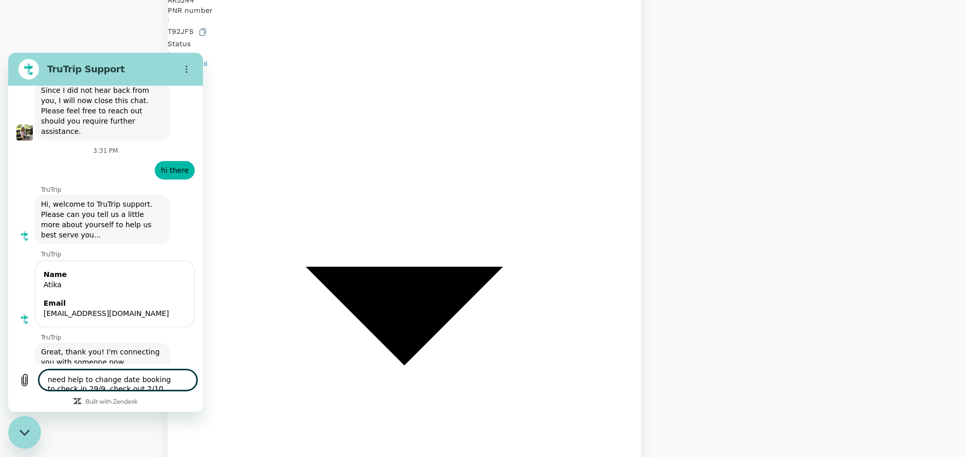
scroll to position [3630, 0]
click at [86, 374] on textarea "need help to change date booking to check in 29/9, check out 2/10" at bounding box center [118, 380] width 158 height 21
paste textarea "TR2509220858"
type textarea "TR2509220858"
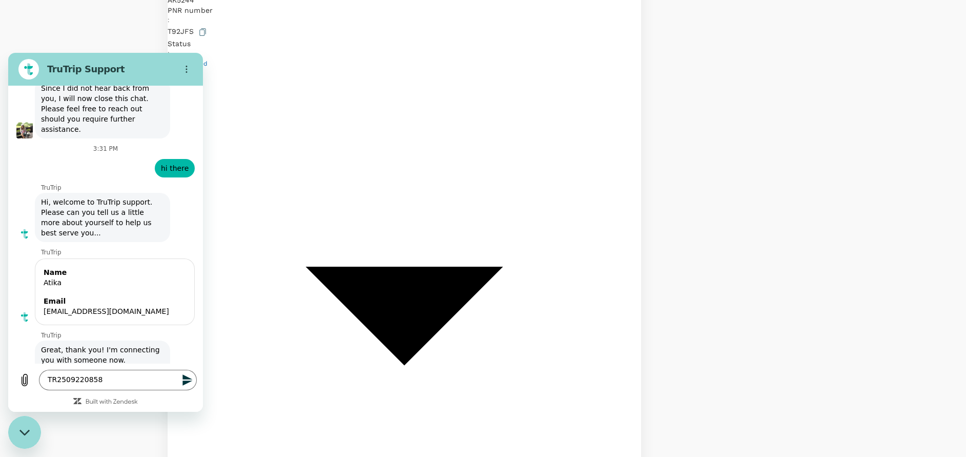
click at [180, 381] on button "Send message" at bounding box center [186, 380] width 21 height 21
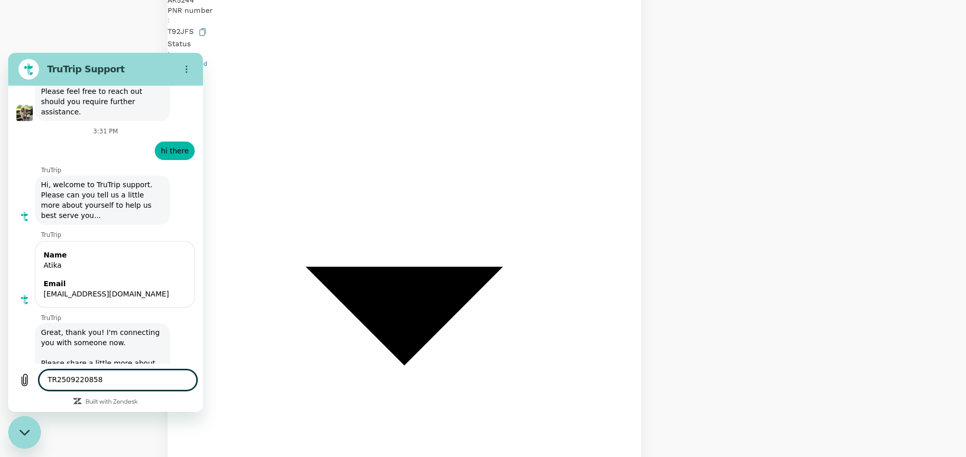
click at [62, 382] on textarea "TR2509220858" at bounding box center [118, 380] width 158 height 21
type textarea "grace hotel lahad datu"
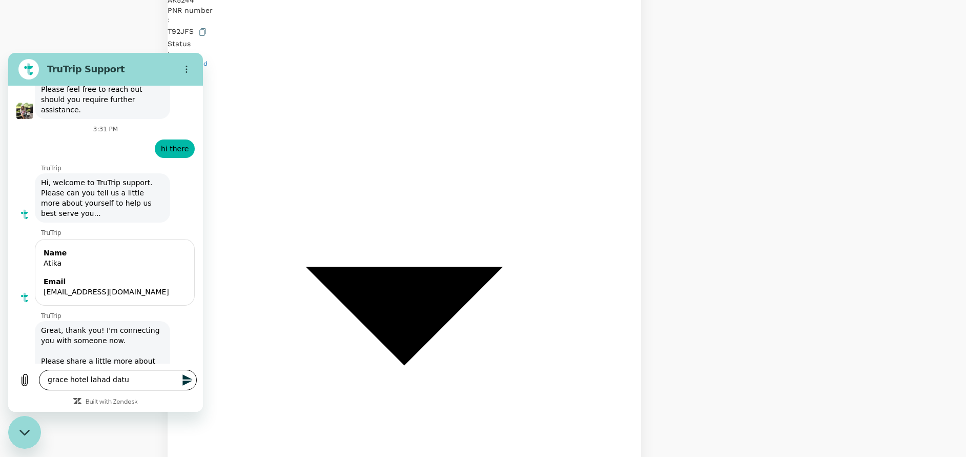
click at [190, 378] on icon "Send message" at bounding box center [187, 379] width 10 height 11
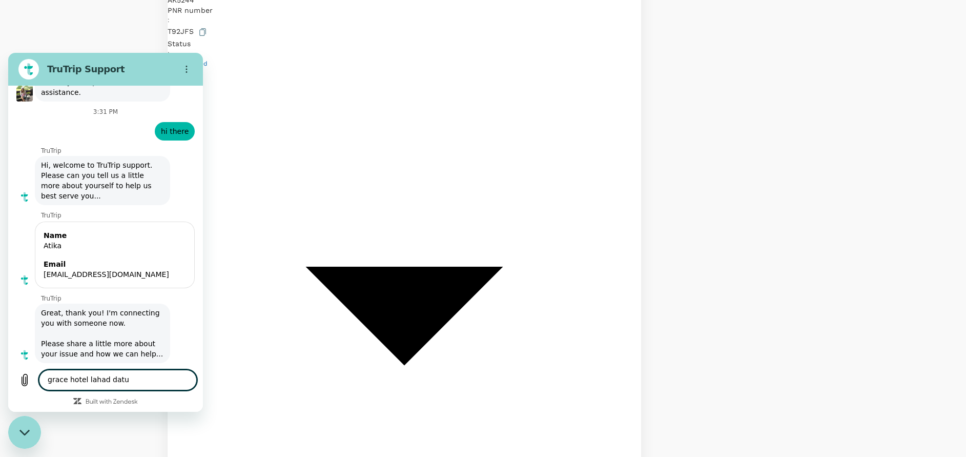
scroll to position [3669, 0]
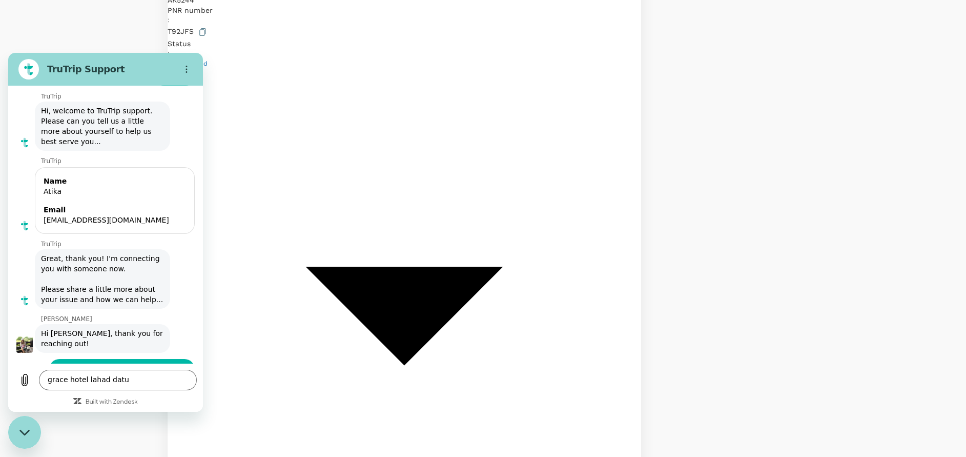
scroll to position [3724, 0]
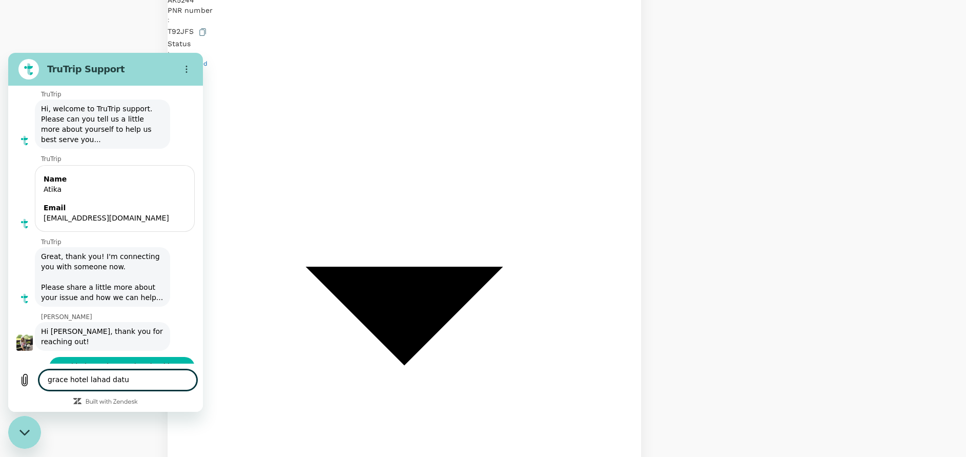
click at [77, 376] on textarea "grace hotel lahad datu" at bounding box center [118, 380] width 158 height 21
type textarea "thanks"
click at [186, 379] on icon "Send message" at bounding box center [187, 379] width 10 height 11
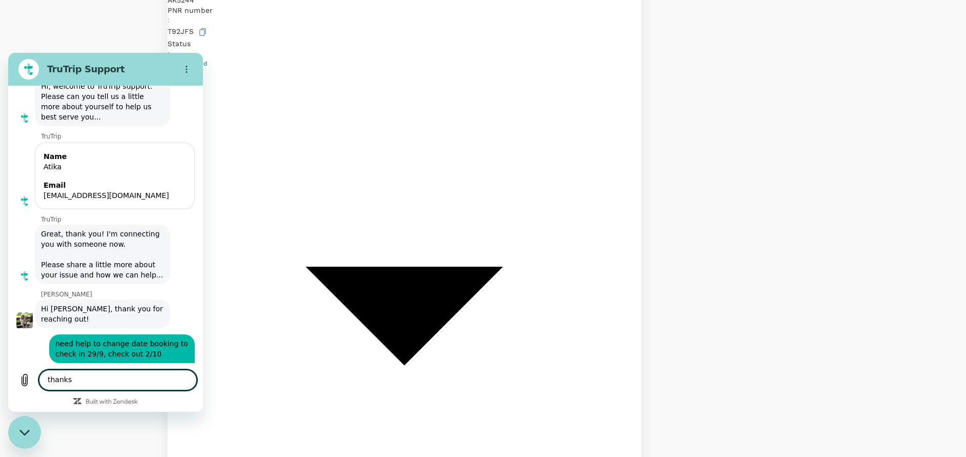
scroll to position [3748, 0]
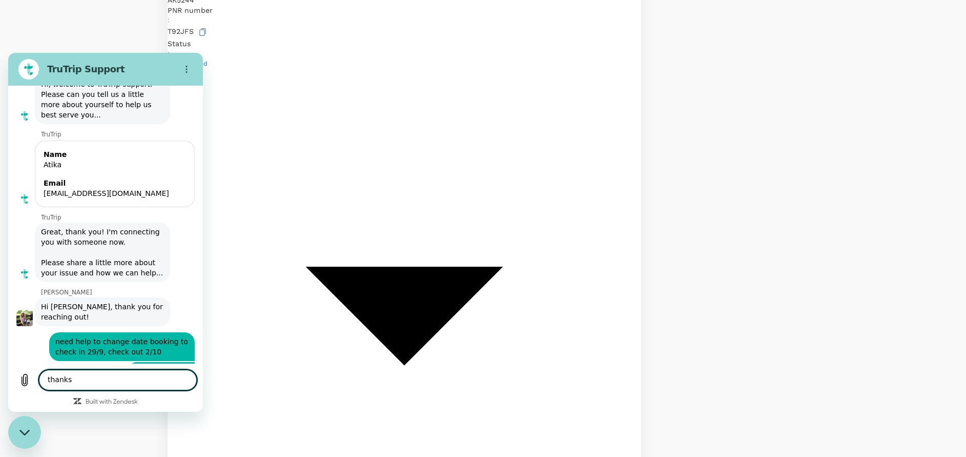
drag, startPoint x: 19, startPoint y: 432, endPoint x: 26, endPoint y: 425, distance: 9.4
click at [19, 431] on icon "Close messaging window" at bounding box center [24, 432] width 11 height 7
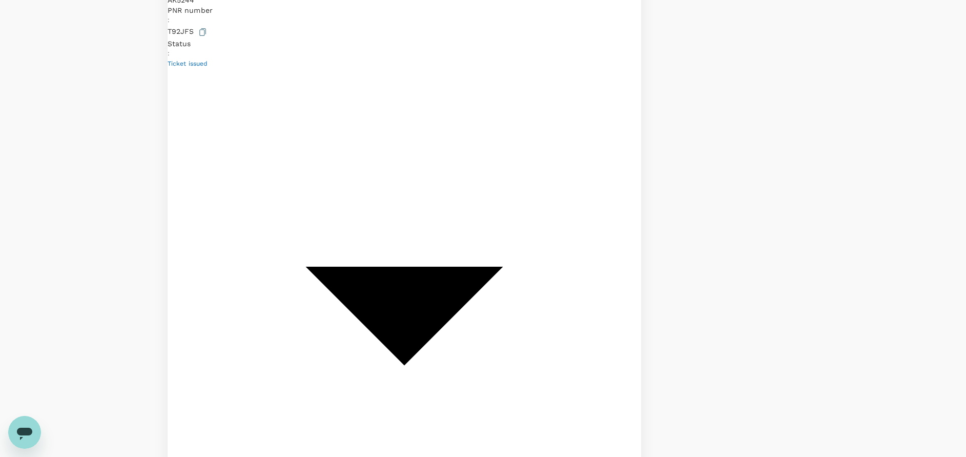
click at [22, 427] on icon "Open messaging window" at bounding box center [24, 433] width 15 height 12
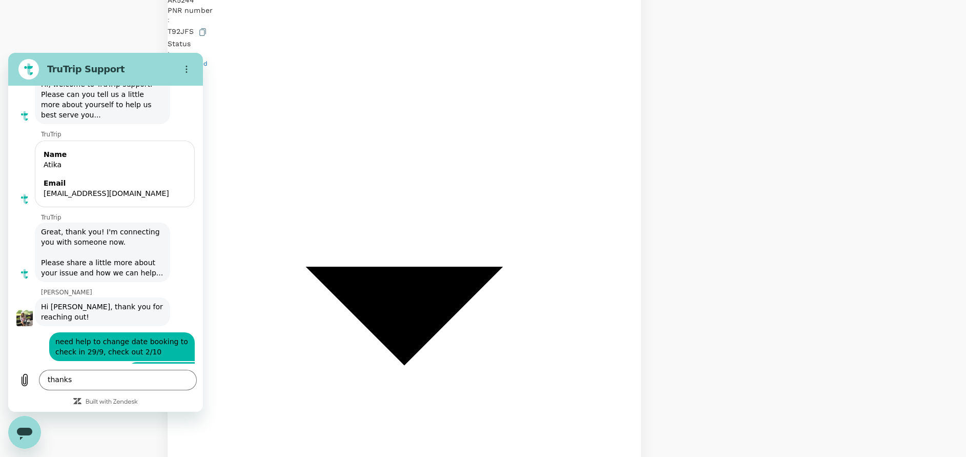
scroll to position [3732, 0]
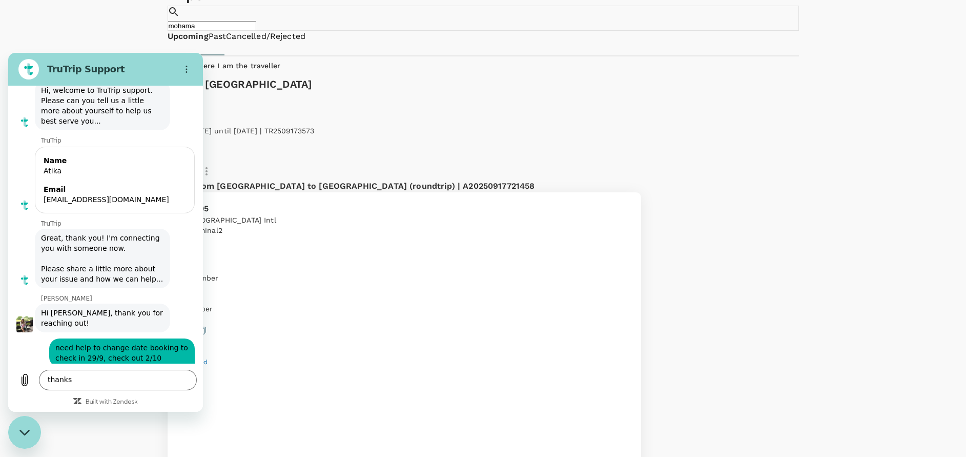
scroll to position [0, 0]
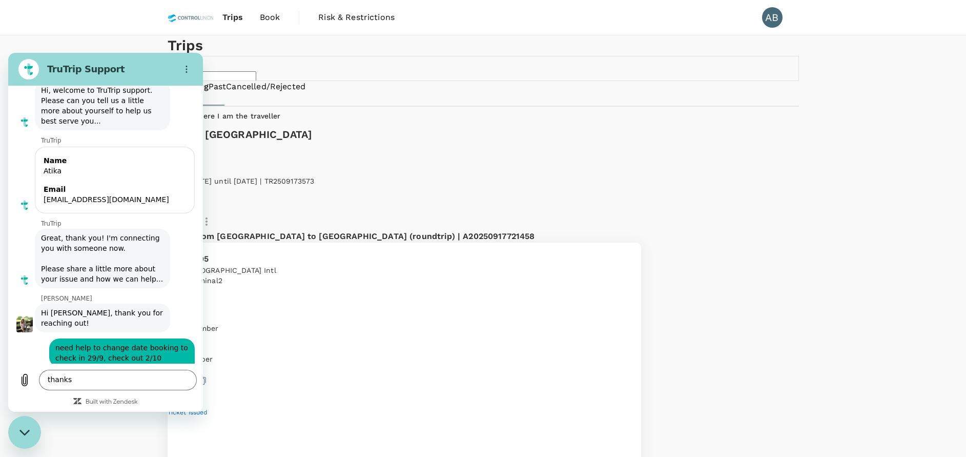
drag, startPoint x: 587, startPoint y: 64, endPoint x: 605, endPoint y: 70, distance: 19.4
click at [256, 71] on input "mohama" at bounding box center [212, 76] width 89 height 10
type input "m"
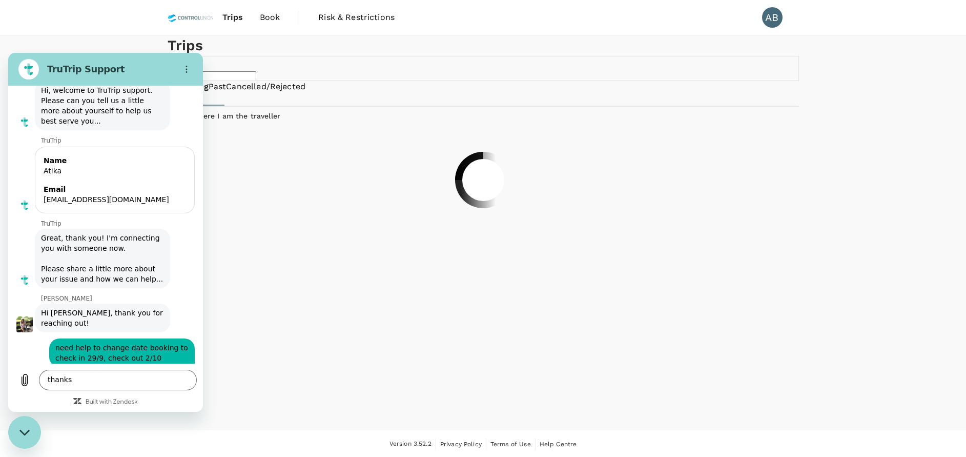
drag, startPoint x: 28, startPoint y: 424, endPoint x: 118, endPoint y: 784, distance: 371.4
click at [28, 424] on div "Close messaging window" at bounding box center [24, 432] width 31 height 31
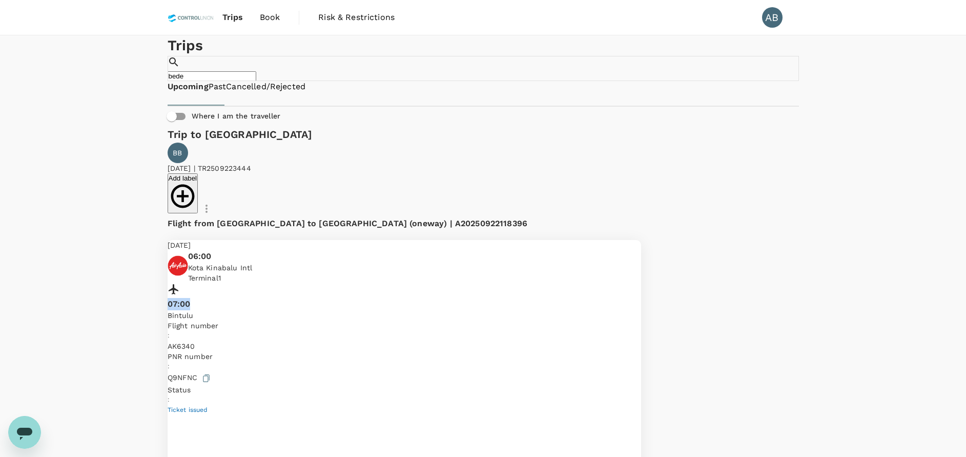
drag, startPoint x: 405, startPoint y: 256, endPoint x: 368, endPoint y: 257, distance: 37.4
copy p "07:00"
click at [256, 72] on input "bede" at bounding box center [212, 76] width 89 height 10
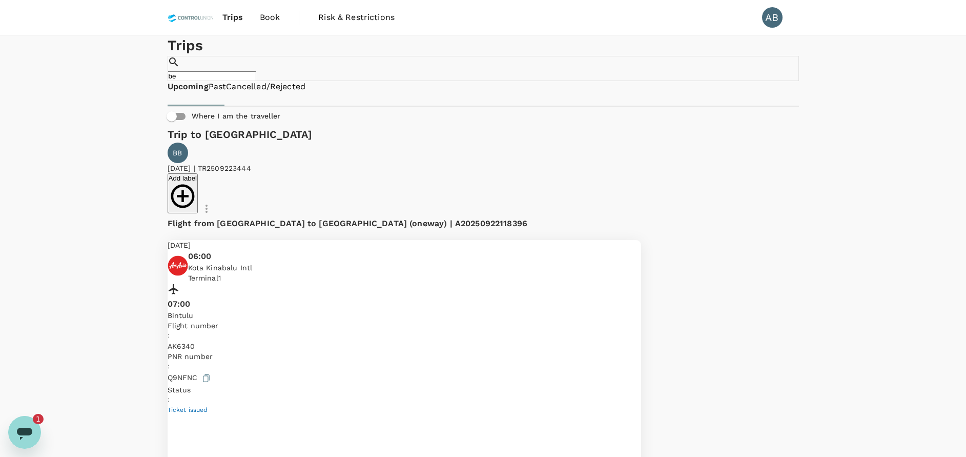
type input "b"
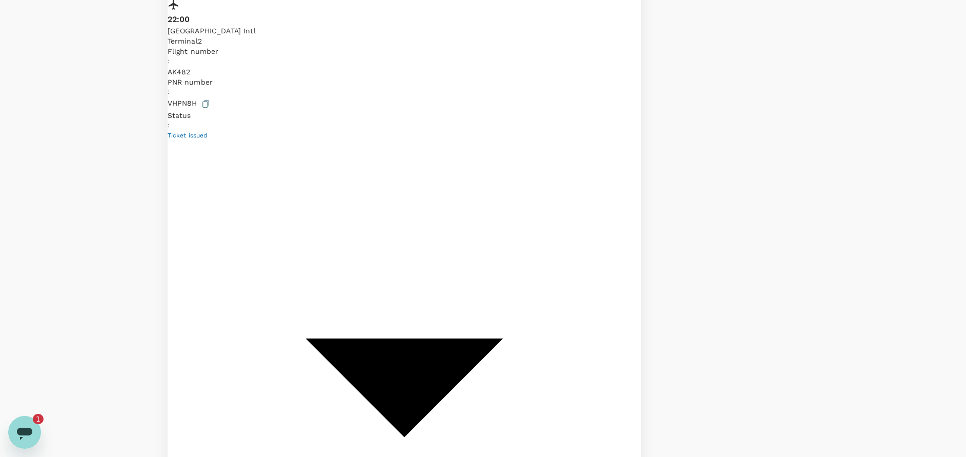
scroll to position [308, 0]
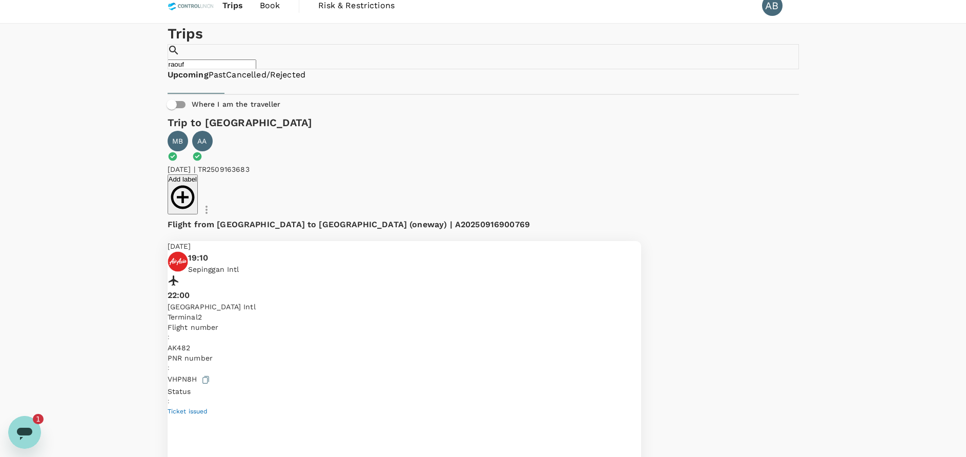
scroll to position [0, 0]
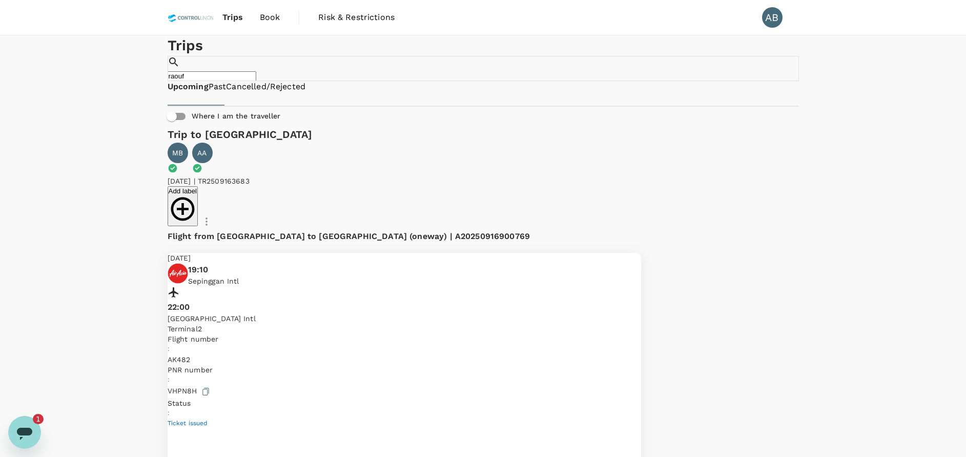
click at [256, 75] on input "raouf" at bounding box center [212, 76] width 89 height 10
type input "r"
type input "v"
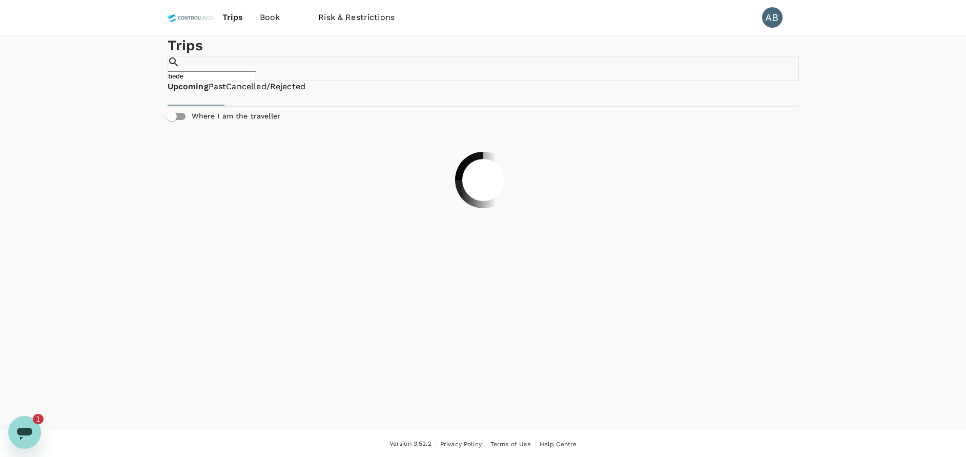
type input "bede"
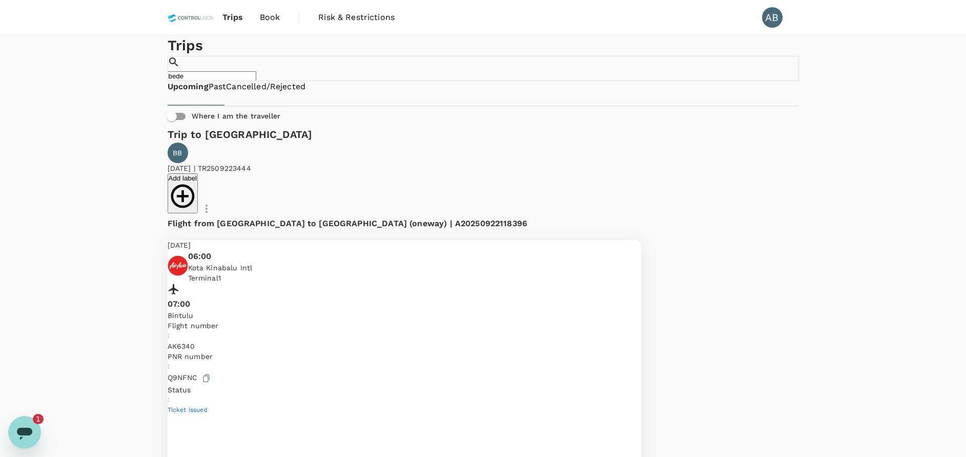
scroll to position [56, 0]
